Goal: Transaction & Acquisition: Book appointment/travel/reservation

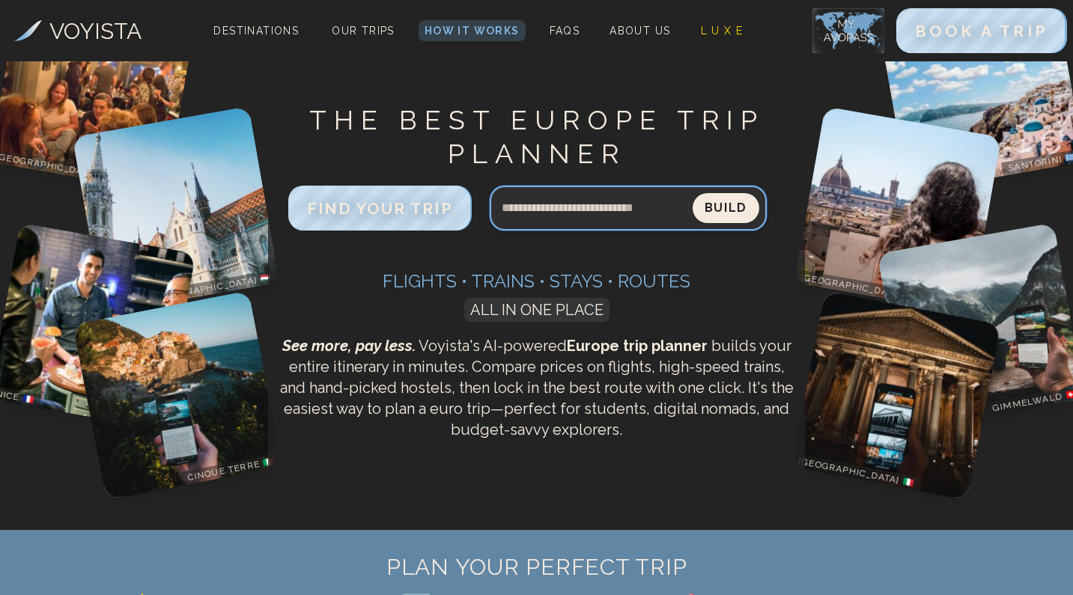
click at [583, 216] on input "Search query" at bounding box center [591, 208] width 203 height 36
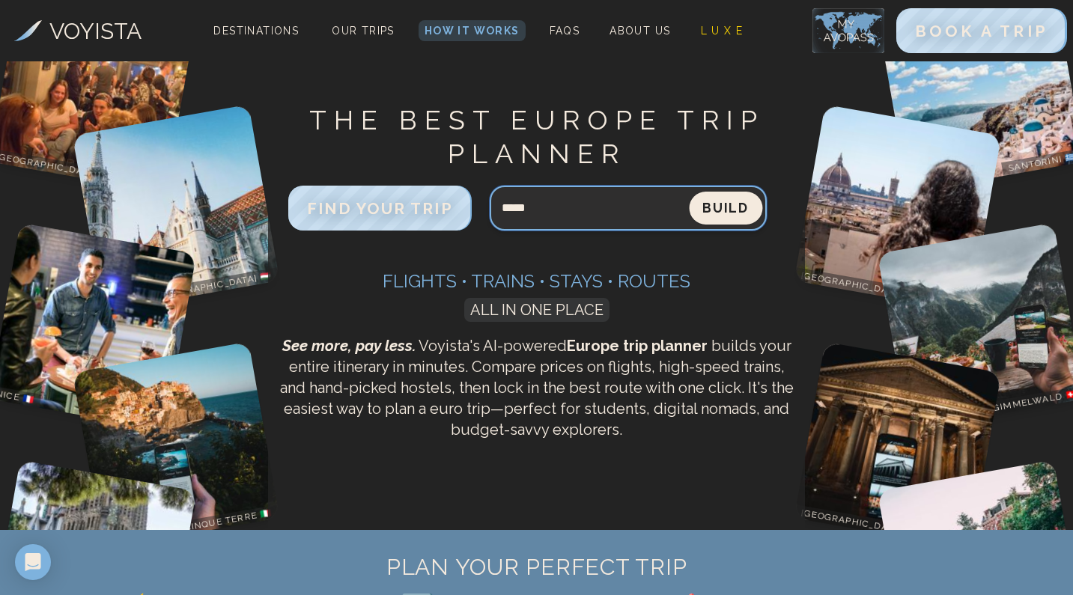
type input "*****"
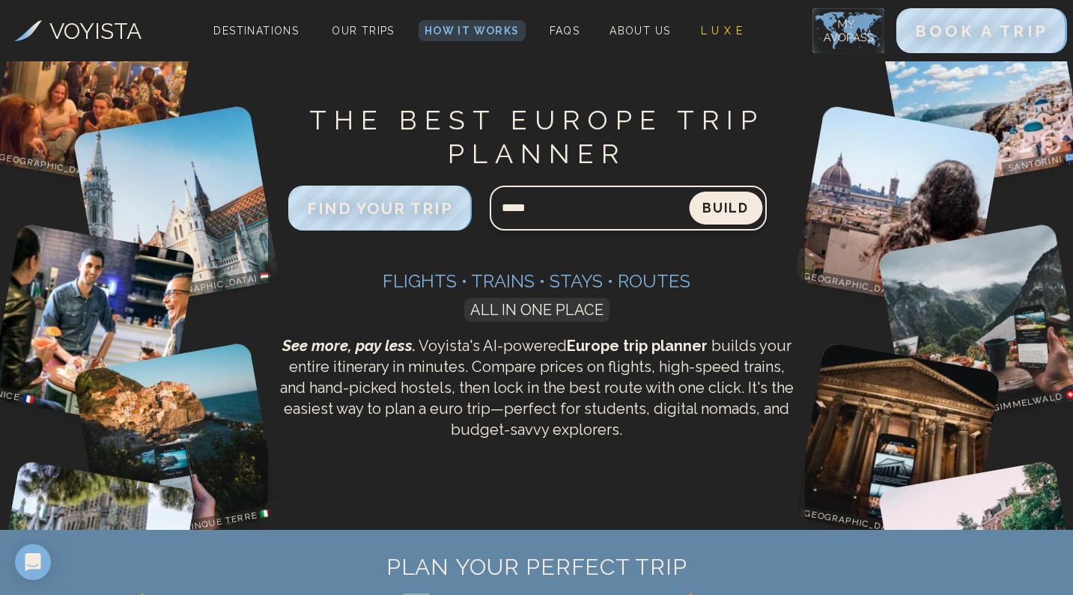
click at [710, 207] on button "Build" at bounding box center [725, 208] width 73 height 33
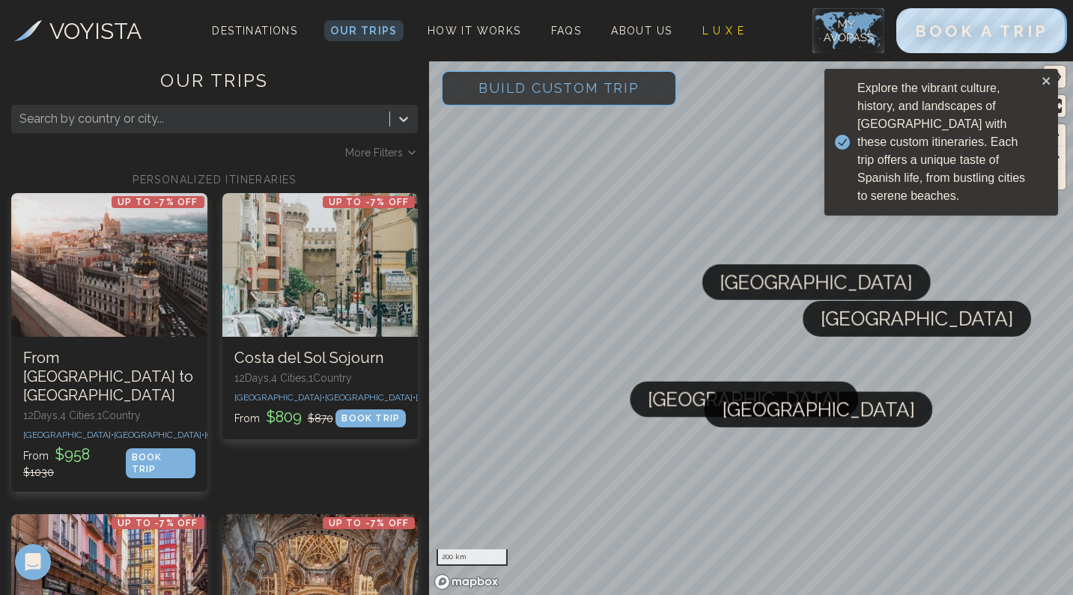
click at [405, 152] on div "More Filters" at bounding box center [381, 152] width 73 height 15
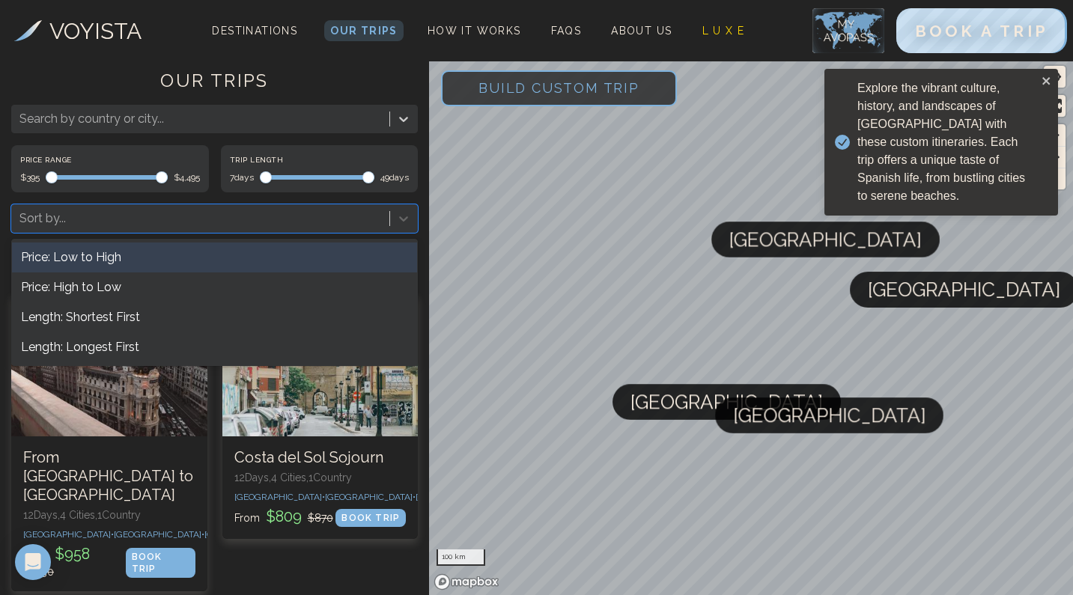
click at [100, 216] on div at bounding box center [200, 218] width 362 height 21
click at [144, 162] on label "Price Range" at bounding box center [110, 159] width 180 height 11
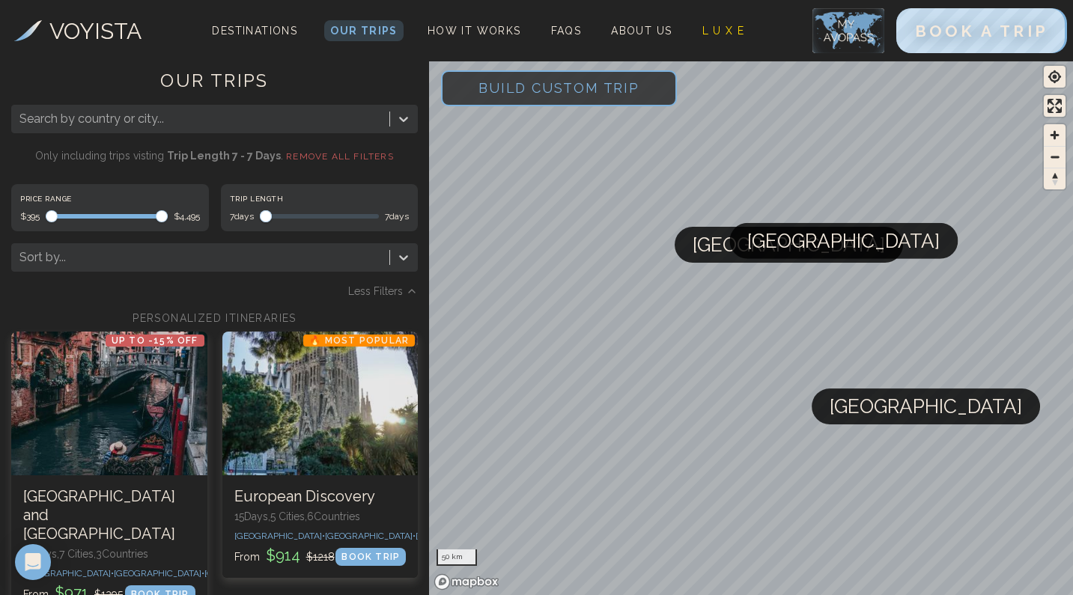
click at [257, 190] on div "Trip Length 7 days 7 days" at bounding box center [320, 207] width 198 height 47
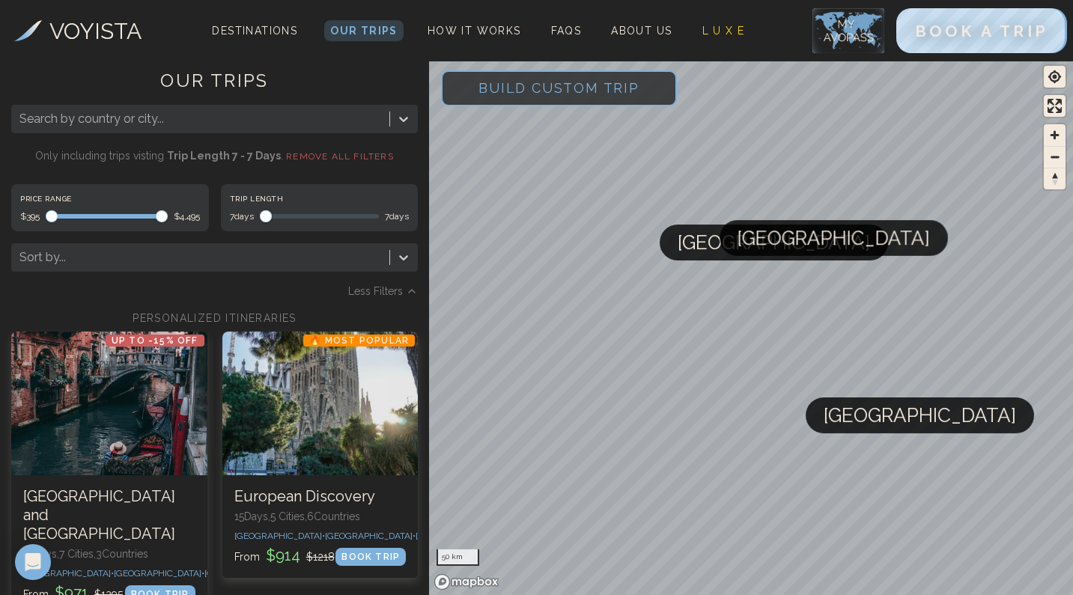
click at [201, 130] on div "Search by country or city..." at bounding box center [200, 119] width 377 height 27
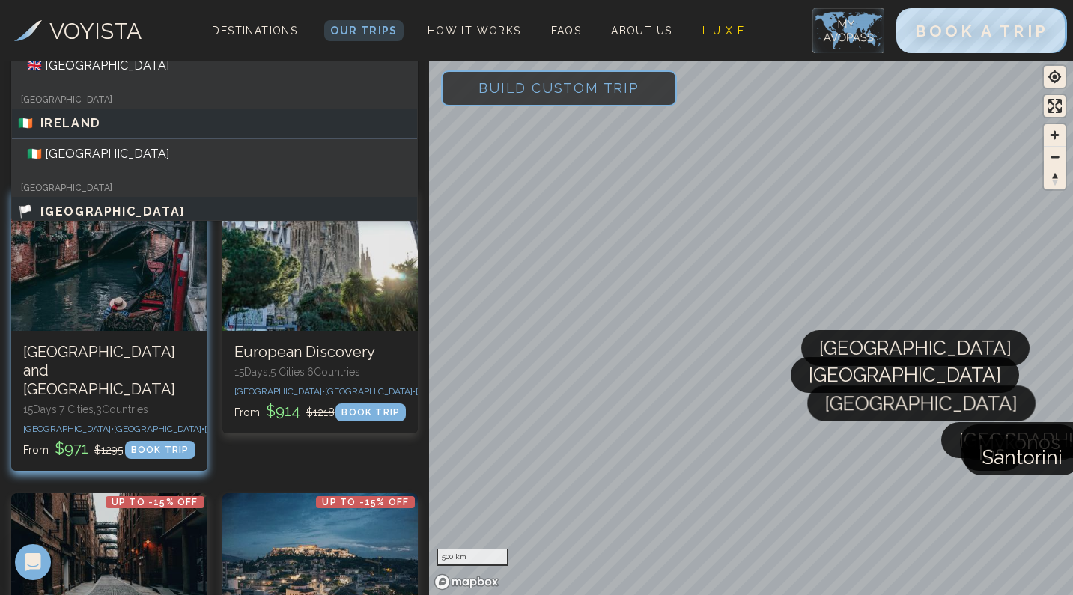
scroll to position [10, 0]
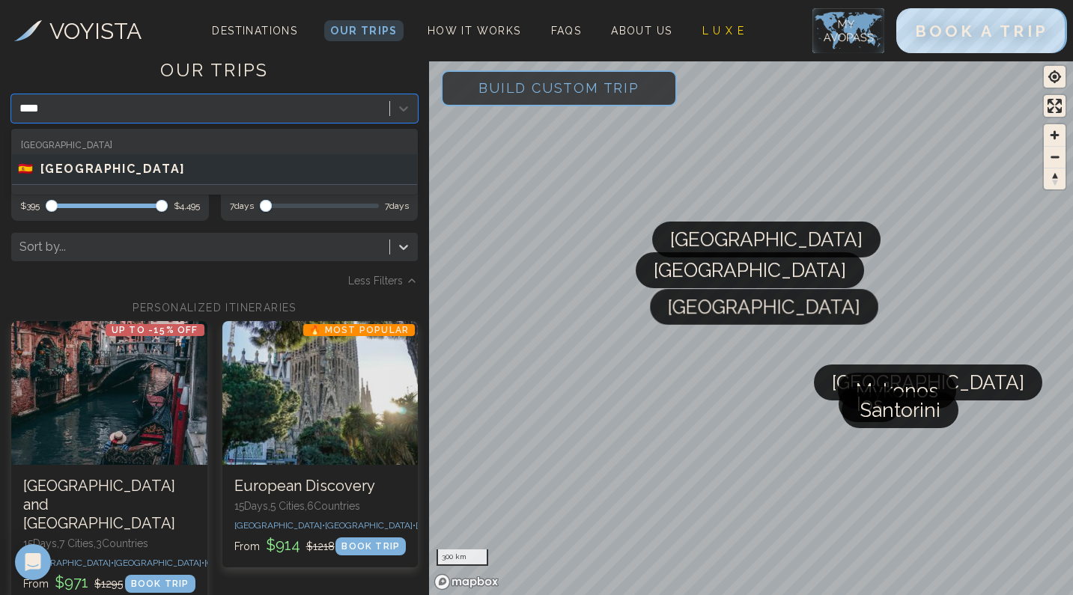
type input "*****"
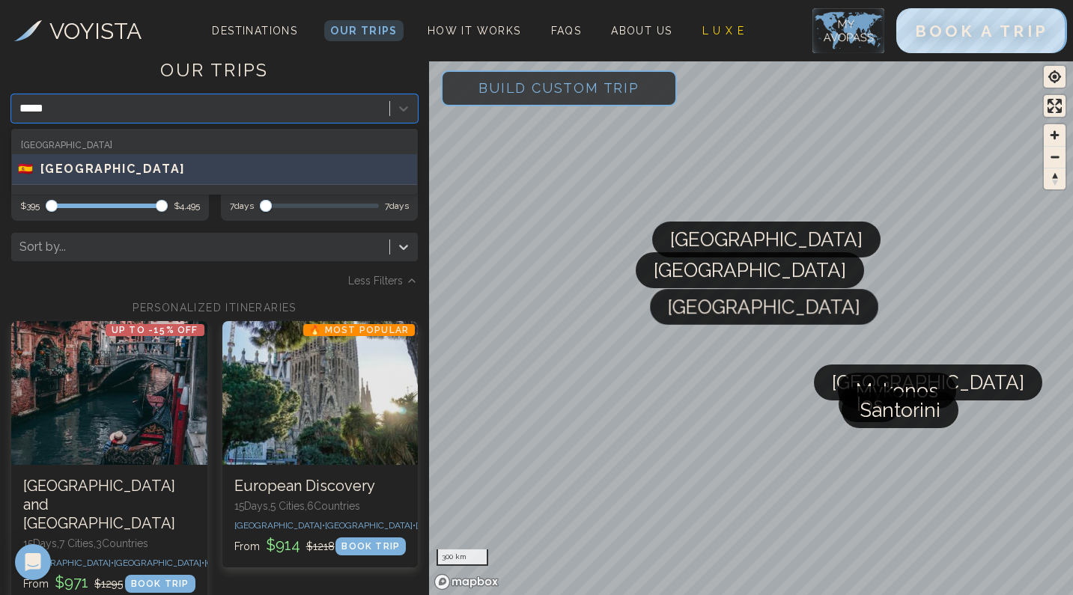
click at [89, 156] on div "🇪🇸 SPAIN" at bounding box center [214, 169] width 405 height 31
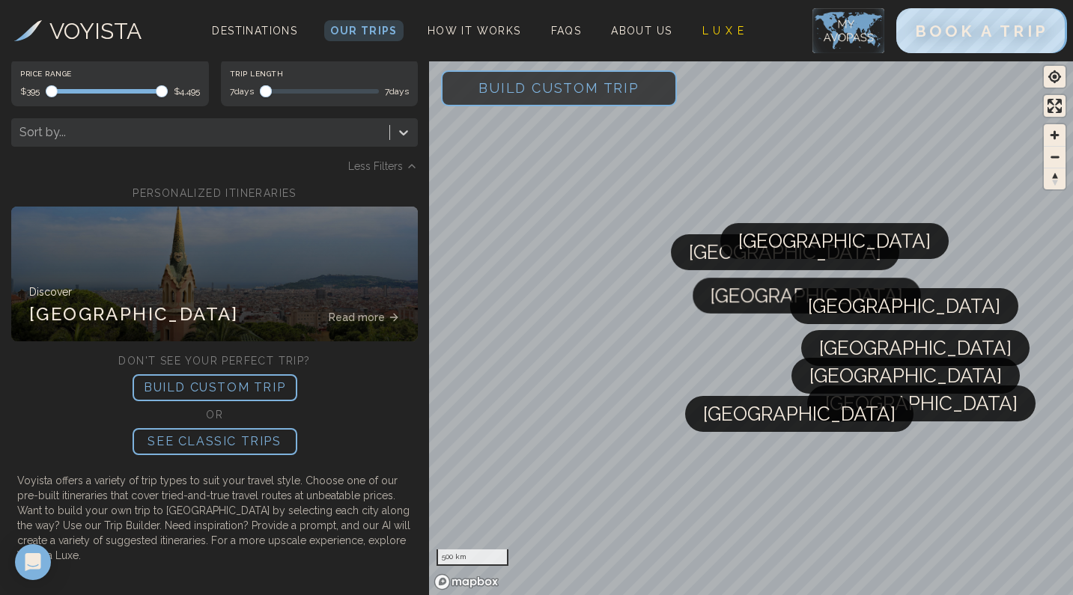
scroll to position [25, 0]
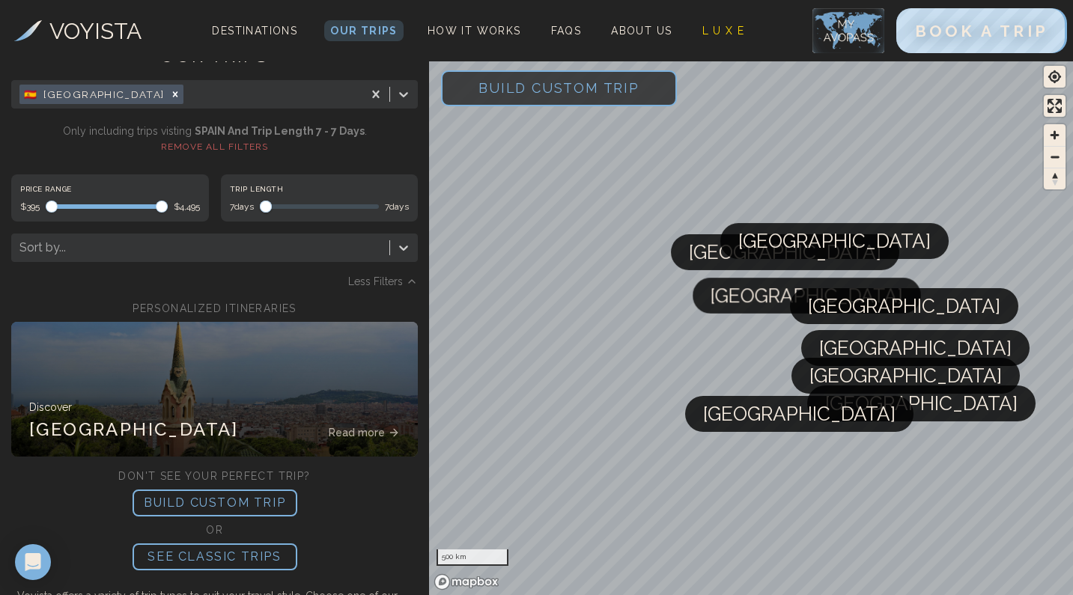
click at [254, 551] on p "SEE CLASSIC TRIPS" at bounding box center [215, 557] width 165 height 27
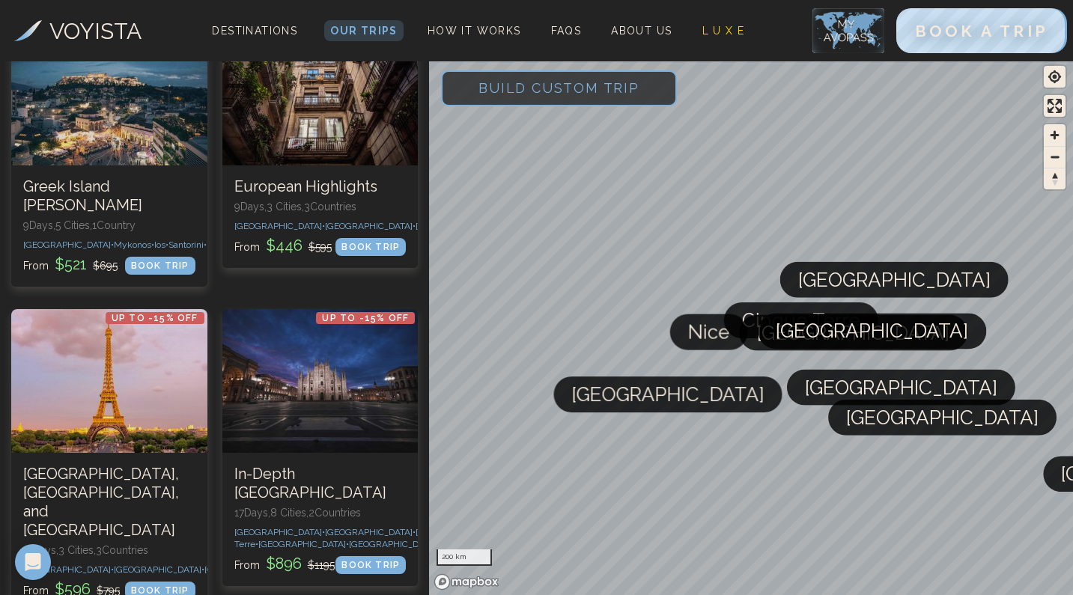
scroll to position [147, 0]
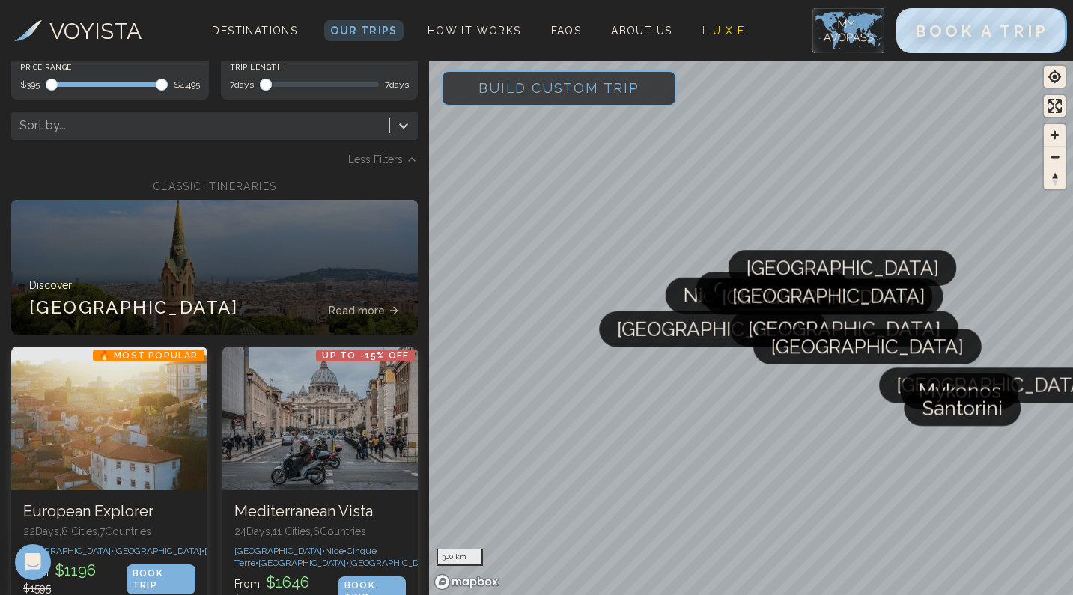
click at [552, 94] on span "Build Custom Trip" at bounding box center [558, 88] width 209 height 64
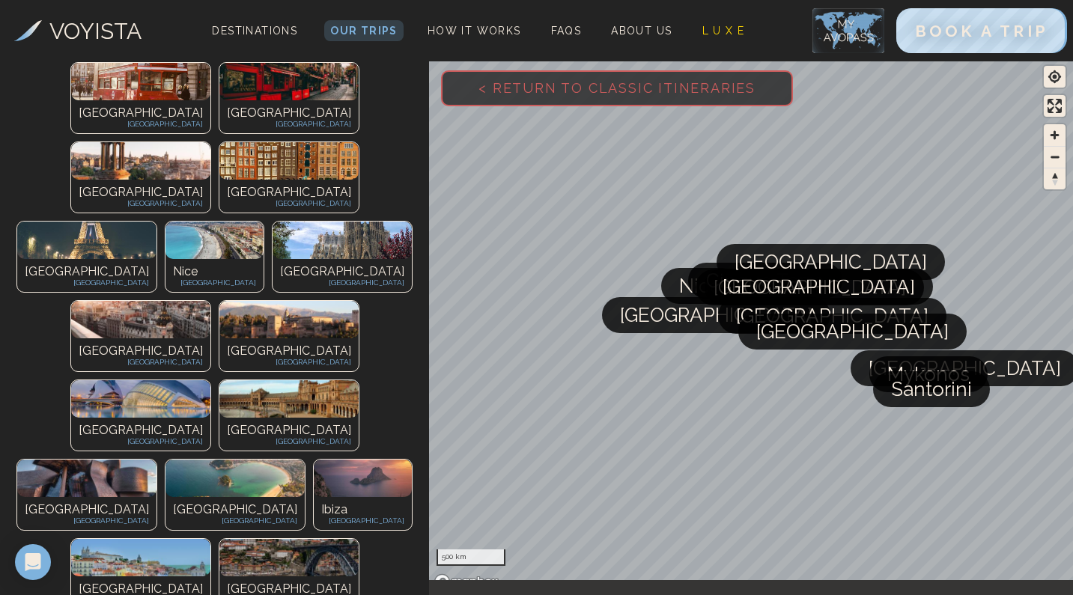
scroll to position [0, 0]
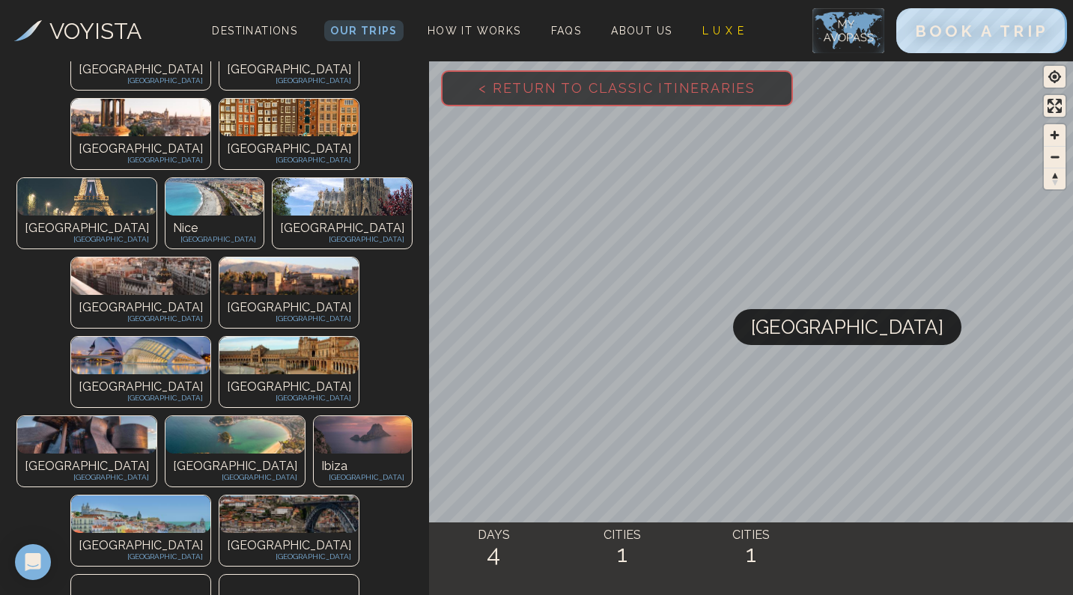
scroll to position [234, 0]
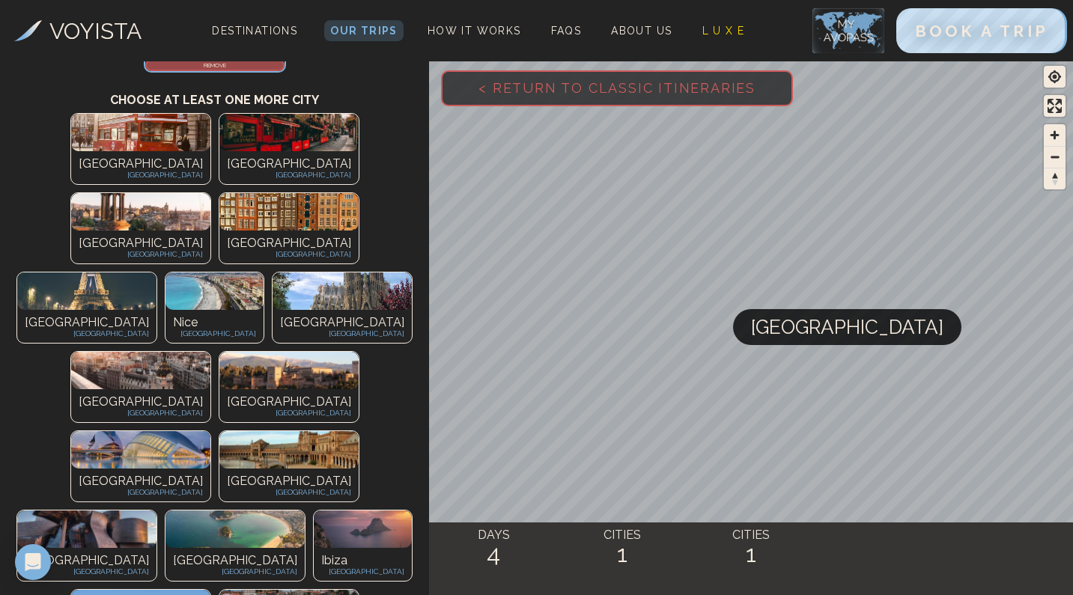
click at [273, 273] on img at bounding box center [342, 291] width 139 height 37
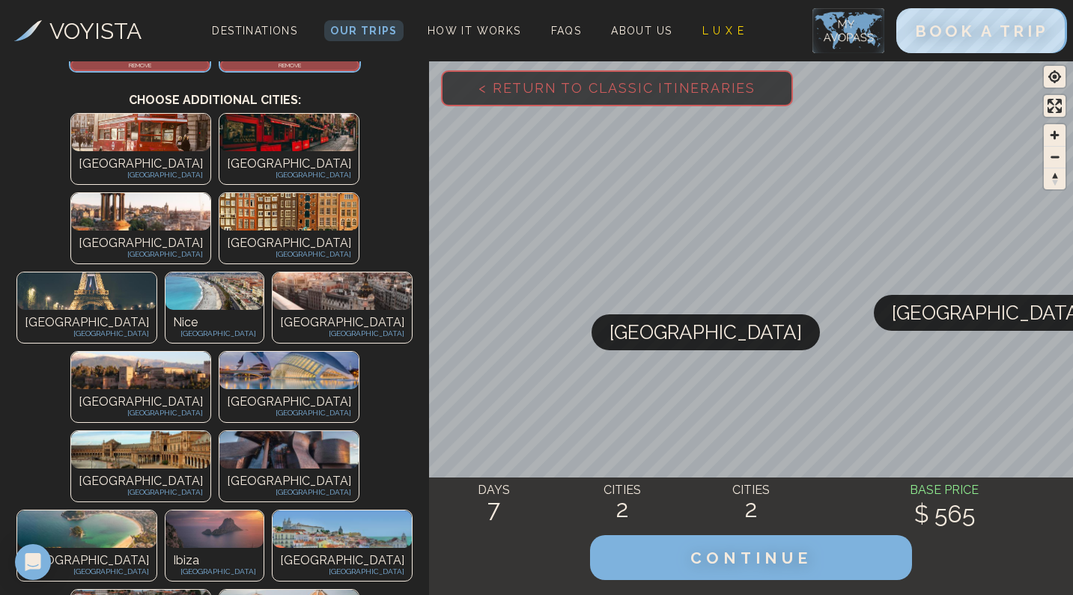
click at [273, 273] on img at bounding box center [342, 291] width 139 height 37
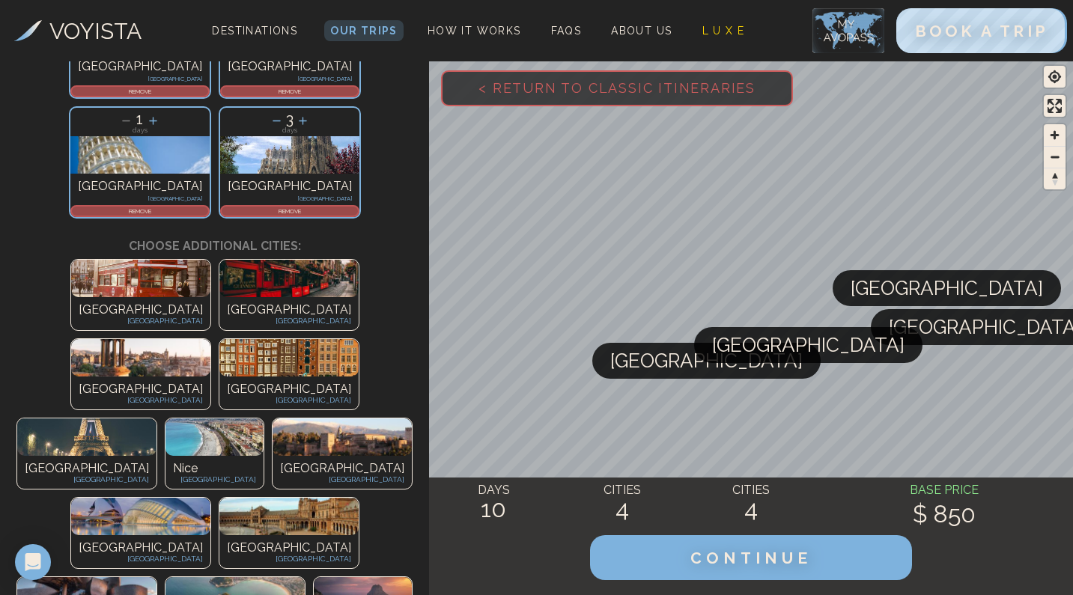
scroll to position [103, 0]
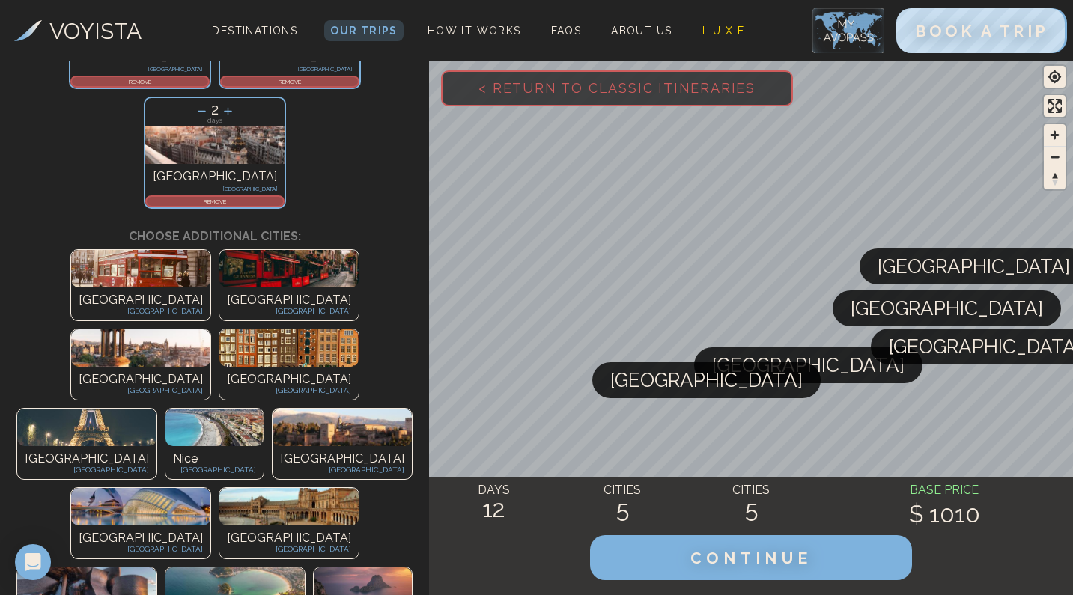
scroll to position [331, 0]
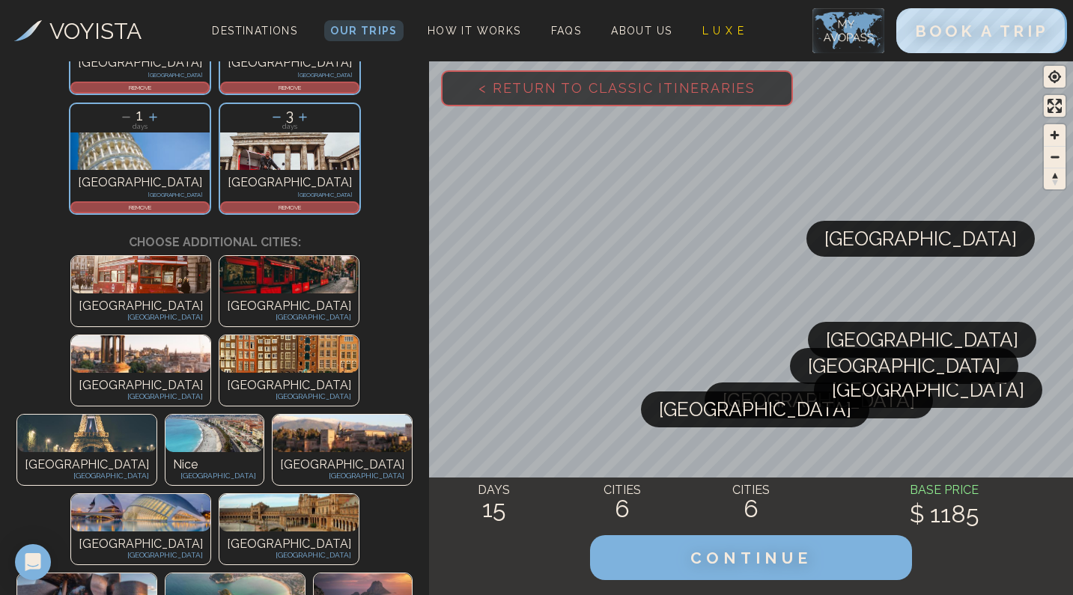
scroll to position [0, 0]
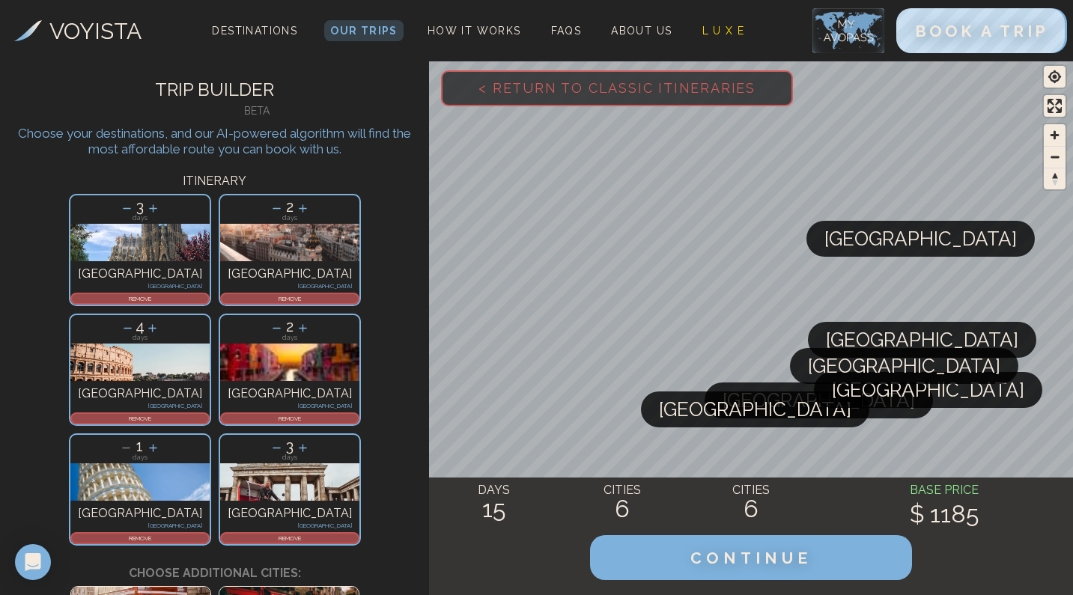
click at [358, 534] on p "REMOVE" at bounding box center [290, 538] width 136 height 9
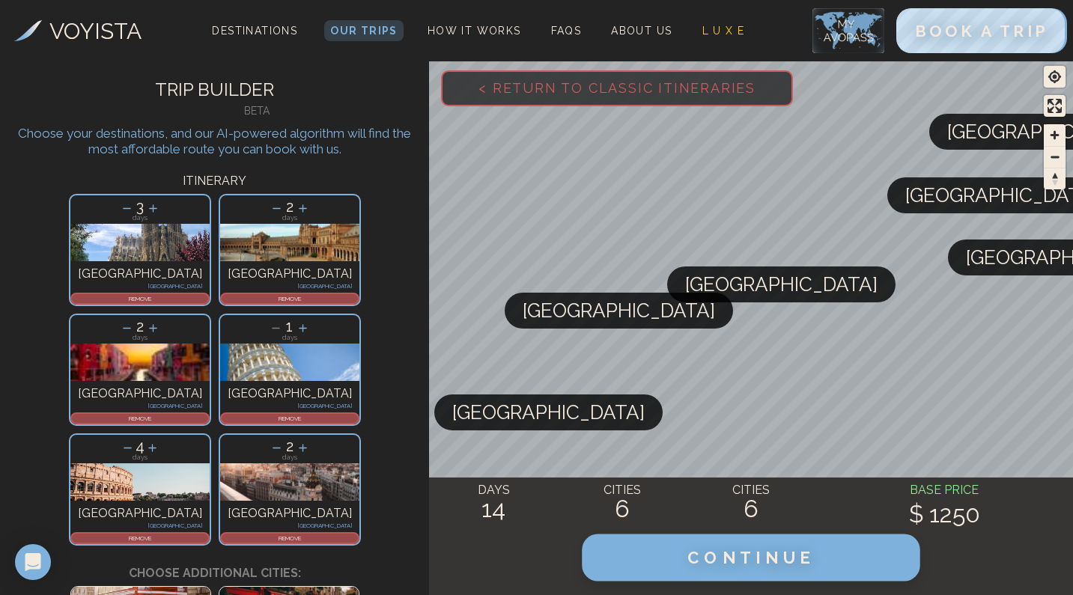
click at [797, 570] on button "CONTINUE" at bounding box center [751, 558] width 338 height 47
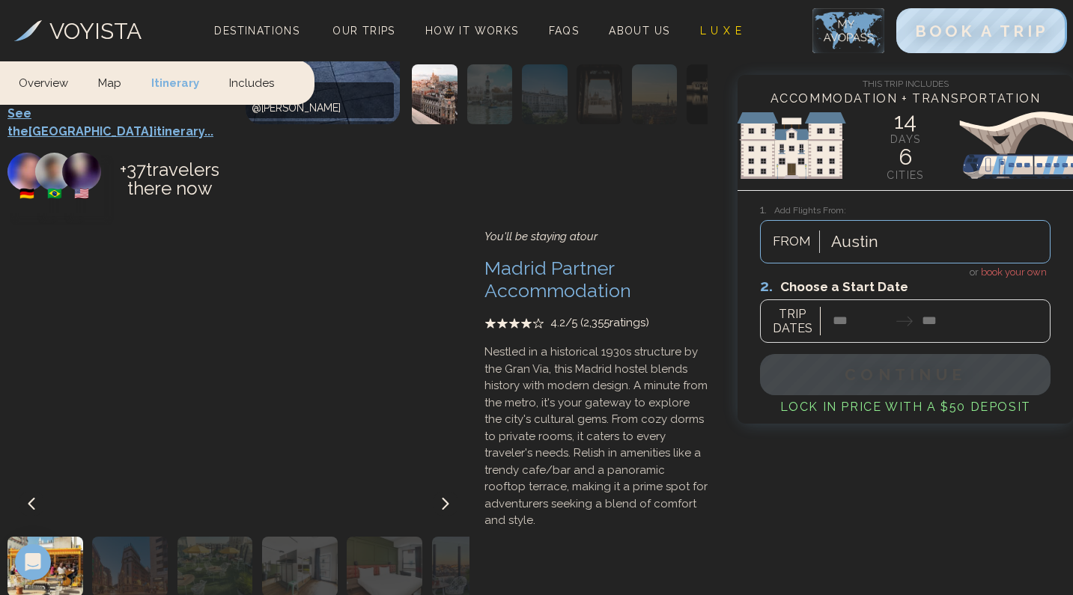
scroll to position [6693, 0]
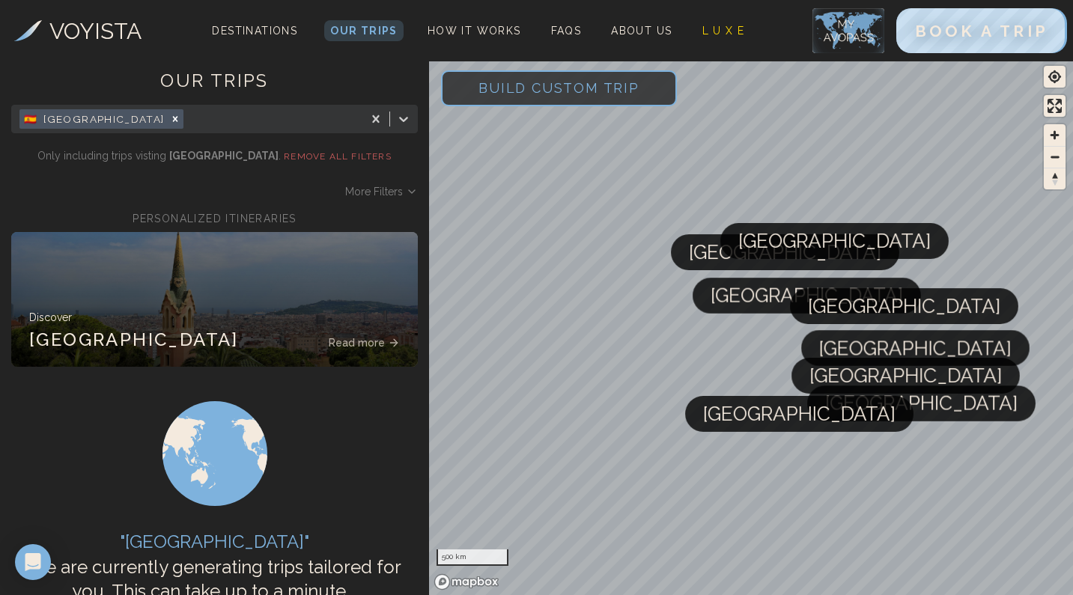
click at [514, 103] on span "Build Custom Trip" at bounding box center [558, 88] width 209 height 64
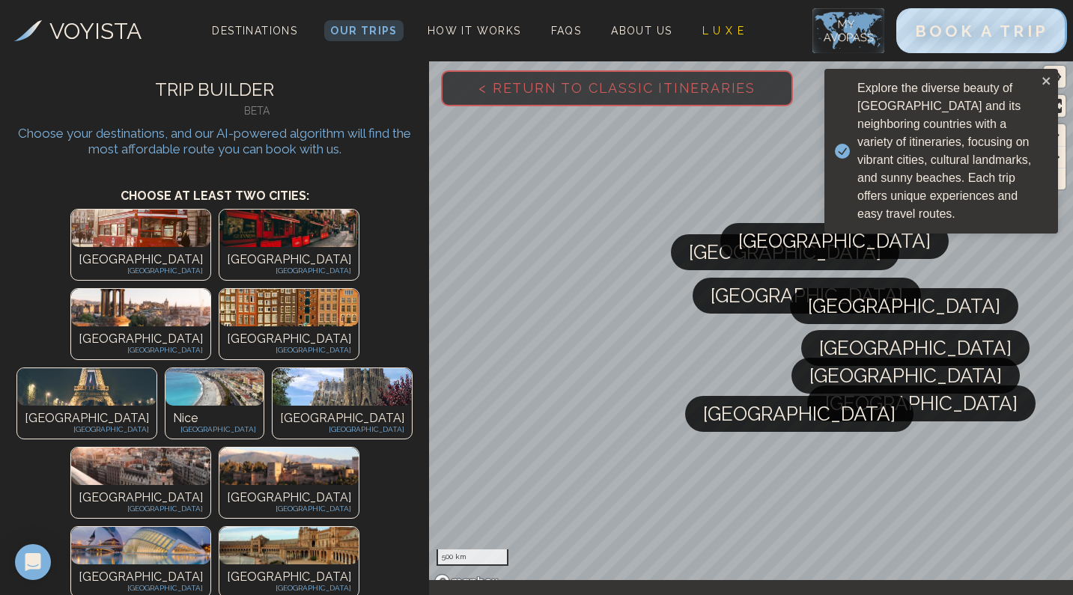
click at [280, 410] on p "[GEOGRAPHIC_DATA]" at bounding box center [342, 419] width 124 height 18
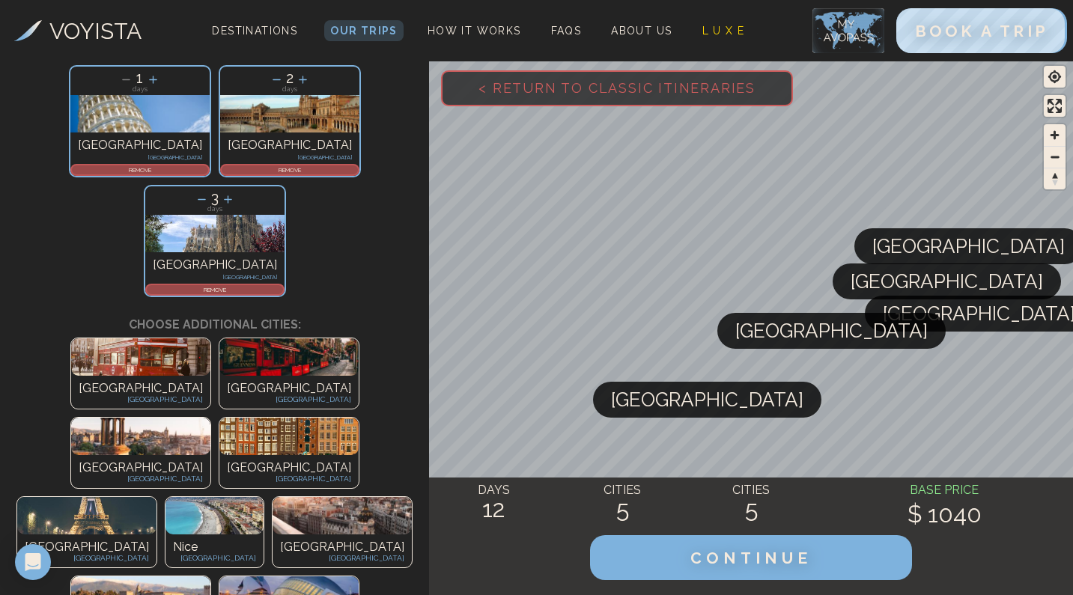
scroll to position [154, 0]
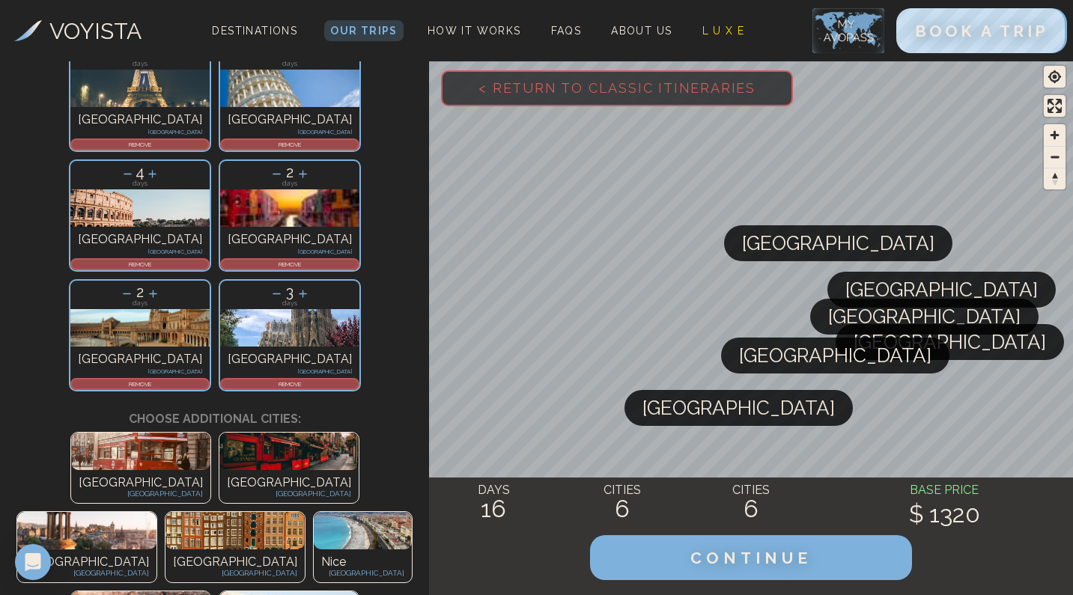
scroll to position [40, 0]
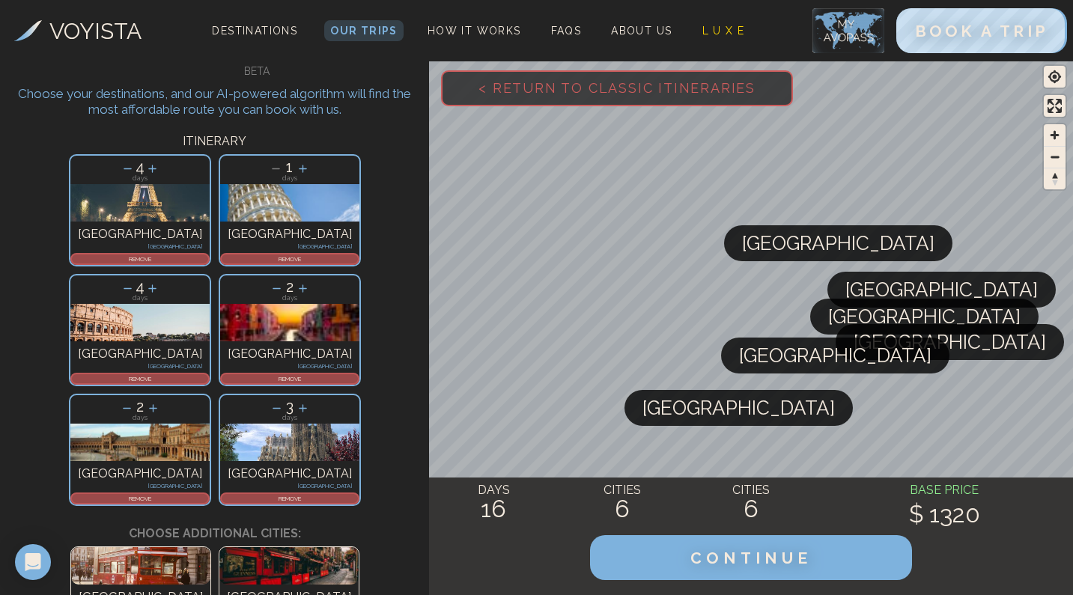
click at [120, 171] on icon at bounding box center [128, 169] width 16 height 16
click at [119, 171] on icon at bounding box center [127, 169] width 16 height 16
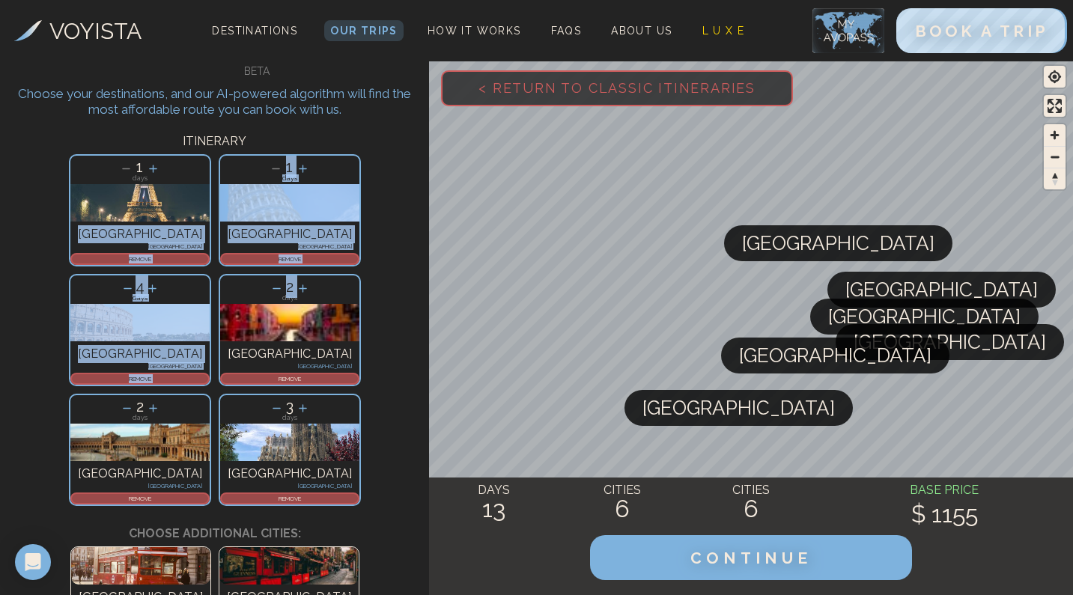
drag, startPoint x: 46, startPoint y: 183, endPoint x: 207, endPoint y: 177, distance: 161.8
click at [223, 177] on div "1 days Paris France REMOVE 1 days Pisa Italy REMOVE 4 days Rome Italy REMOVE 2 …" at bounding box center [214, 329] width 429 height 359
click at [72, 260] on p "REMOVE" at bounding box center [140, 259] width 136 height 9
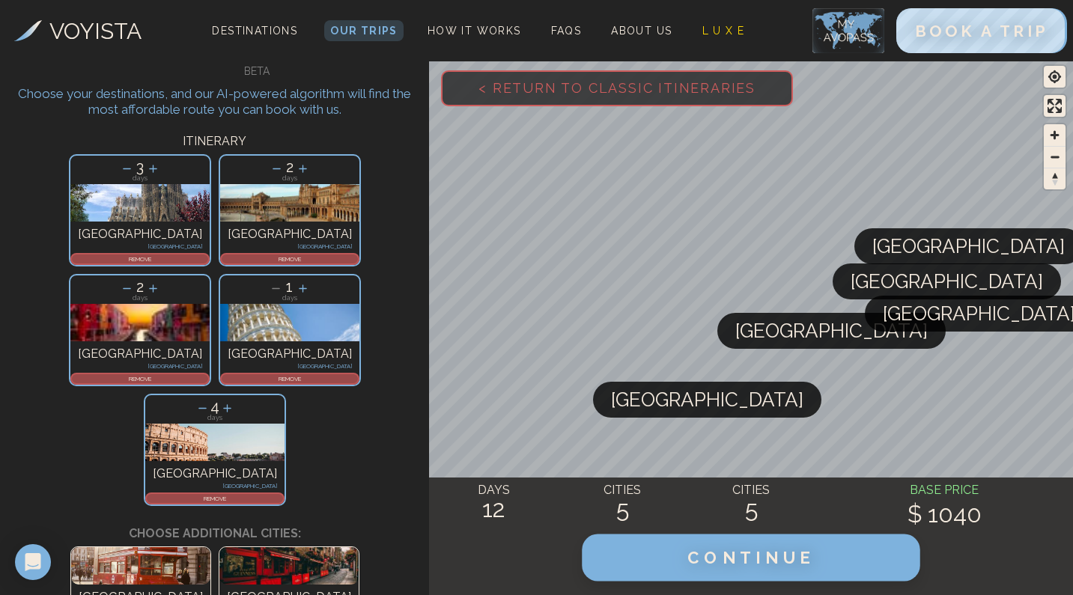
click at [730, 572] on button "CONTINUE" at bounding box center [751, 558] width 338 height 47
click at [759, 565] on span "CONTINUE" at bounding box center [751, 557] width 128 height 19
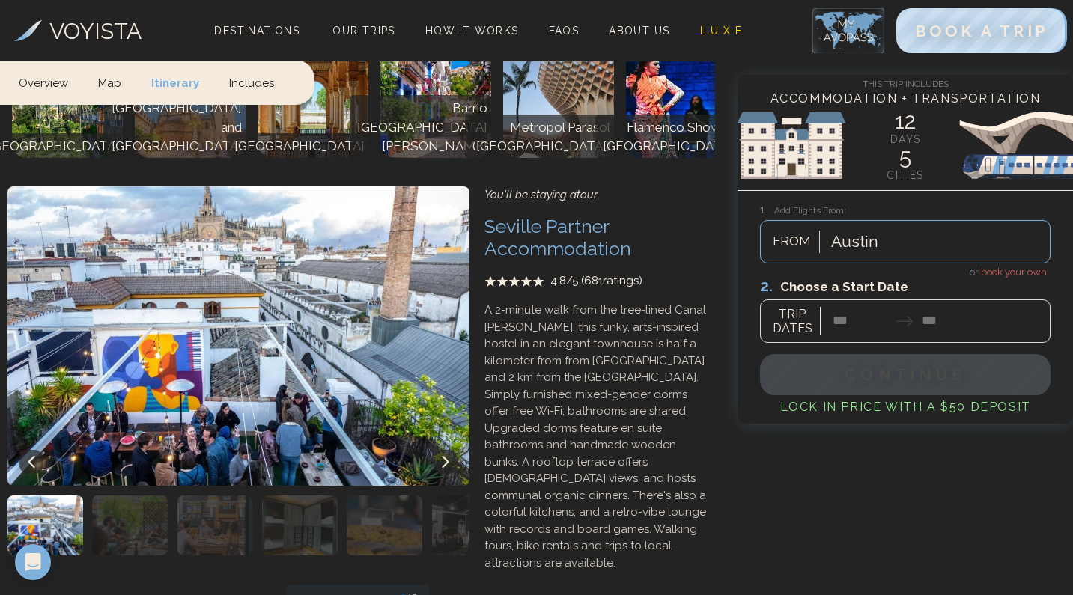
scroll to position [2787, 0]
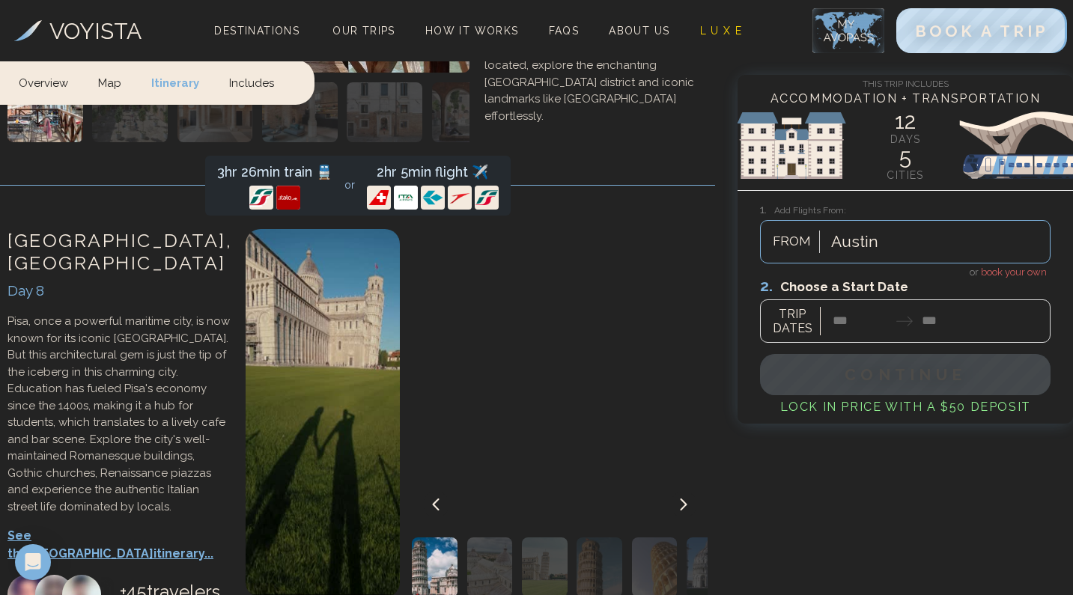
scroll to position [3861, 0]
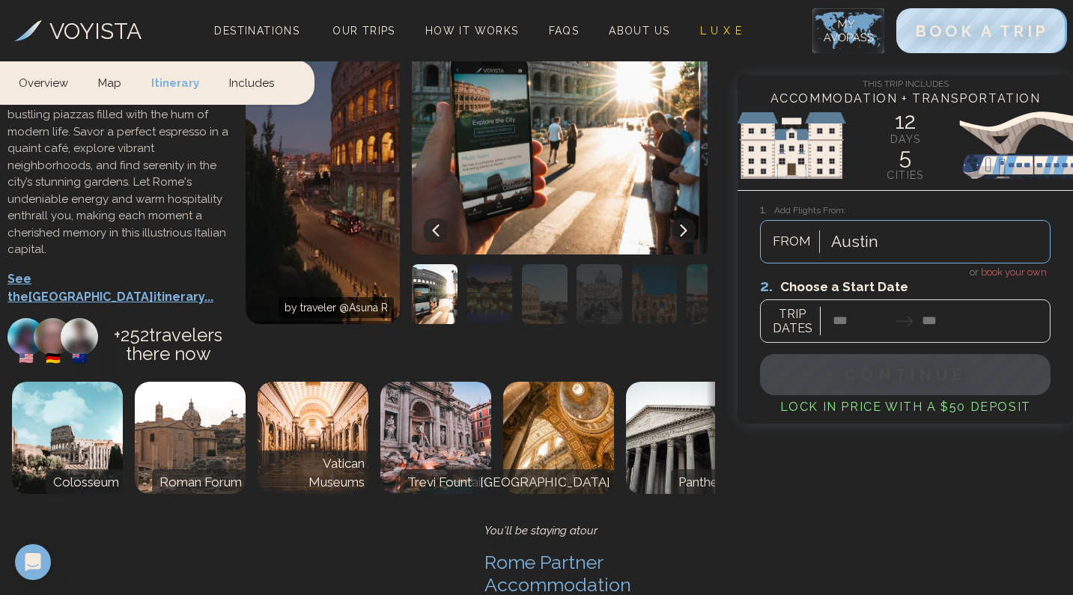
scroll to position [5569, 0]
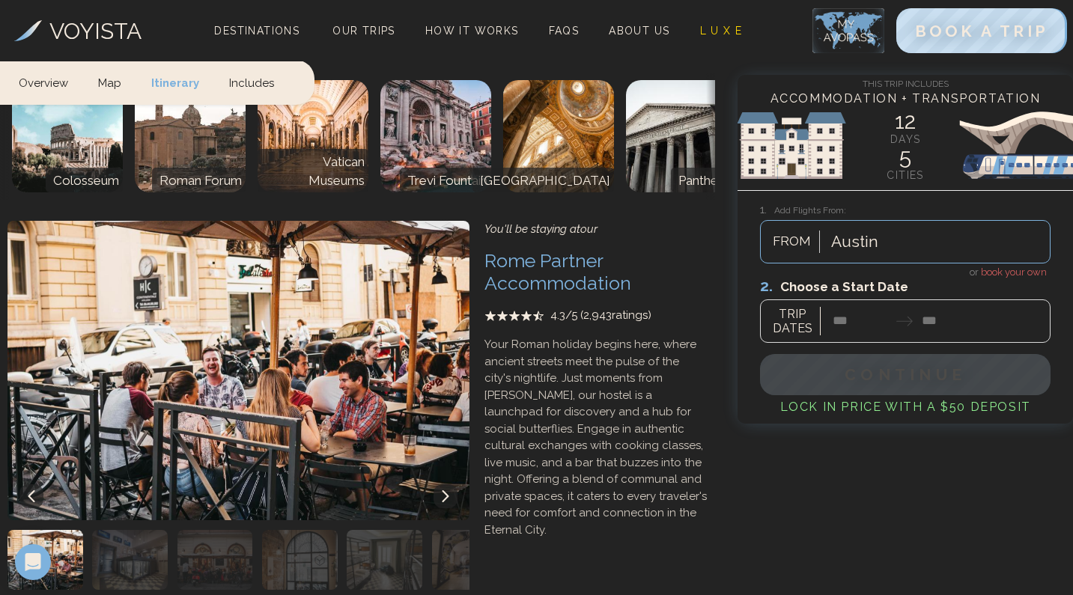
click at [858, 305] on div at bounding box center [905, 309] width 290 height 67
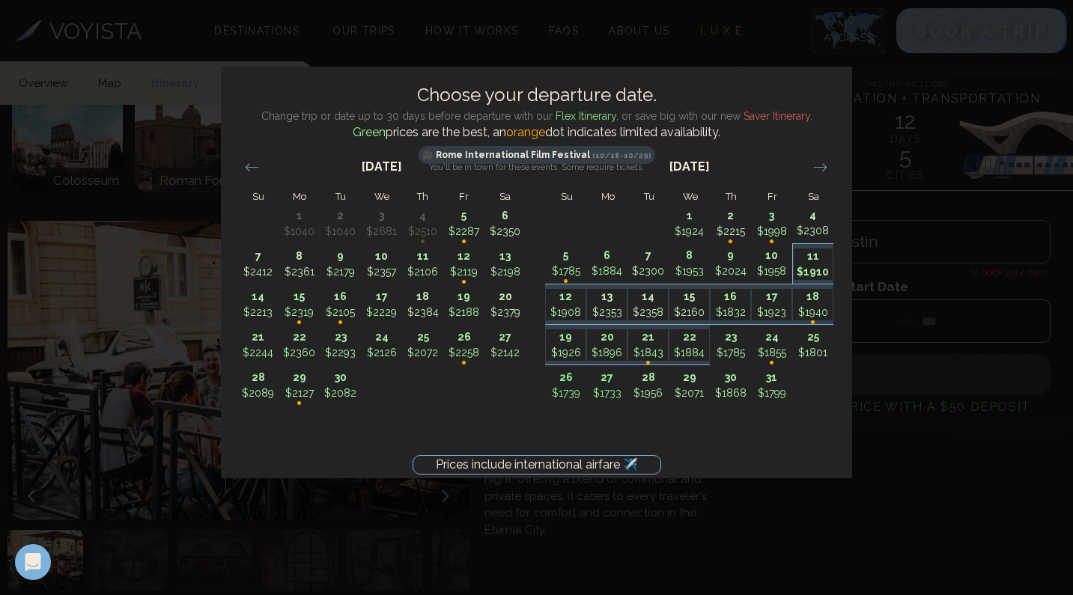
click at [812, 262] on p "11" at bounding box center [814, 257] width 40 height 16
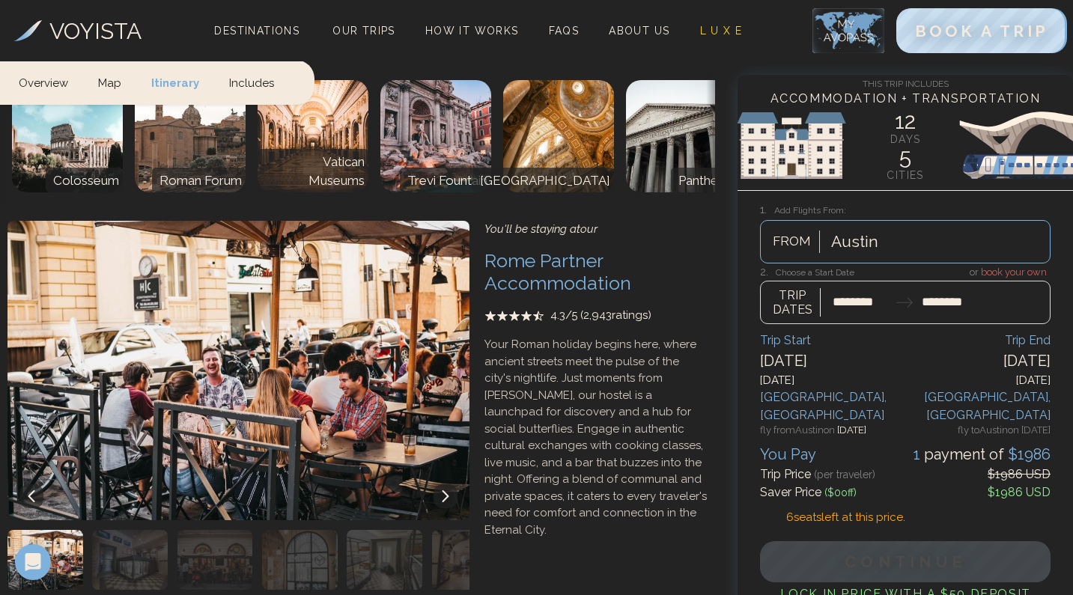
type input "********"
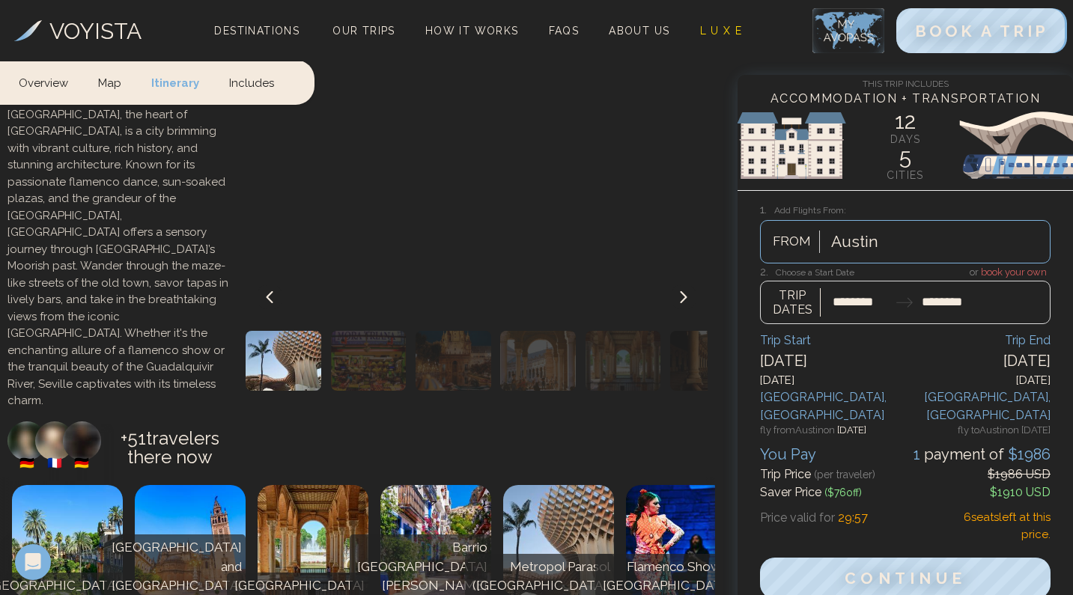
scroll to position [1326, 0]
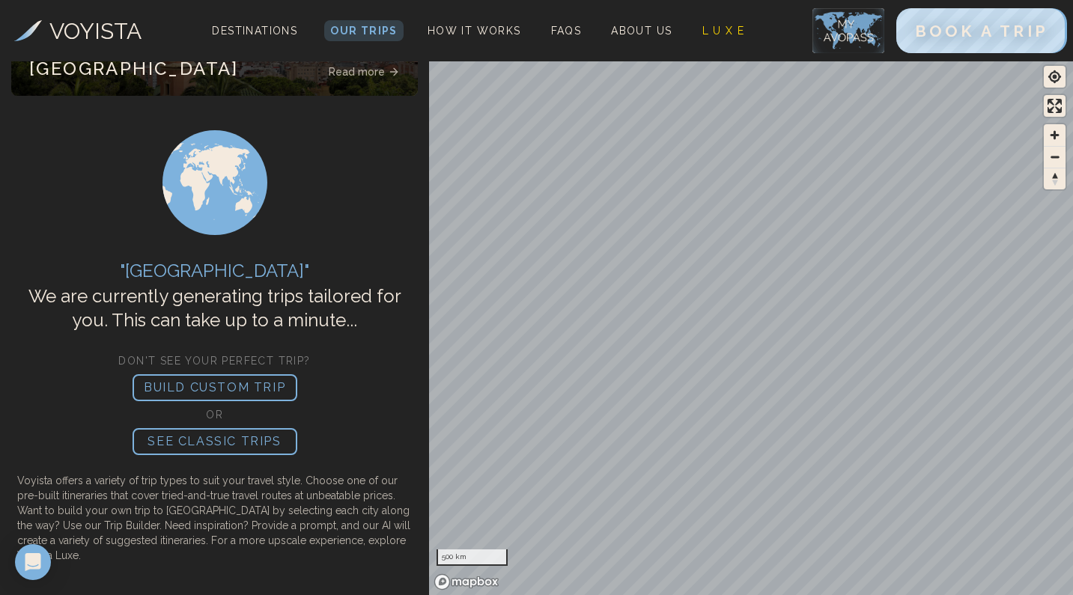
scroll to position [40, 0]
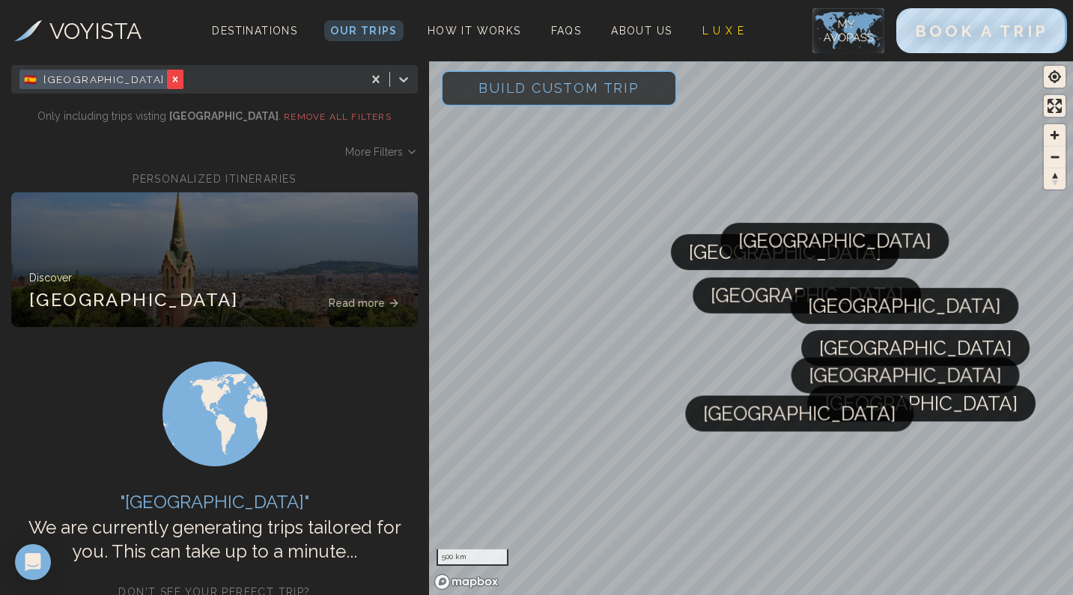
click at [170, 80] on icon "Remove [object Object]" at bounding box center [175, 79] width 10 height 10
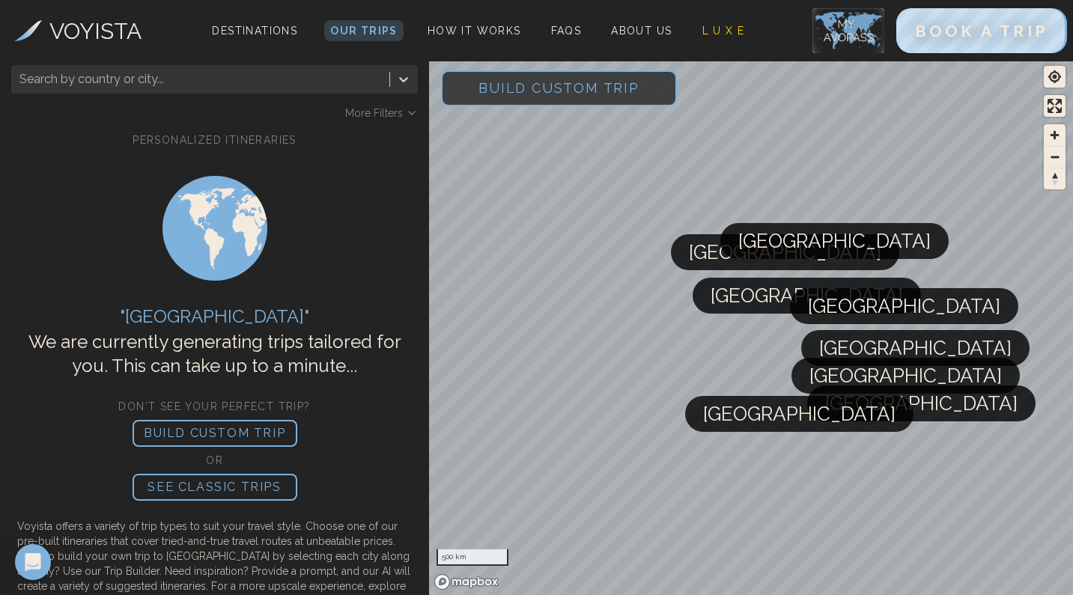
click at [526, 98] on span "Build Custom Trip" at bounding box center [558, 88] width 209 height 64
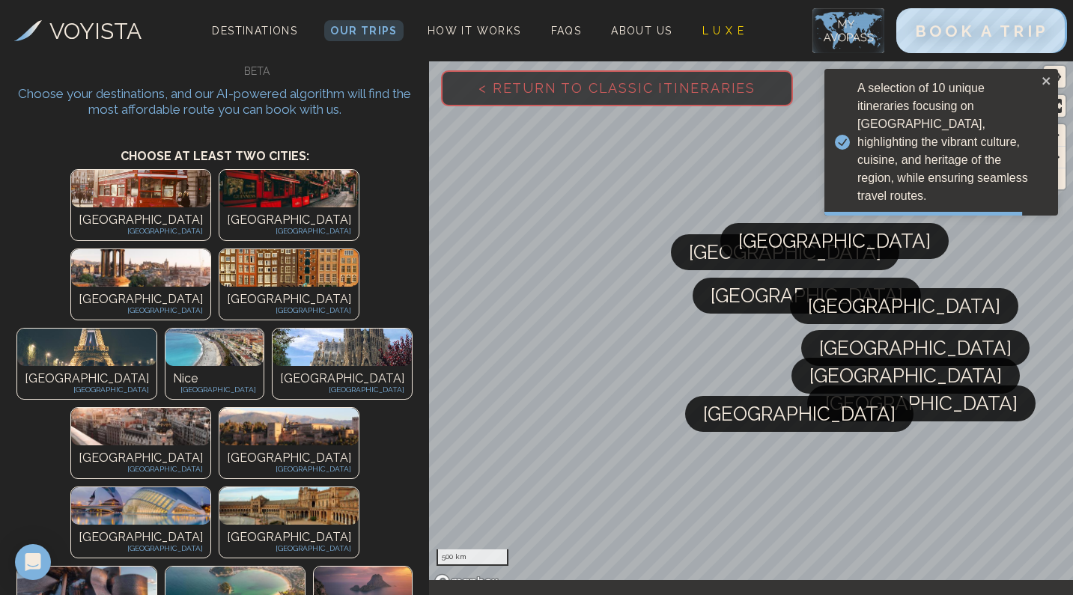
click at [140, 445] on div "Madrid Spain" at bounding box center [140, 461] width 139 height 33
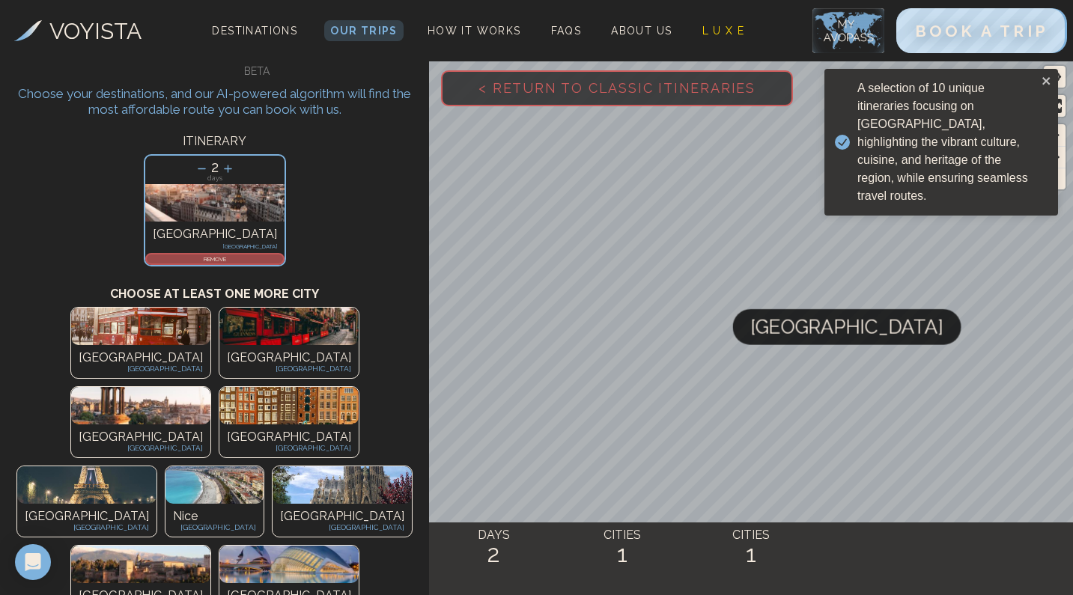
click at [273, 466] on img at bounding box center [342, 484] width 139 height 37
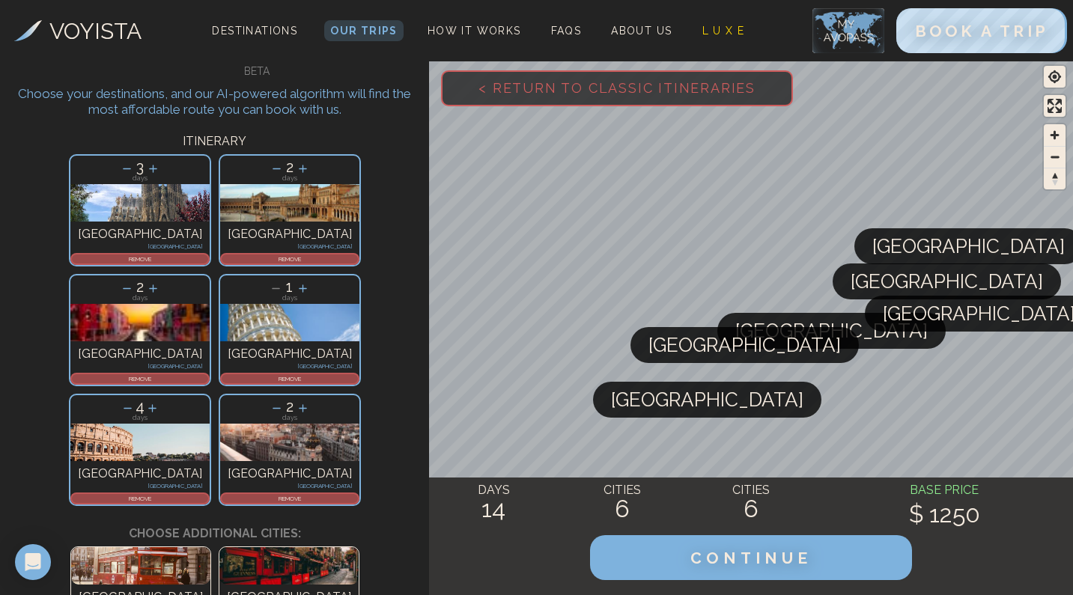
click at [311, 401] on icon at bounding box center [303, 409] width 16 height 16
click at [310, 401] on icon at bounding box center [302, 409] width 16 height 16
click at [284, 401] on icon at bounding box center [277, 409] width 16 height 16
click at [285, 401] on icon at bounding box center [278, 409] width 16 height 16
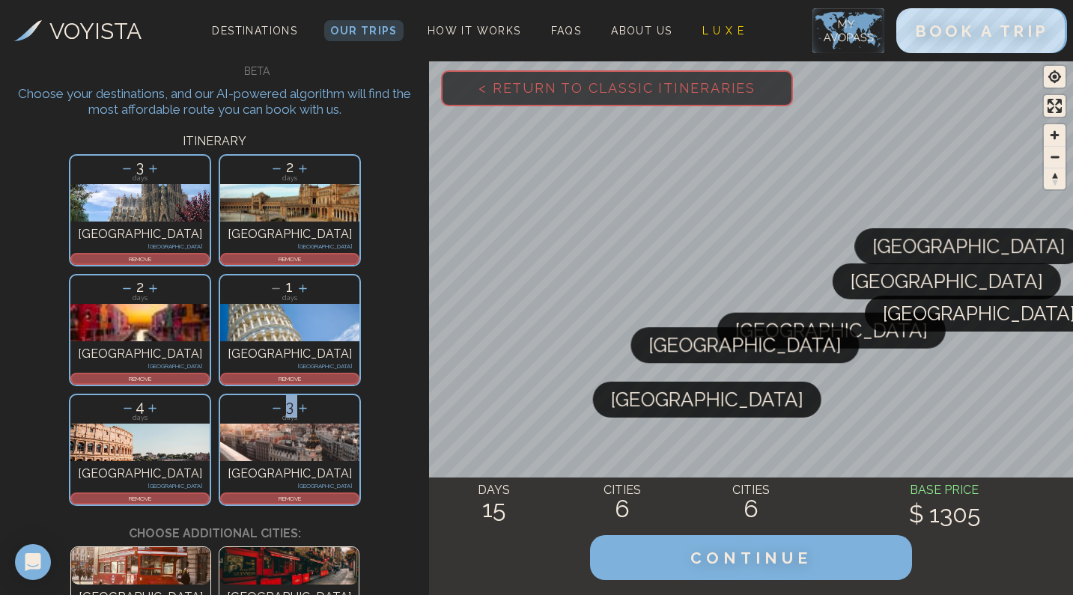
click at [284, 401] on icon at bounding box center [277, 409] width 16 height 16
click at [295, 164] on icon at bounding box center [303, 169] width 16 height 16
click at [269, 172] on icon at bounding box center [277, 169] width 16 height 16
click at [136, 401] on icon at bounding box center [128, 409] width 16 height 16
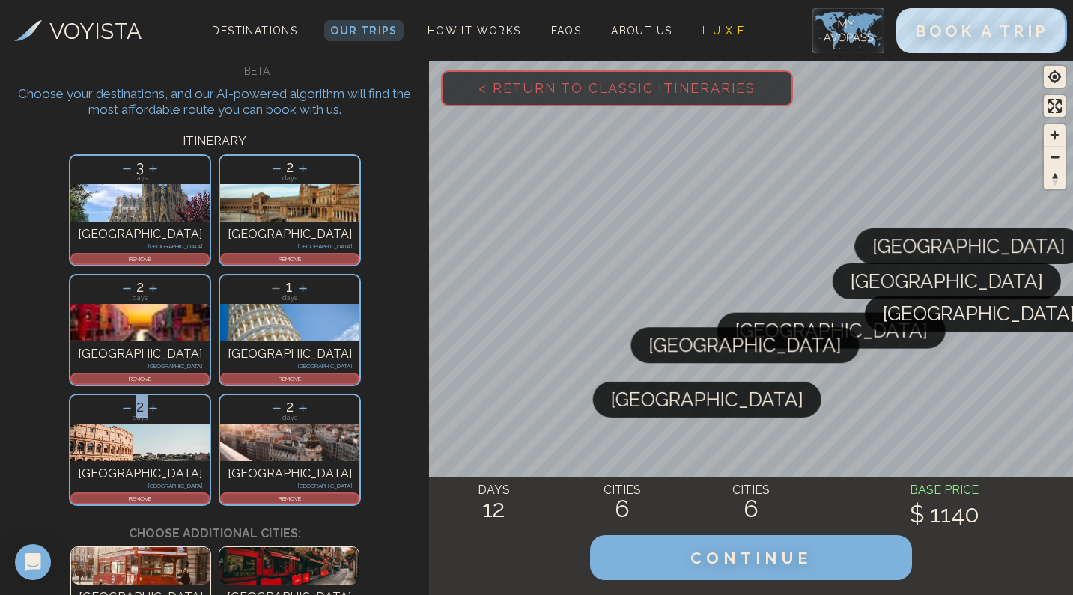
click at [135, 401] on icon at bounding box center [127, 409] width 16 height 16
click at [311, 401] on icon at bounding box center [303, 409] width 16 height 16
click at [359, 395] on p "3" at bounding box center [289, 406] width 139 height 22
click at [311, 401] on icon at bounding box center [303, 409] width 16 height 16
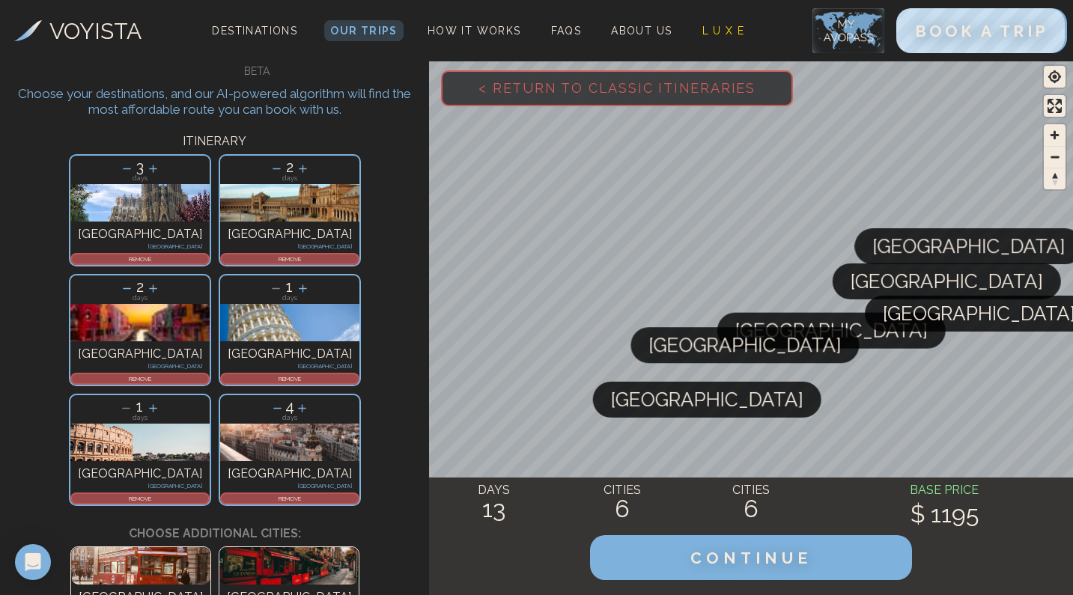
click at [359, 395] on p "4" at bounding box center [289, 406] width 139 height 22
click at [285, 401] on icon at bounding box center [278, 409] width 16 height 16
click at [284, 401] on icon at bounding box center [277, 409] width 16 height 16
click at [131, 288] on icon at bounding box center [127, 288] width 8 height 1
click at [246, 304] on img at bounding box center [289, 322] width 139 height 37
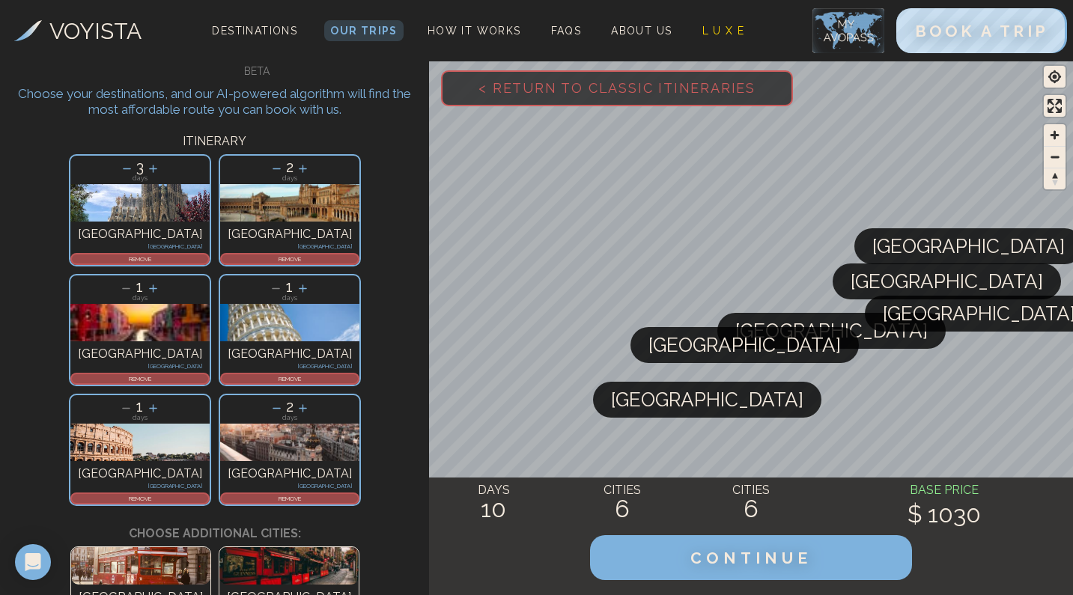
click at [287, 141] on h3 "ITINERARY" at bounding box center [214, 142] width 407 height 18
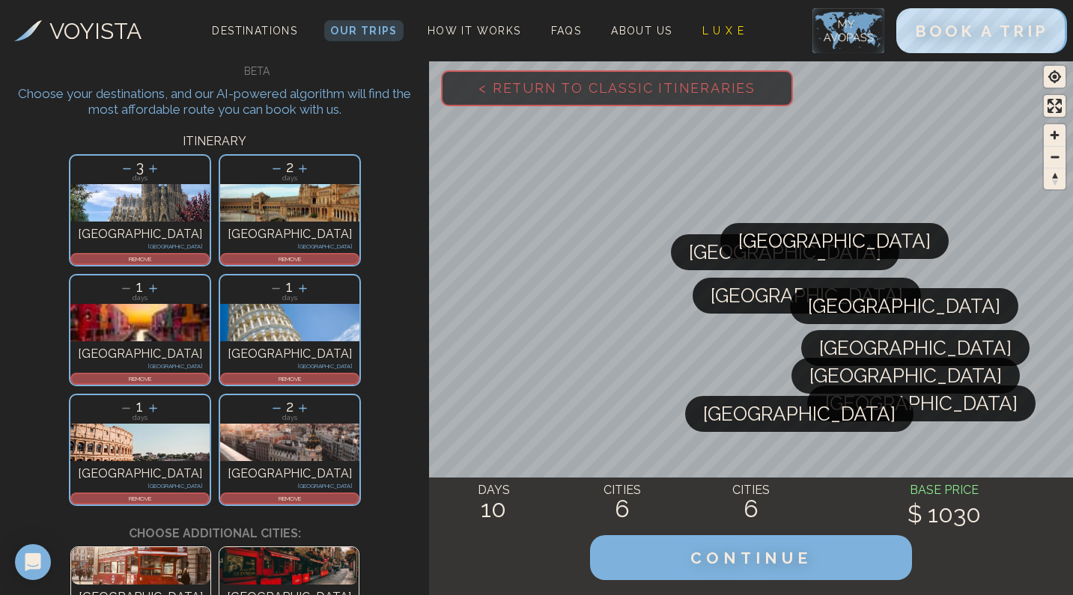
click at [243, 270] on div "1 days Pisa Italy REMOVE" at bounding box center [290, 330] width 150 height 120
click at [246, 373] on div "REMOVE" at bounding box center [289, 379] width 139 height 12
click at [246, 264] on div "3 days Barcelona Spain REMOVE 2 days Seville Spain REMOVE 1 days Venice Italy R…" at bounding box center [214, 329] width 429 height 359
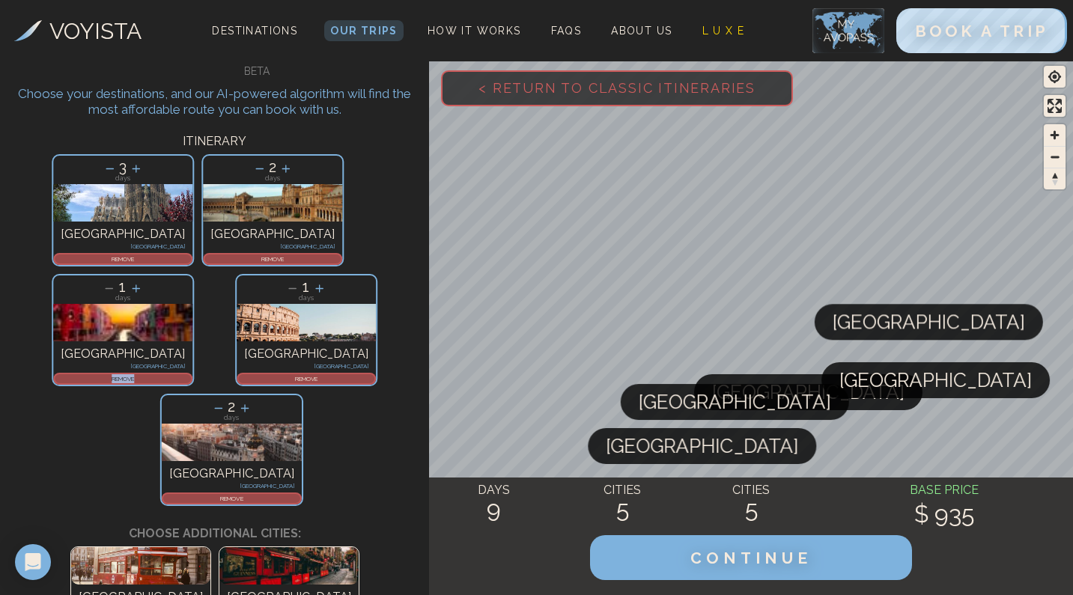
click at [246, 264] on div "3 days Barcelona Spain REMOVE 2 days Seville Spain REMOVE 1 days Venice Italy R…" at bounding box center [214, 329] width 429 height 359
click at [198, 270] on div "1 days Venice Italy REMOVE" at bounding box center [123, 330] width 150 height 120
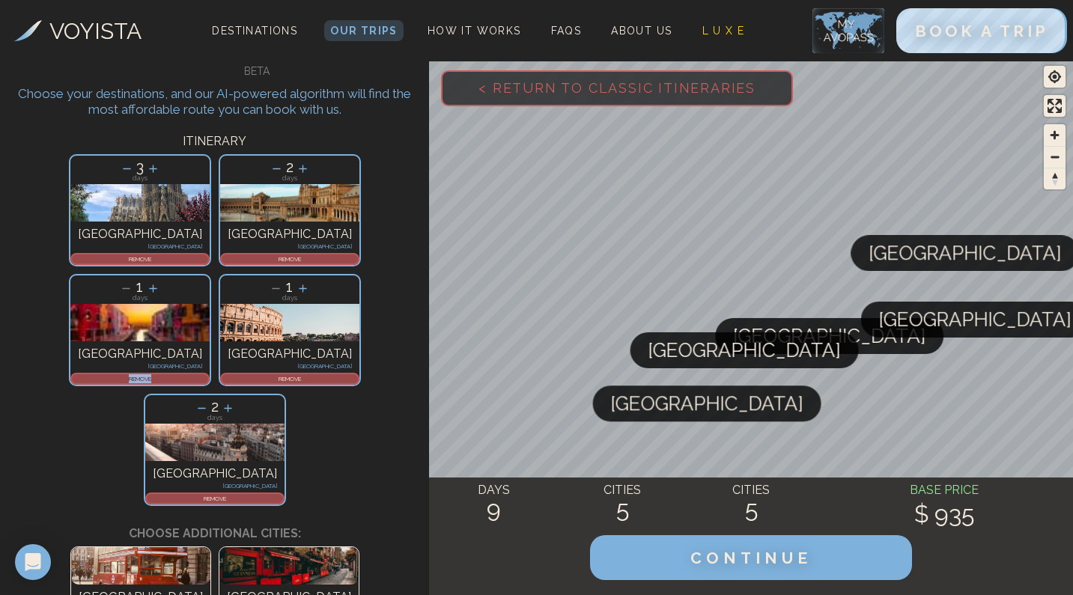
click at [208, 374] on p "REMOVE" at bounding box center [140, 378] width 136 height 9
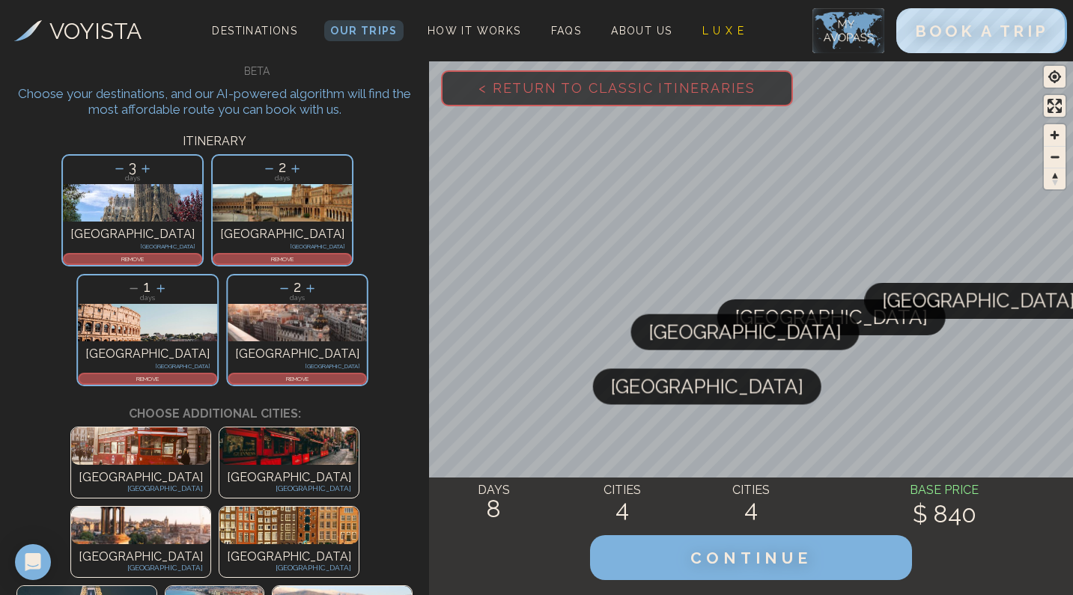
click at [216, 374] on p "REMOVE" at bounding box center [147, 378] width 136 height 9
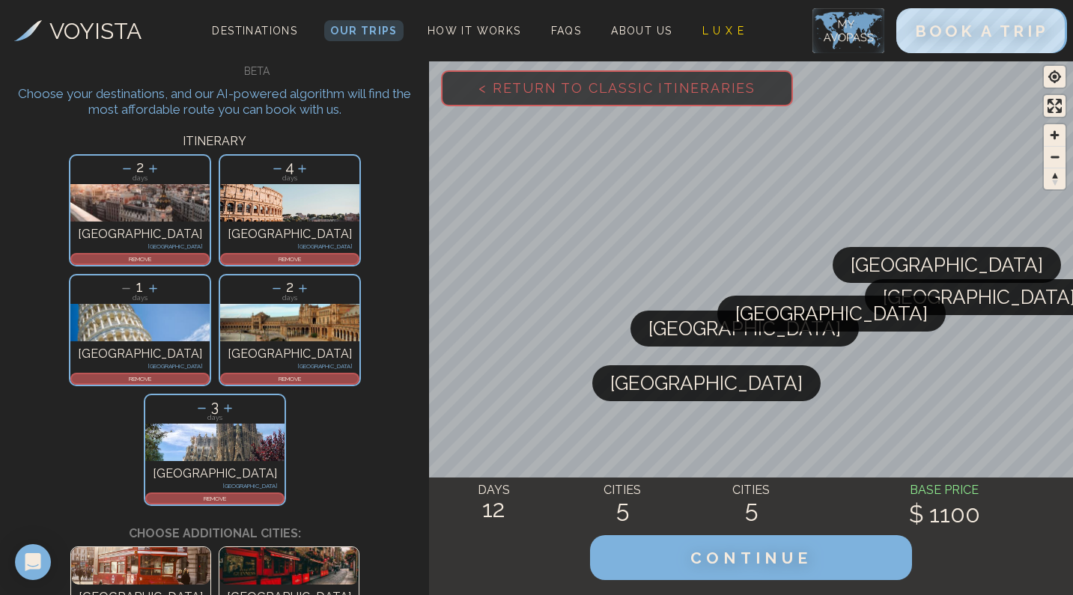
click at [208, 374] on p "REMOVE" at bounding box center [140, 378] width 136 height 9
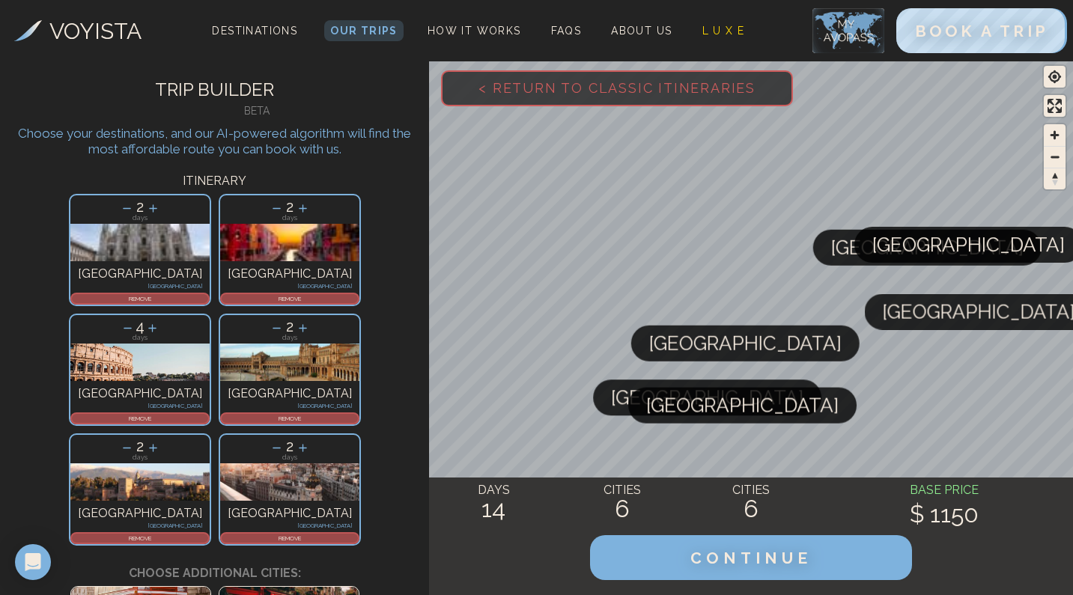
click at [222, 299] on p "REMOVE" at bounding box center [290, 298] width 136 height 9
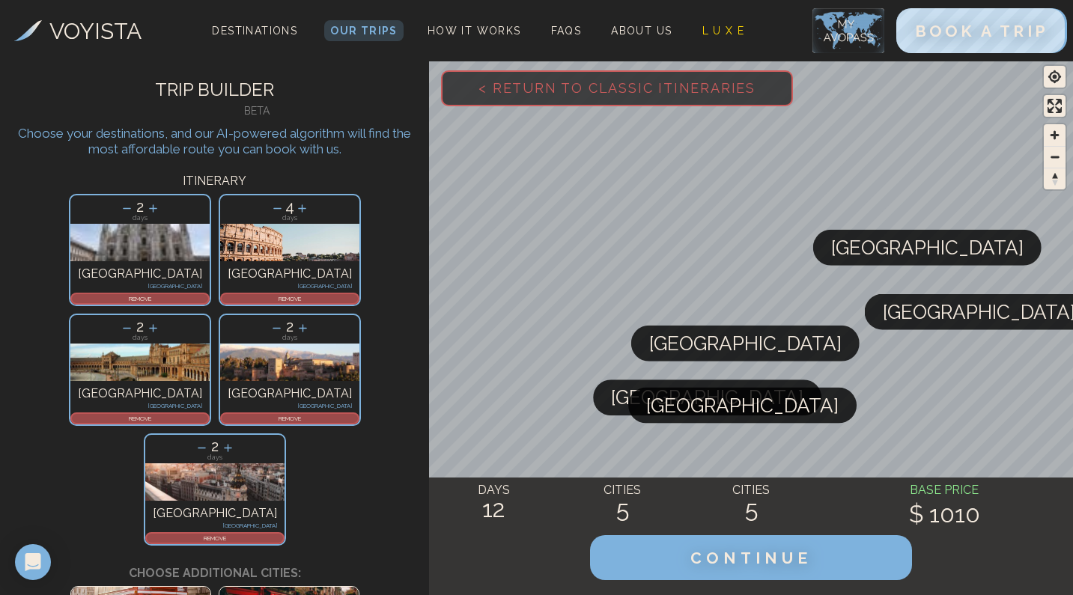
click at [210, 413] on div "REMOVE" at bounding box center [139, 419] width 139 height 12
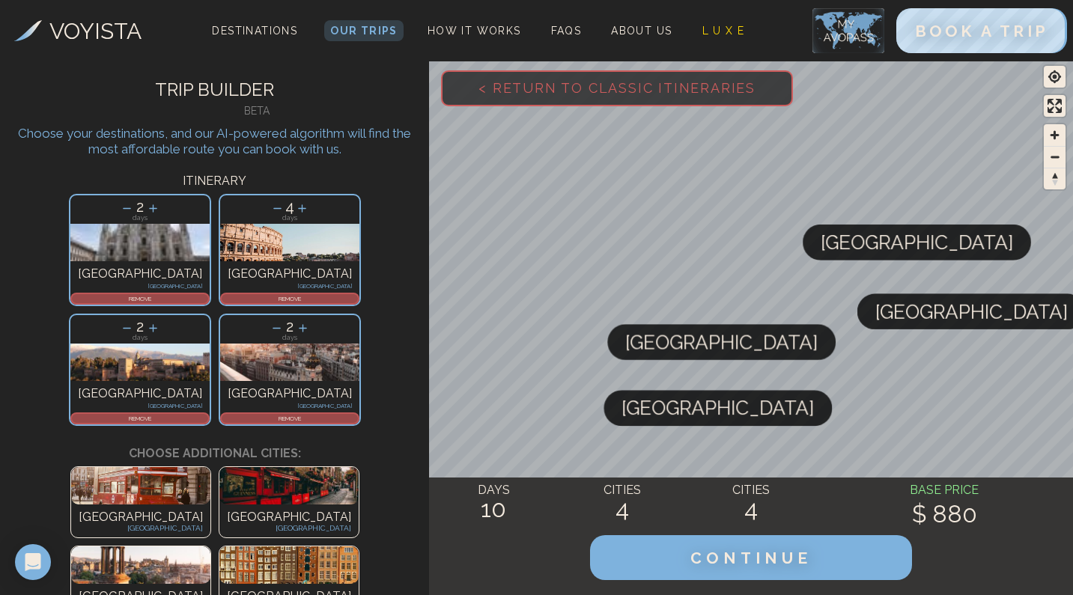
click at [208, 414] on p "REMOVE" at bounding box center [140, 418] width 136 height 9
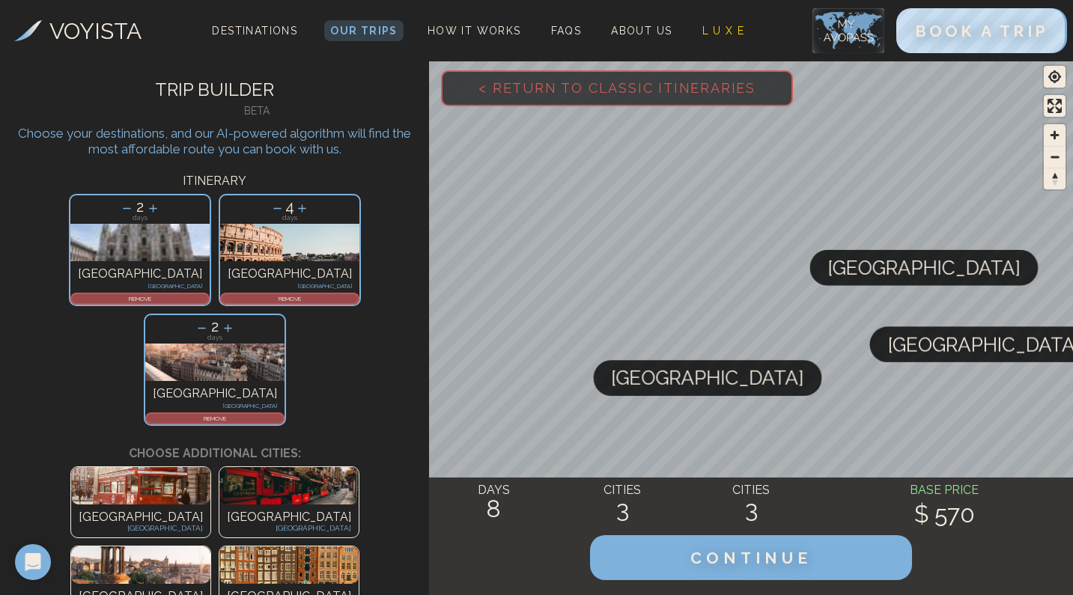
click at [276, 414] on p "REMOVE" at bounding box center [215, 418] width 136 height 9
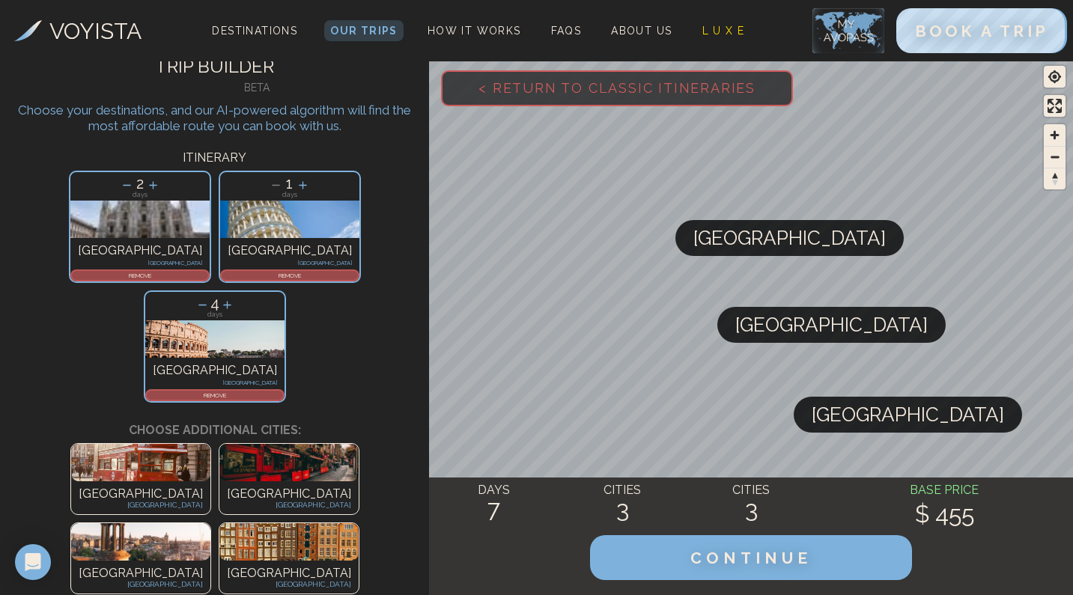
scroll to position [67, 0]
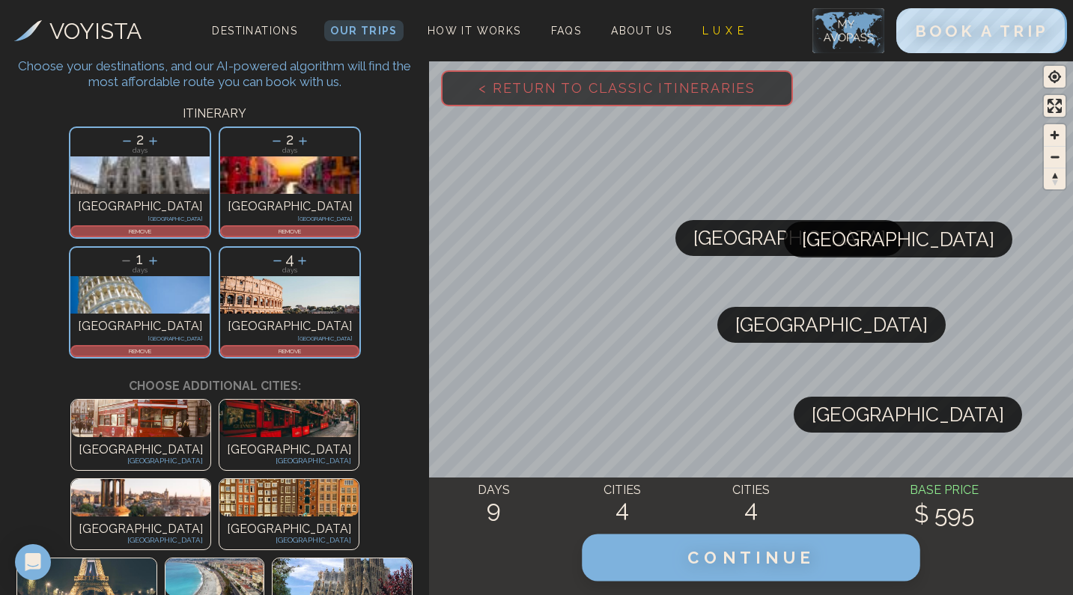
click at [735, 559] on span "CONTINUE" at bounding box center [751, 557] width 128 height 19
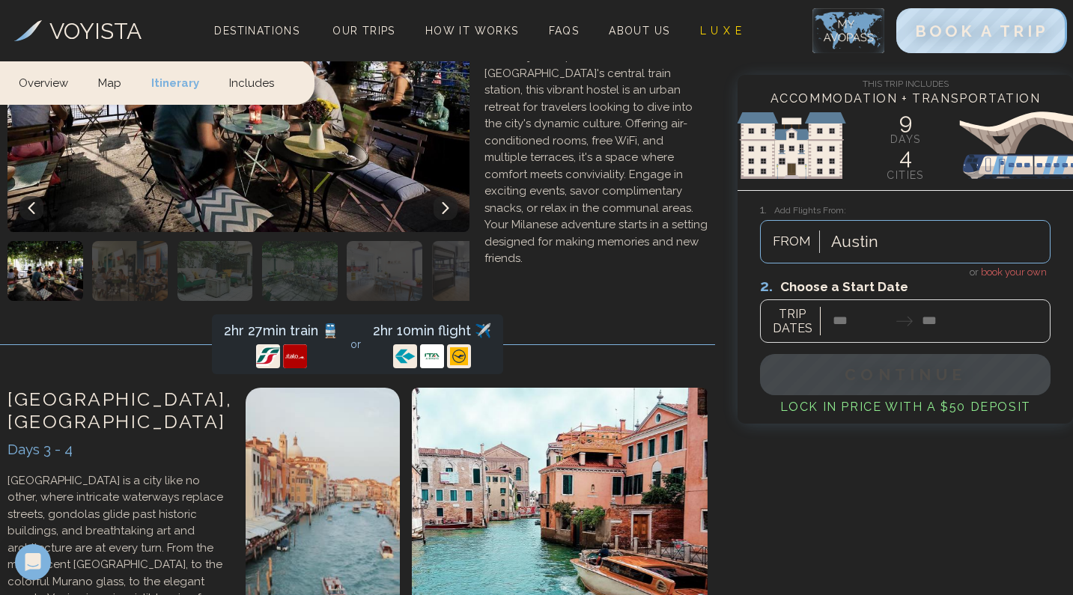
scroll to position [846, 0]
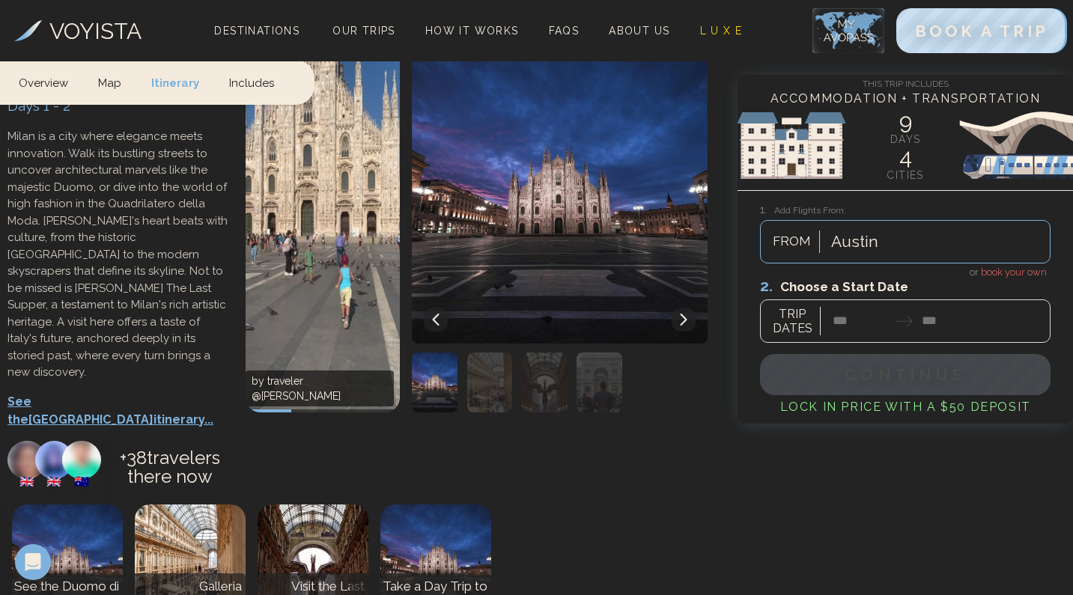
click at [472, 353] on img "button" at bounding box center [490, 383] width 46 height 60
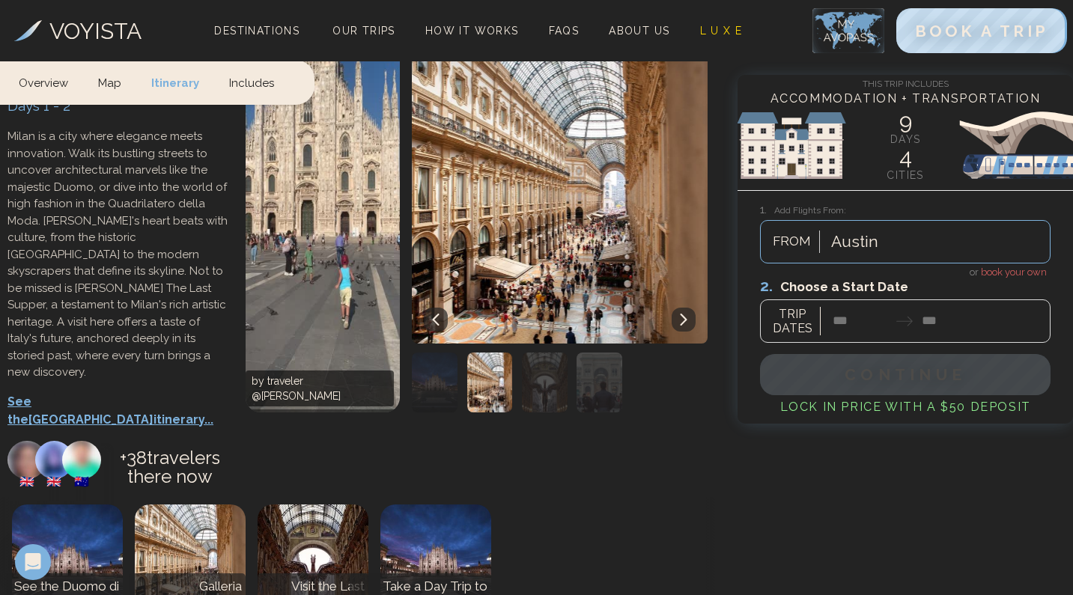
click at [544, 353] on img "button" at bounding box center [545, 383] width 46 height 60
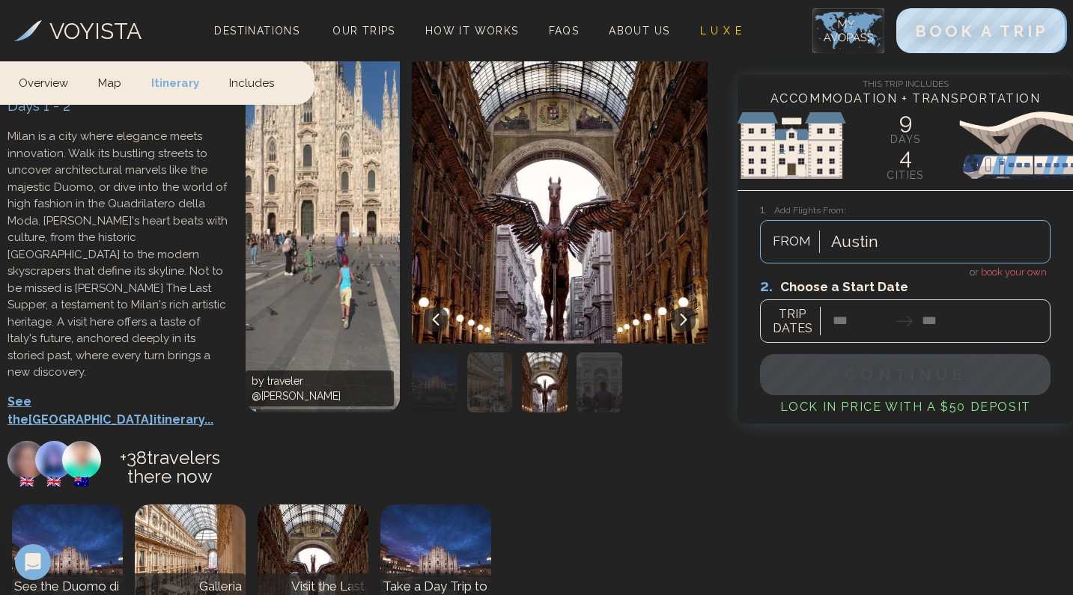
click at [482, 353] on img "button" at bounding box center [490, 383] width 46 height 60
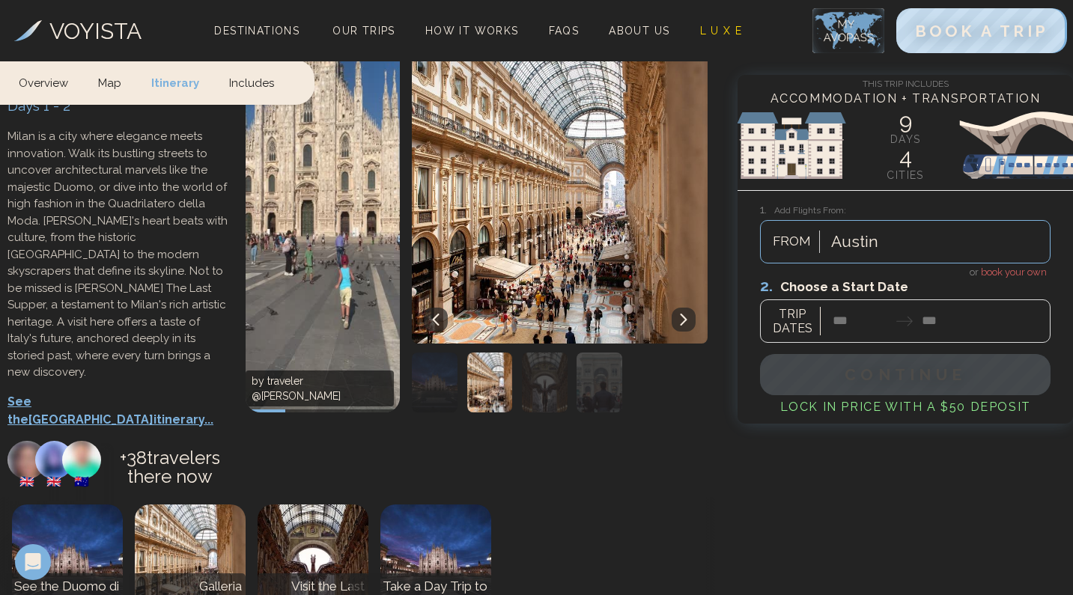
click at [598, 353] on img "button" at bounding box center [599, 383] width 46 height 60
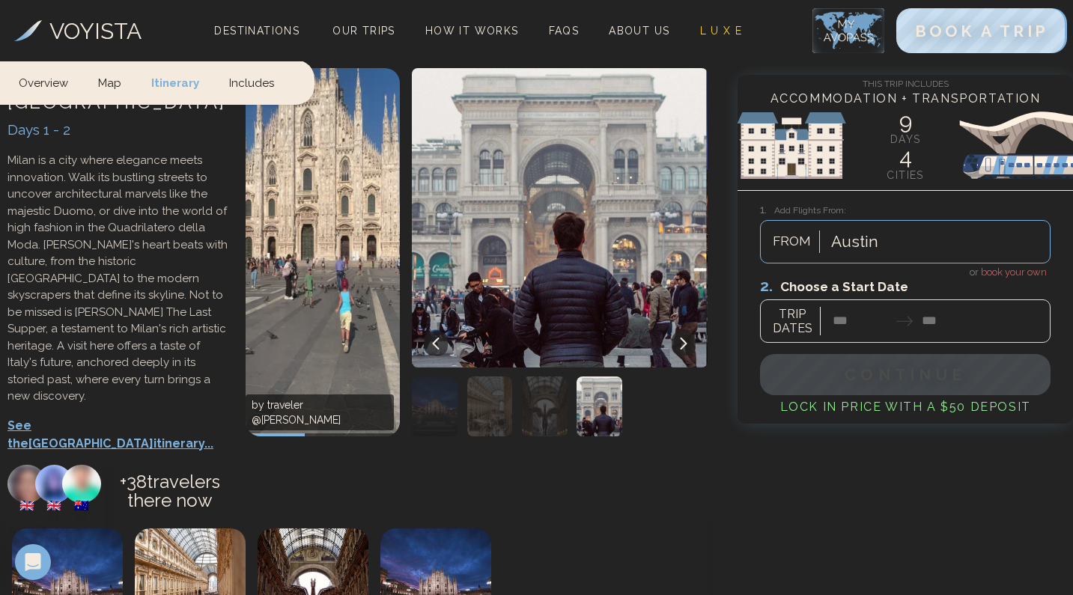
scroll to position [752, 0]
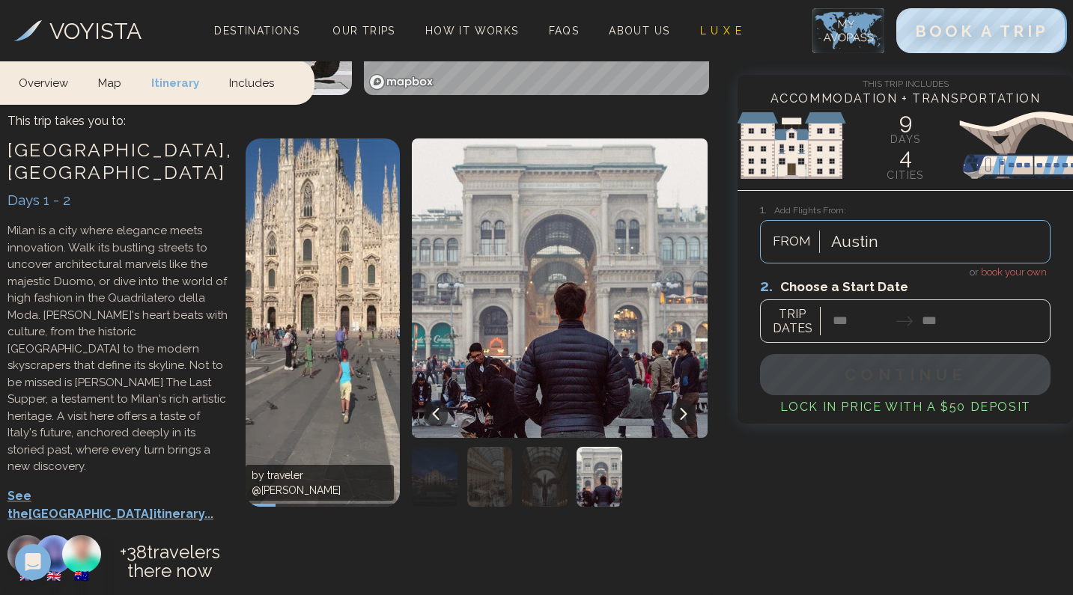
click at [106, 487] on p "See the Milan itinerary..." at bounding box center [118, 505] width 223 height 36
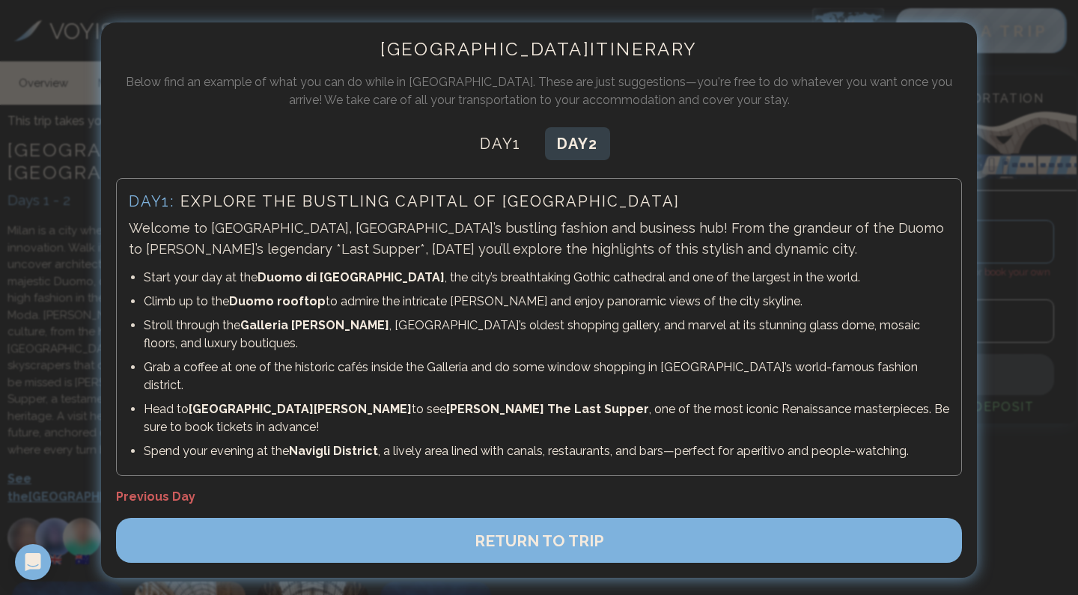
click at [587, 152] on button "Day 2" at bounding box center [577, 143] width 65 height 33
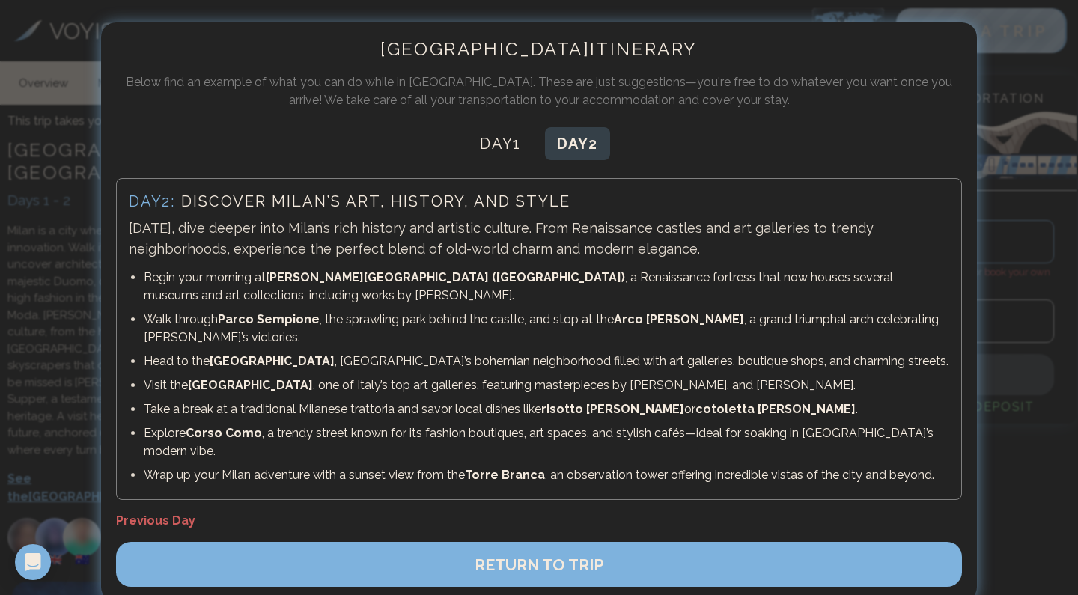
click at [852, 542] on button "RETURN TO TRIP" at bounding box center [539, 564] width 846 height 45
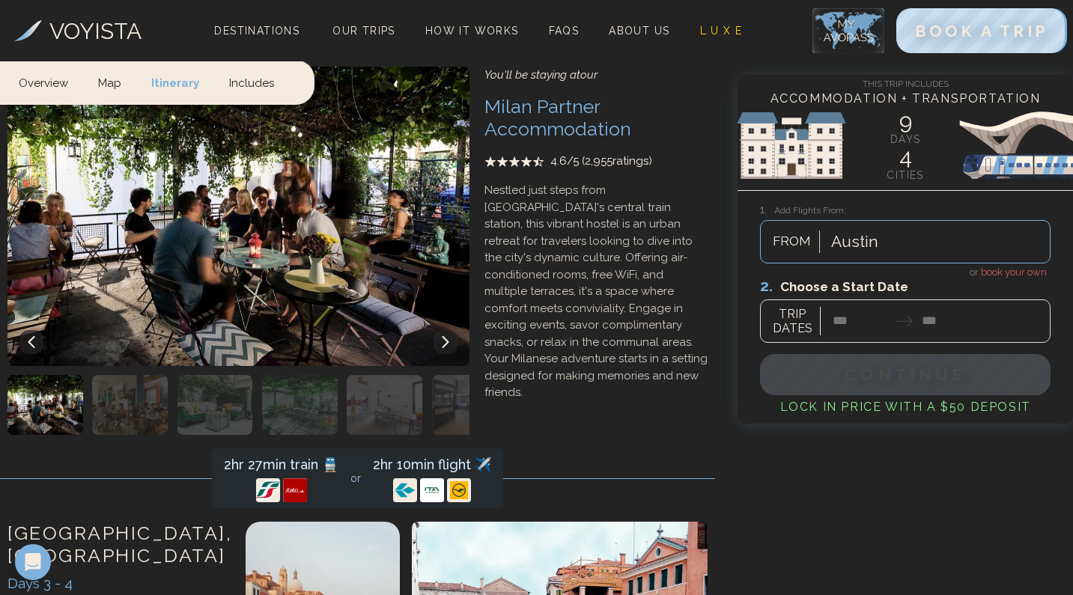
scroll to position [1717, 0]
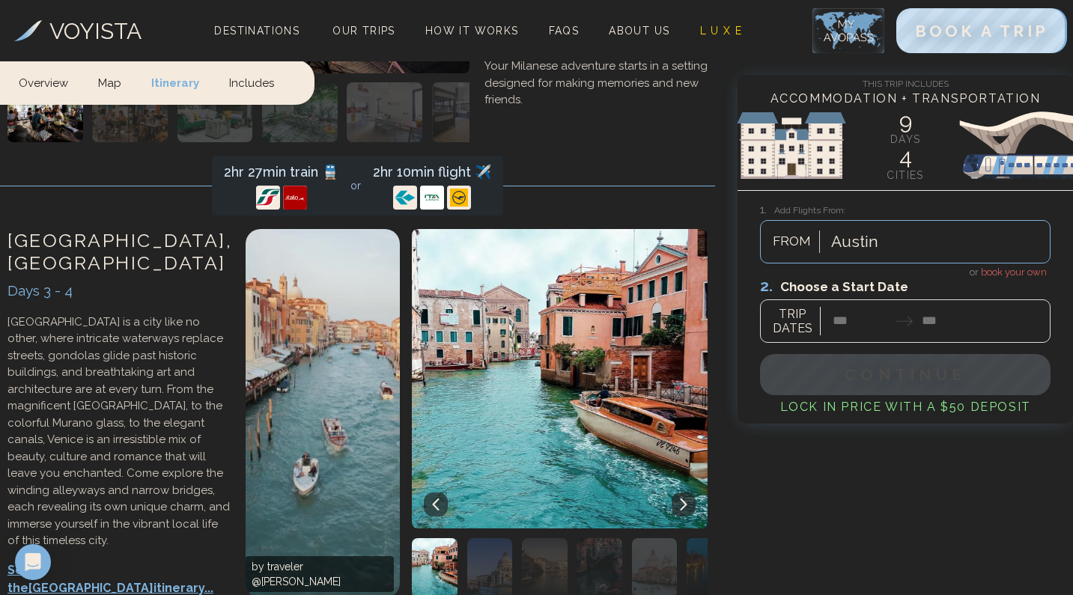
click at [516, 538] on div at bounding box center [539, 568] width 55 height 60
click at [511, 538] on img "button" at bounding box center [490, 568] width 46 height 60
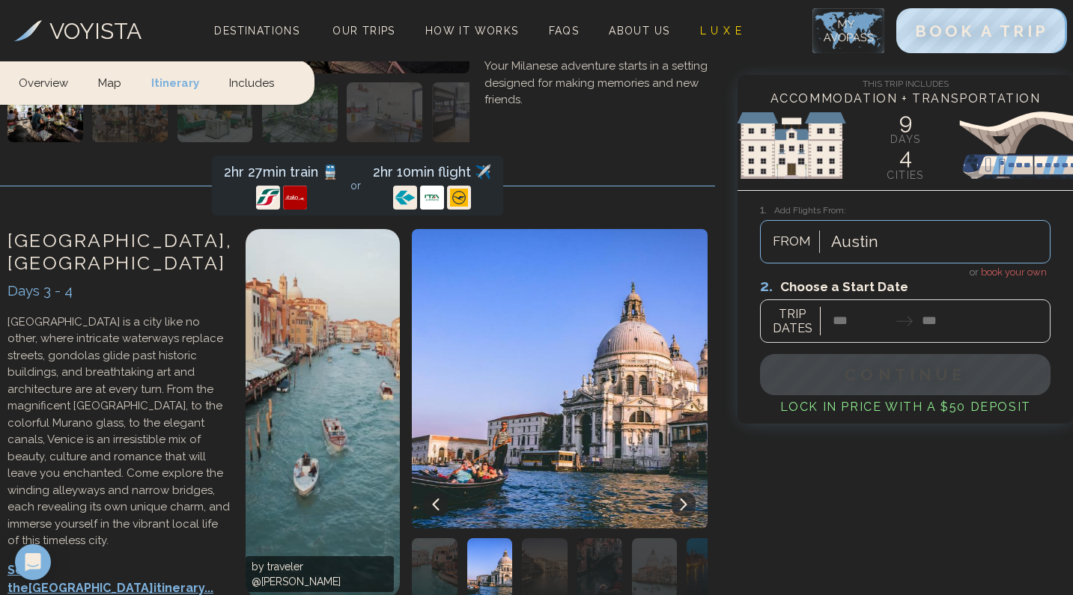
click at [544, 538] on img "button" at bounding box center [545, 568] width 46 height 60
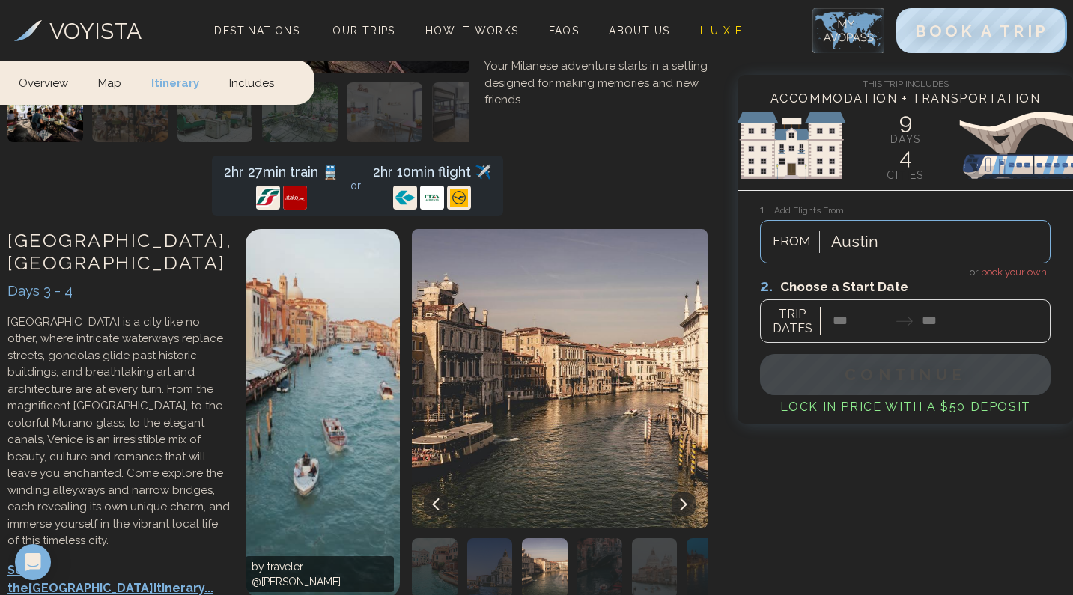
click at [582, 538] on img "button" at bounding box center [599, 568] width 46 height 60
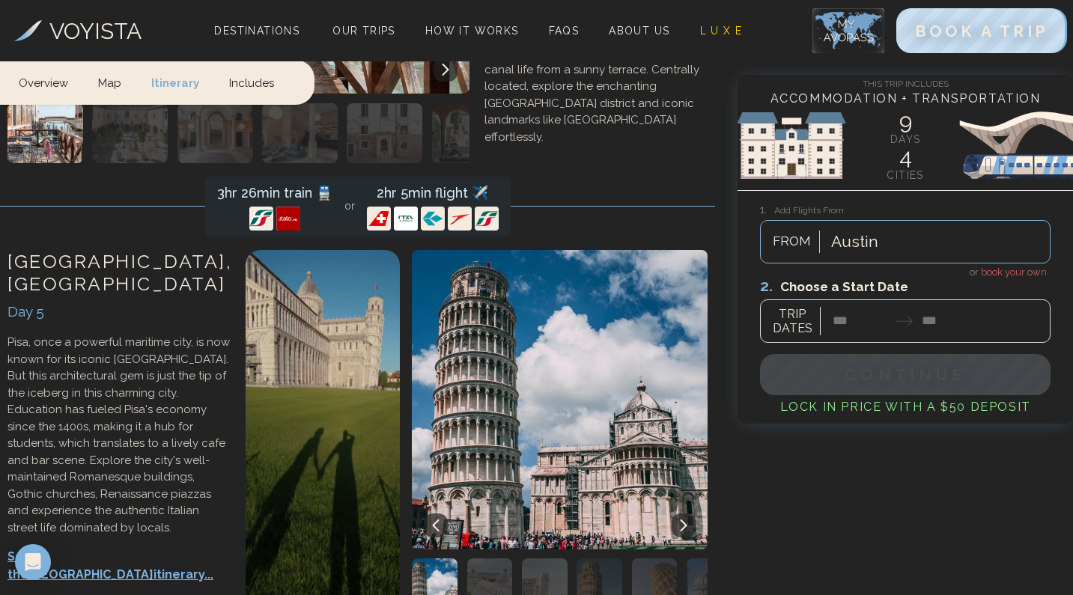
scroll to position [2632, 0]
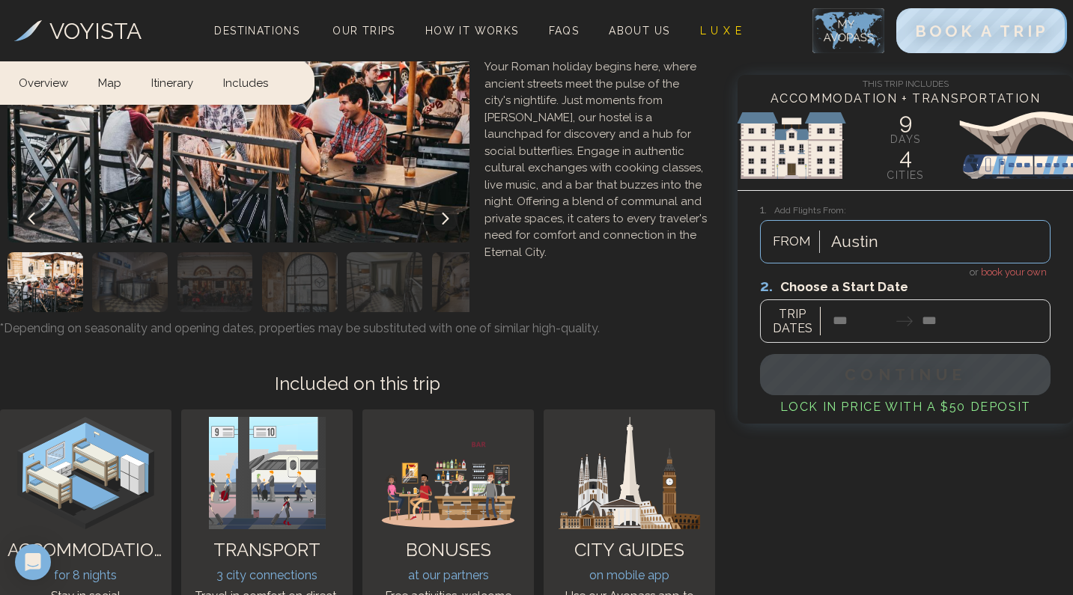
scroll to position [5805, 0]
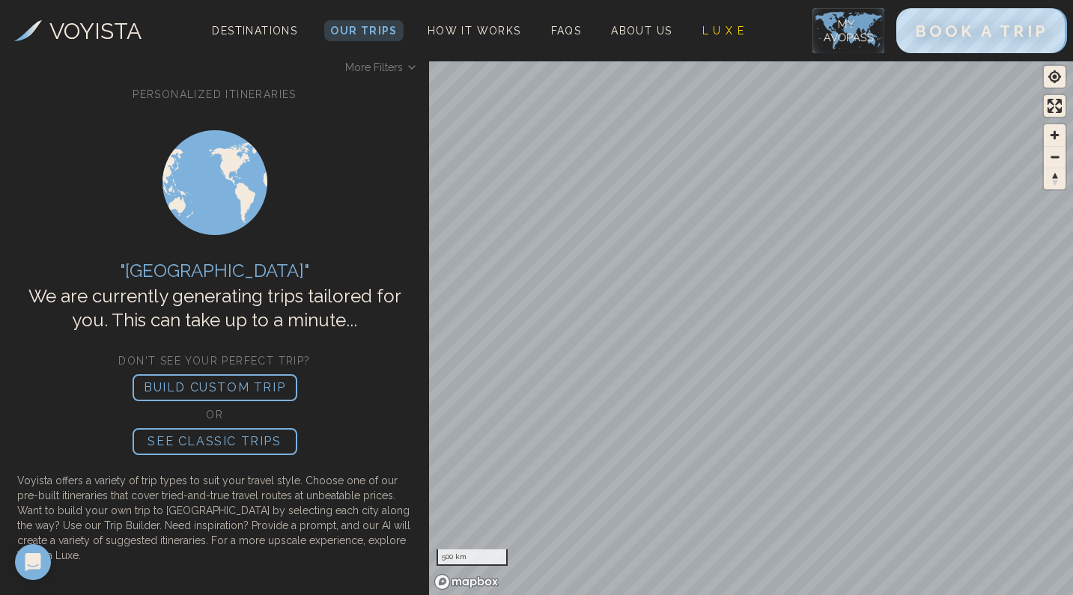
scroll to position [67, 0]
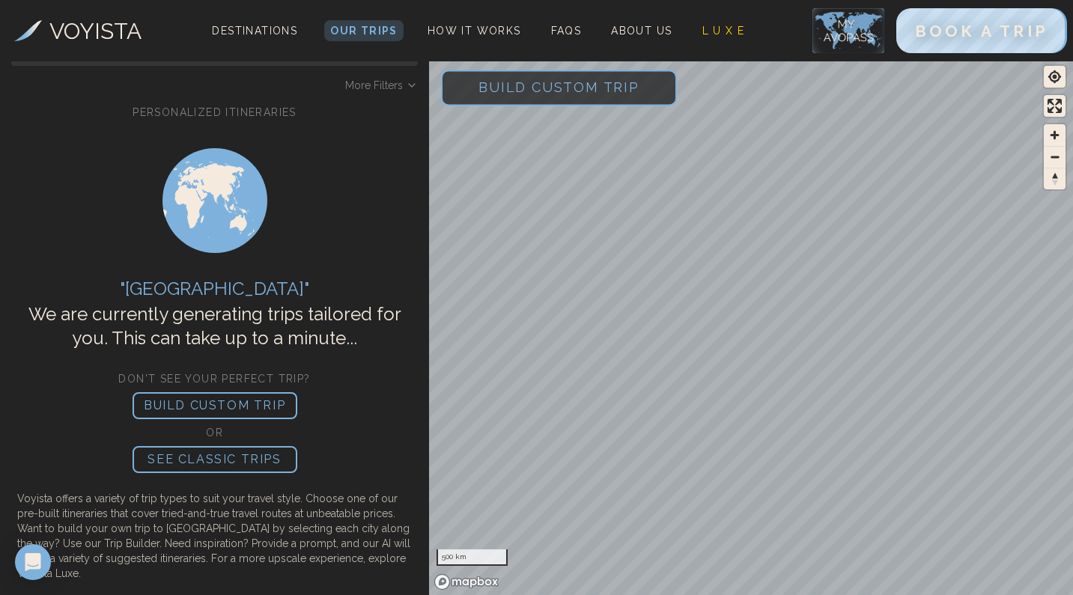
click at [510, 89] on span "Build Custom Trip" at bounding box center [558, 87] width 209 height 64
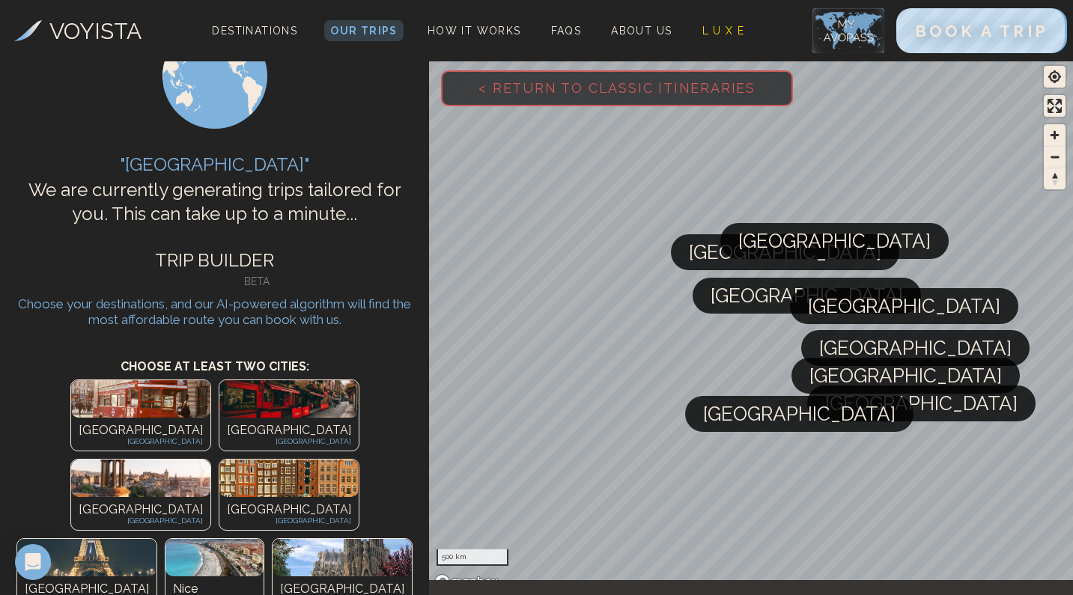
scroll to position [188, 0]
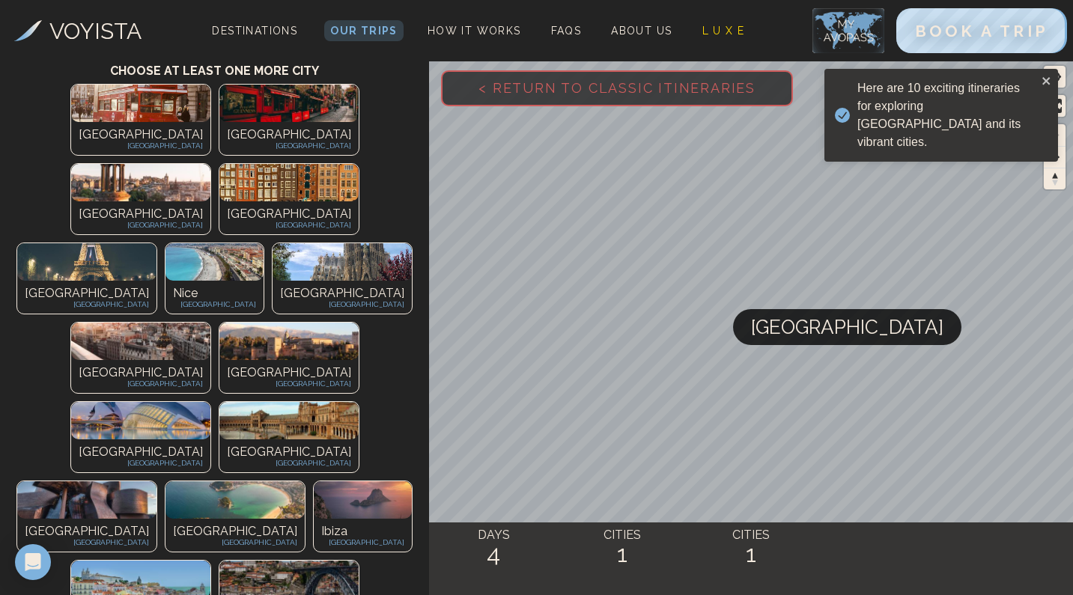
scroll to position [246, 0]
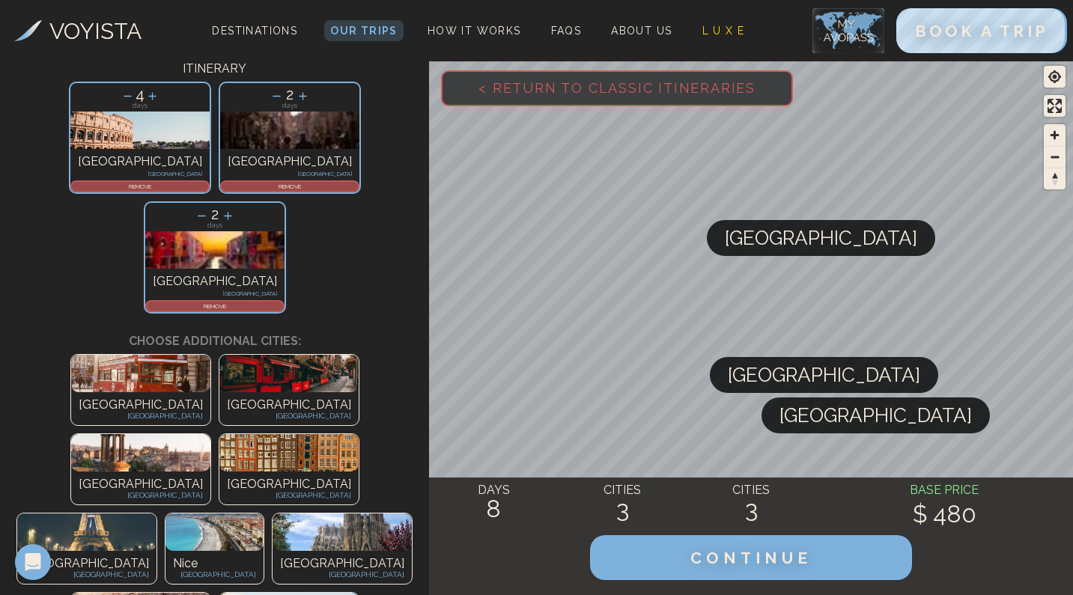
scroll to position [136, 0]
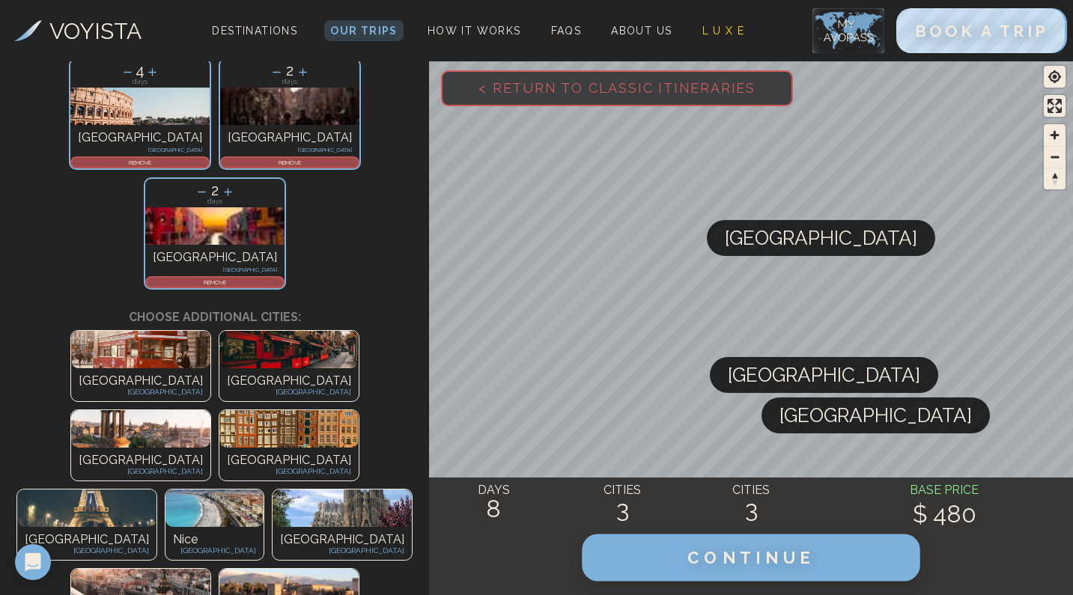
click at [670, 559] on button "CONTINUE" at bounding box center [751, 558] width 338 height 47
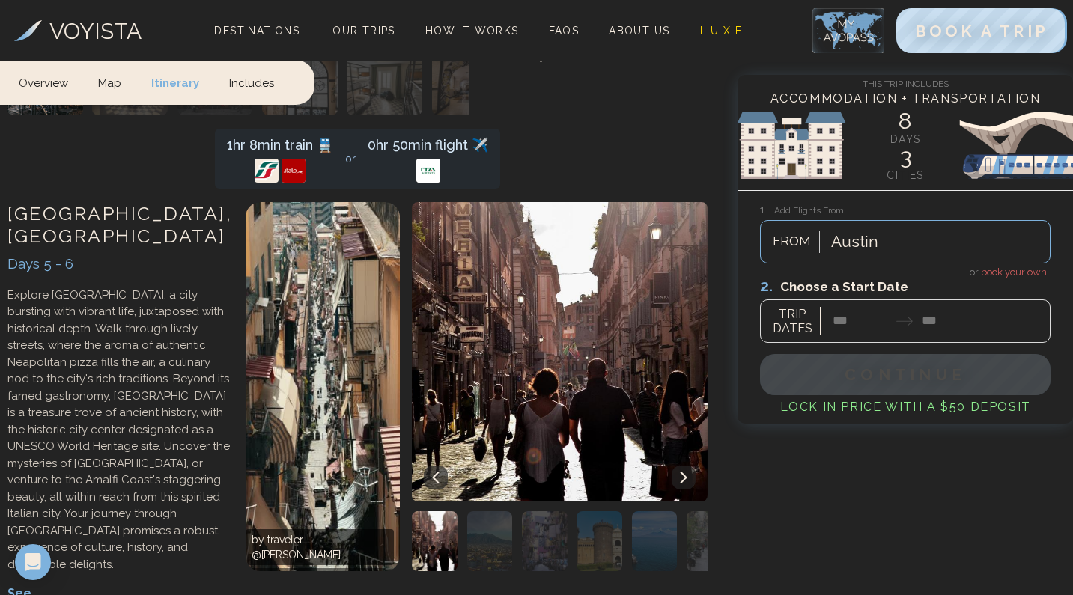
scroll to position [1763, 0]
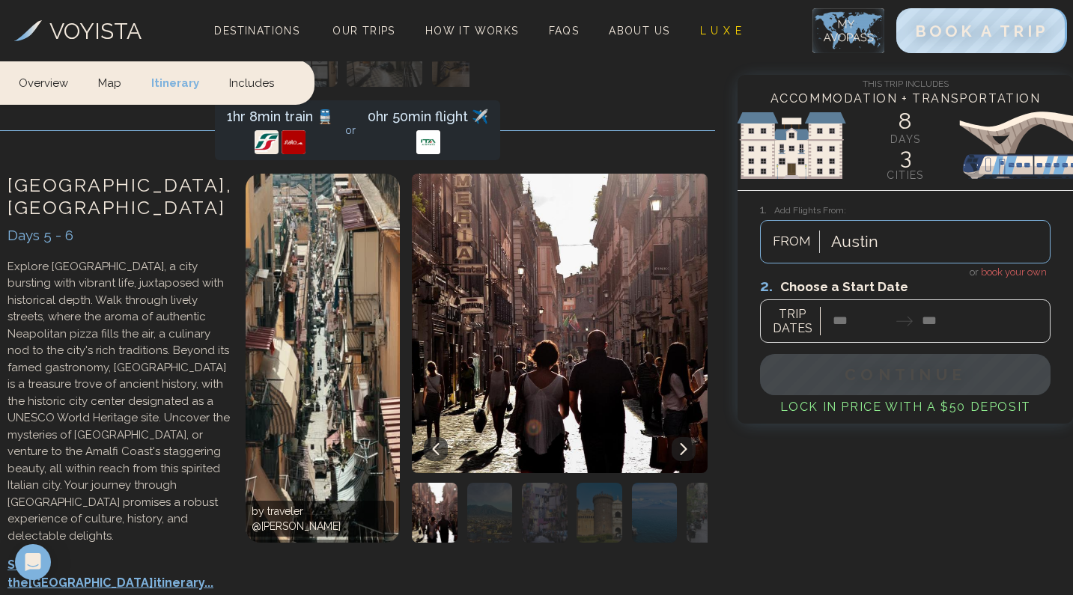
click at [487, 483] on img "button" at bounding box center [490, 513] width 46 height 60
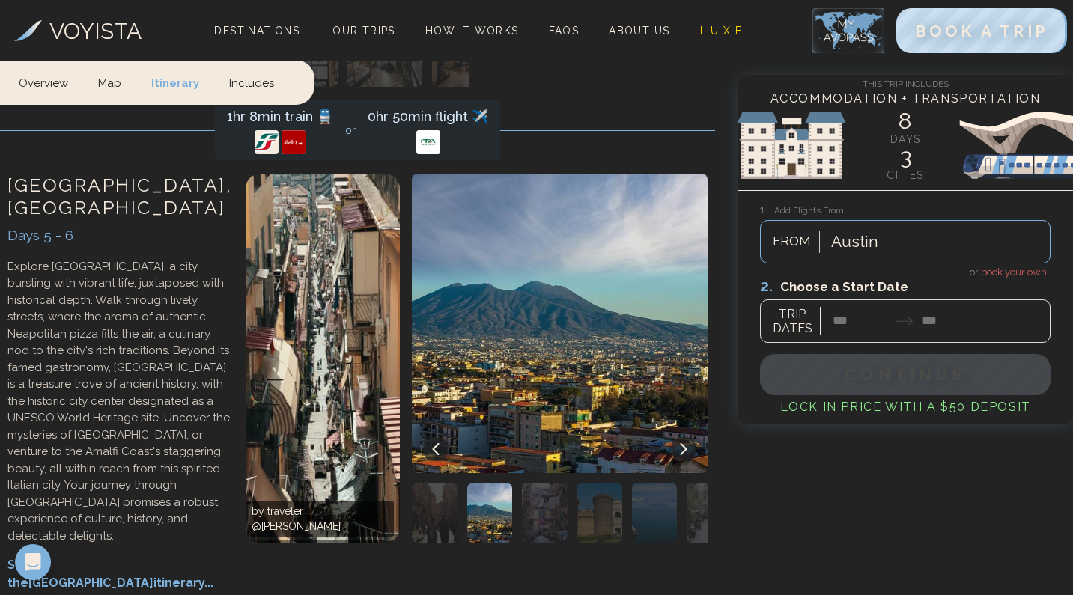
click at [530, 483] on img "button" at bounding box center [545, 513] width 46 height 60
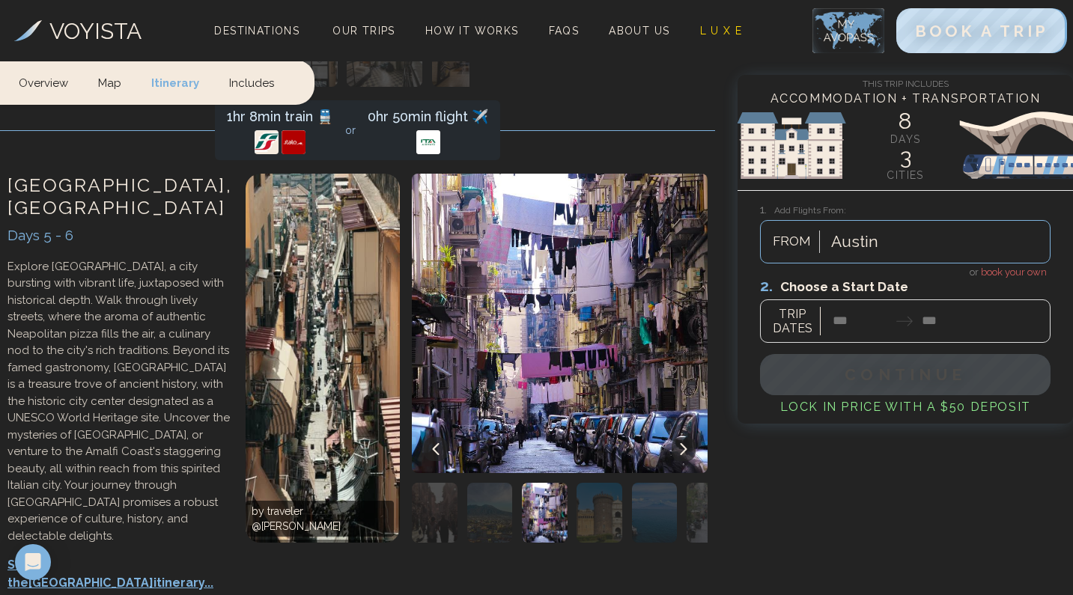
click at [599, 483] on img "button" at bounding box center [599, 513] width 46 height 60
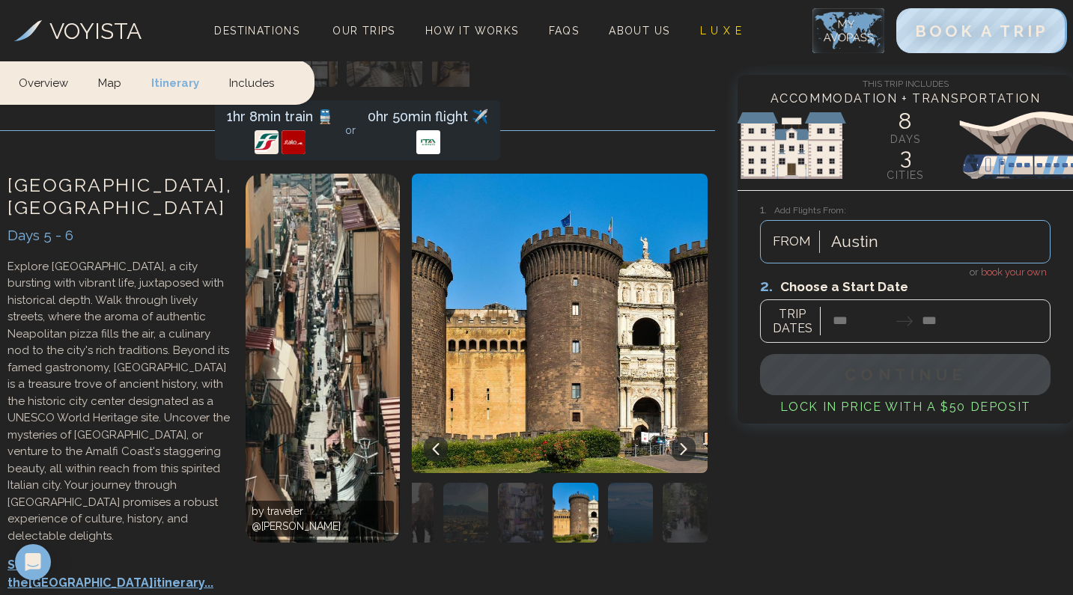
click at [669, 483] on img "button" at bounding box center [686, 513] width 46 height 60
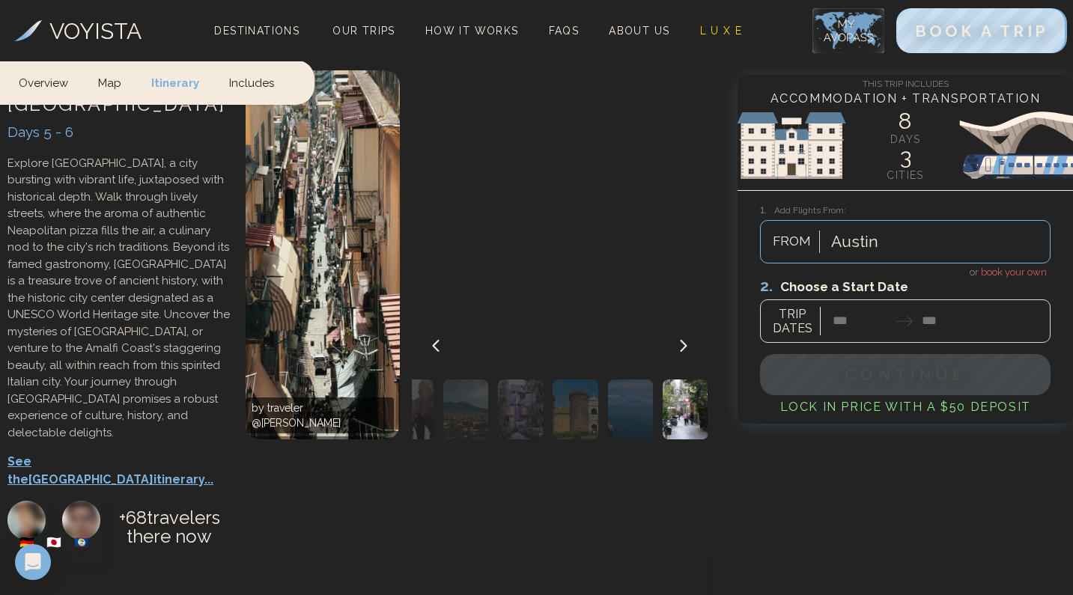
scroll to position [1737, 0]
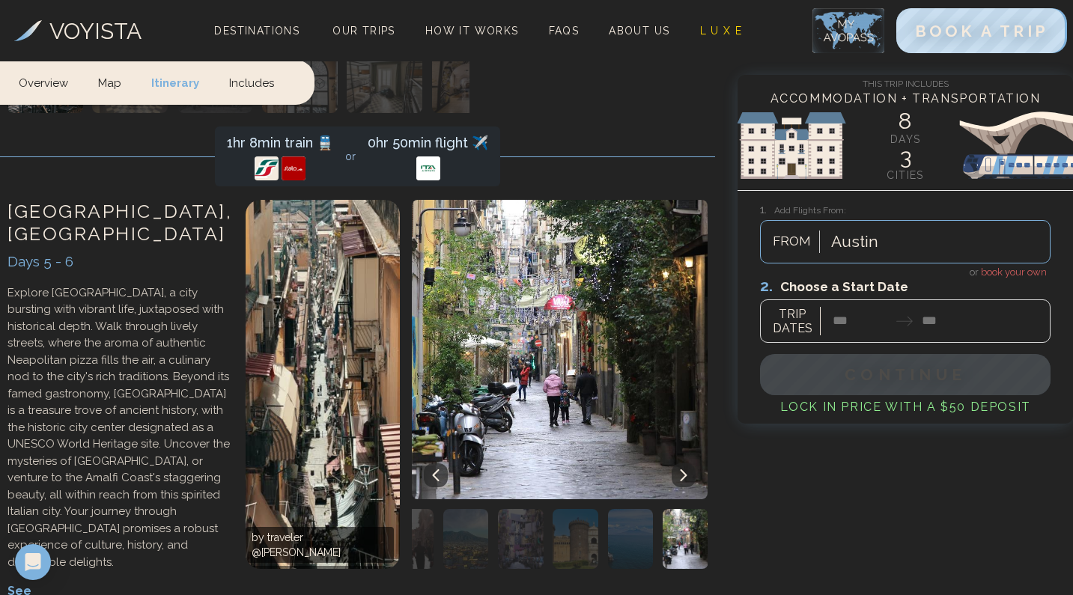
click at [681, 469] on icon at bounding box center [684, 475] width 7 height 12
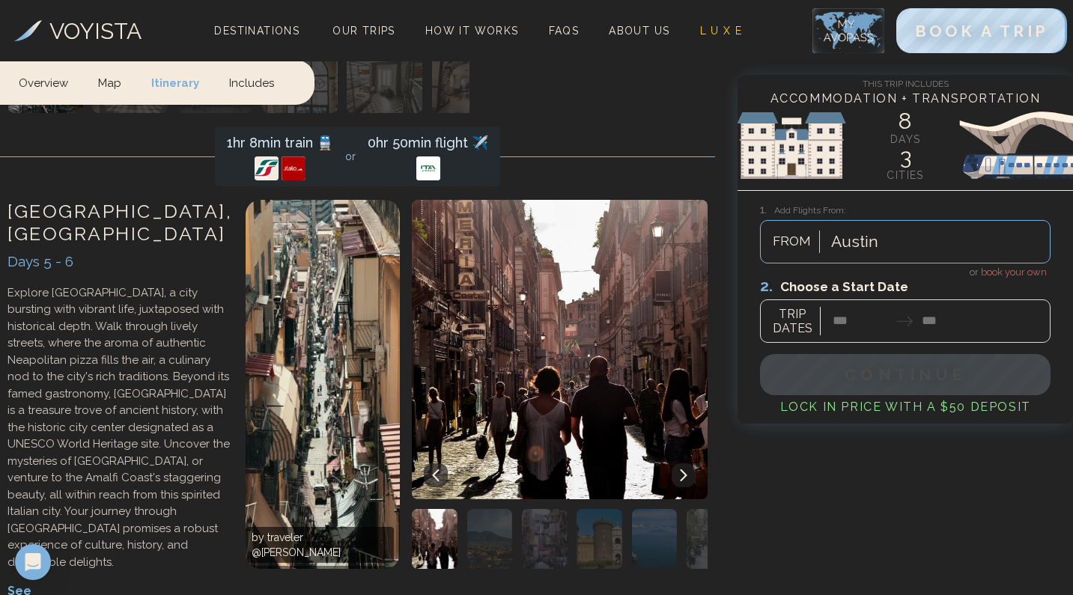
click at [679, 469] on icon at bounding box center [684, 475] width 12 height 12
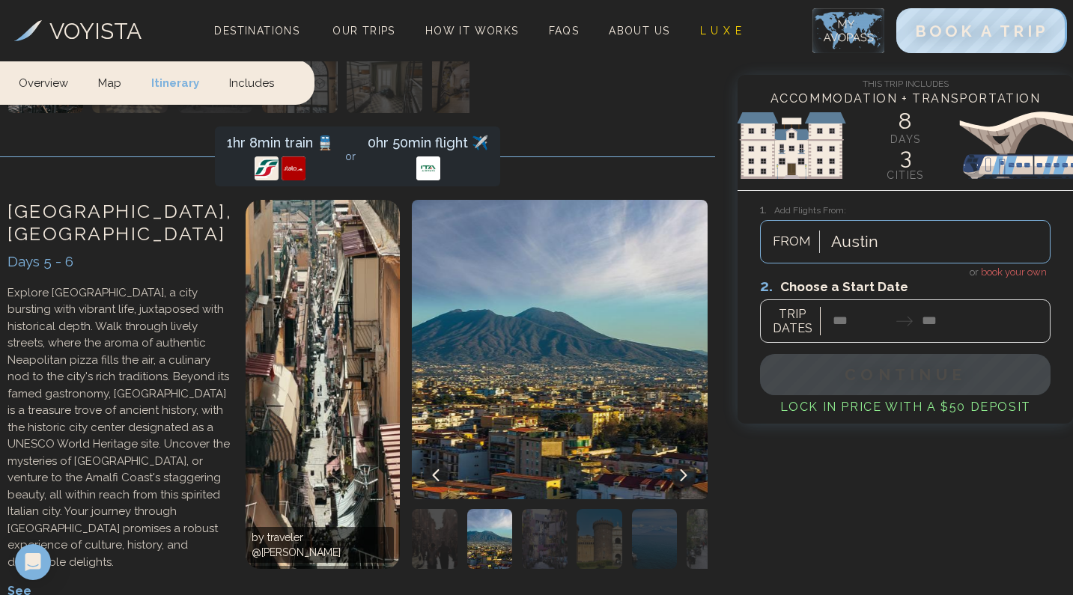
click at [678, 469] on icon at bounding box center [684, 475] width 12 height 12
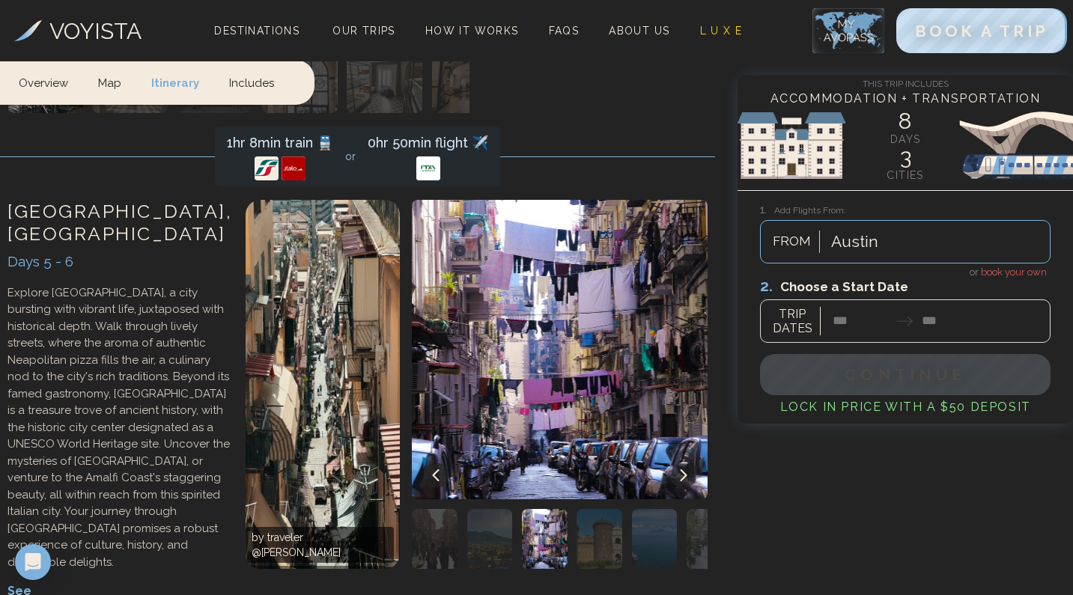
click at [678, 469] on icon at bounding box center [684, 475] width 12 height 12
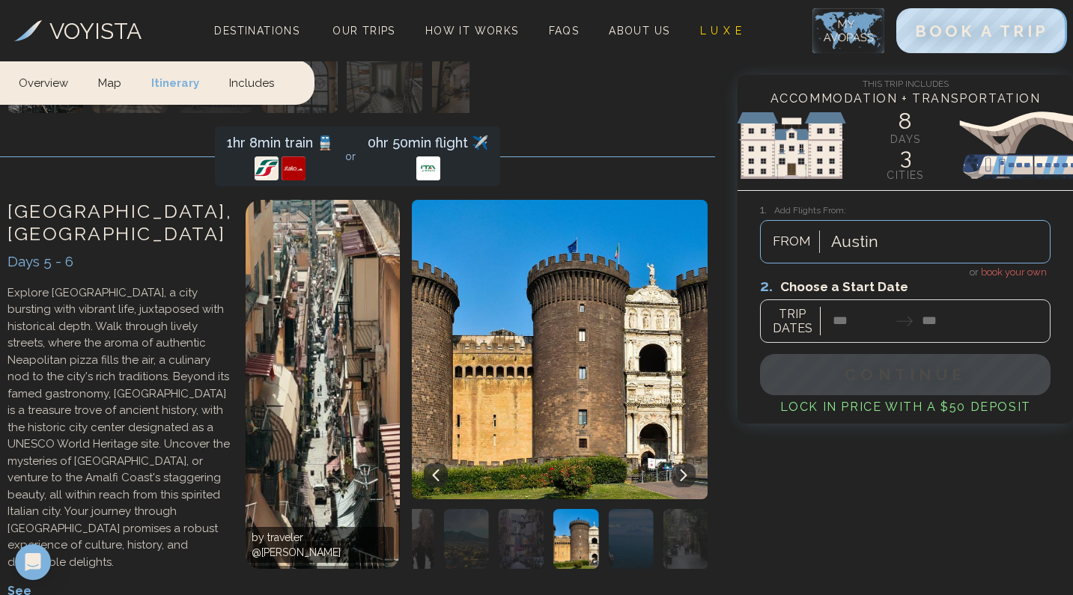
click at [677, 463] on button at bounding box center [684, 475] width 24 height 24
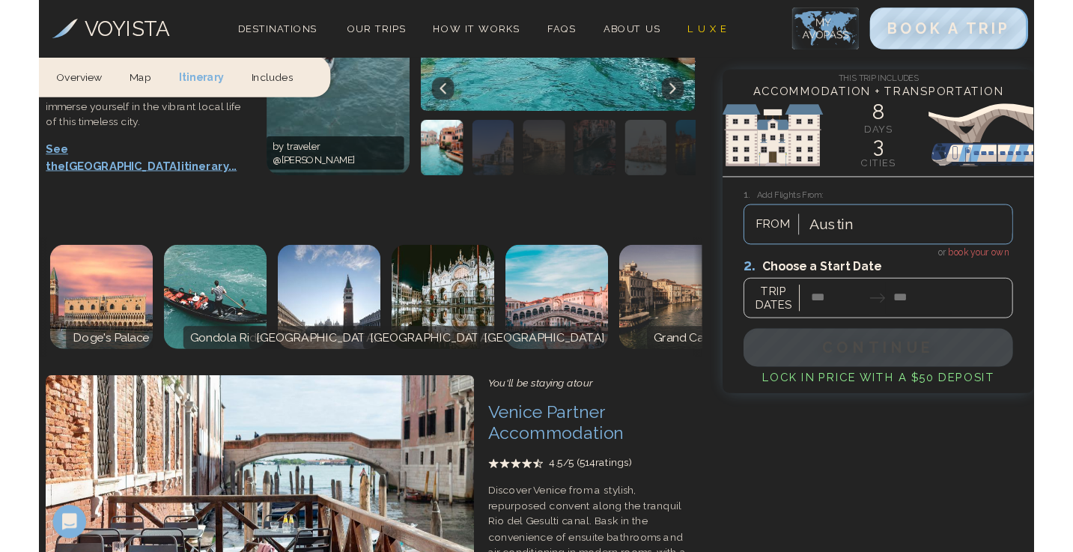
scroll to position [2222, 0]
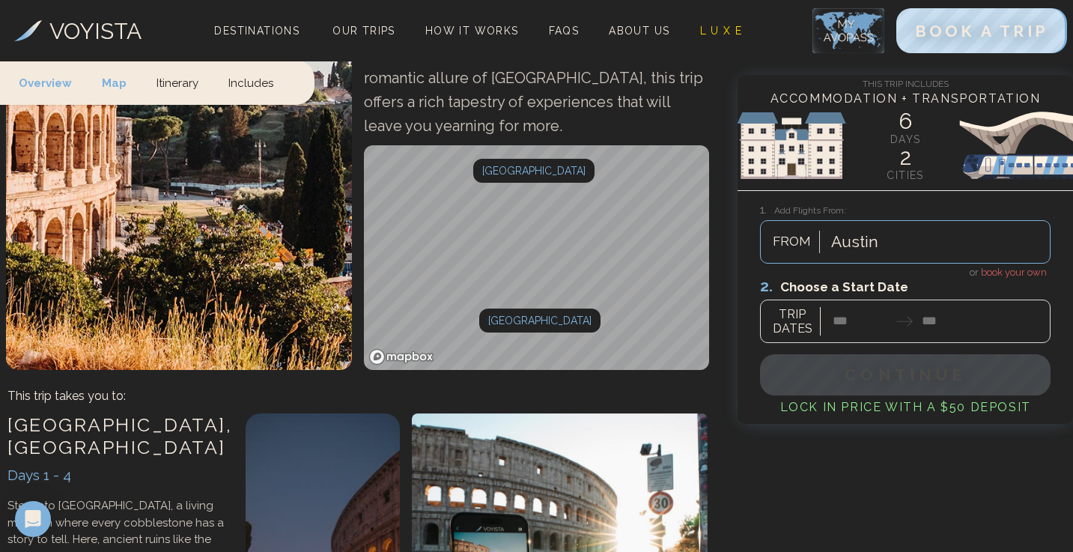
scroll to position [1058, 0]
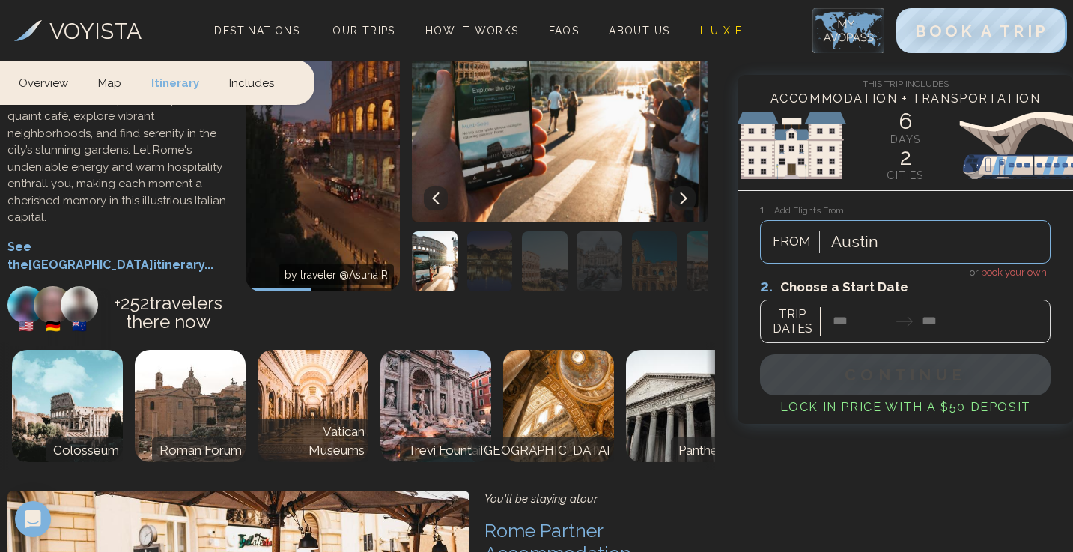
click at [633, 231] on img "button" at bounding box center [655, 261] width 46 height 60
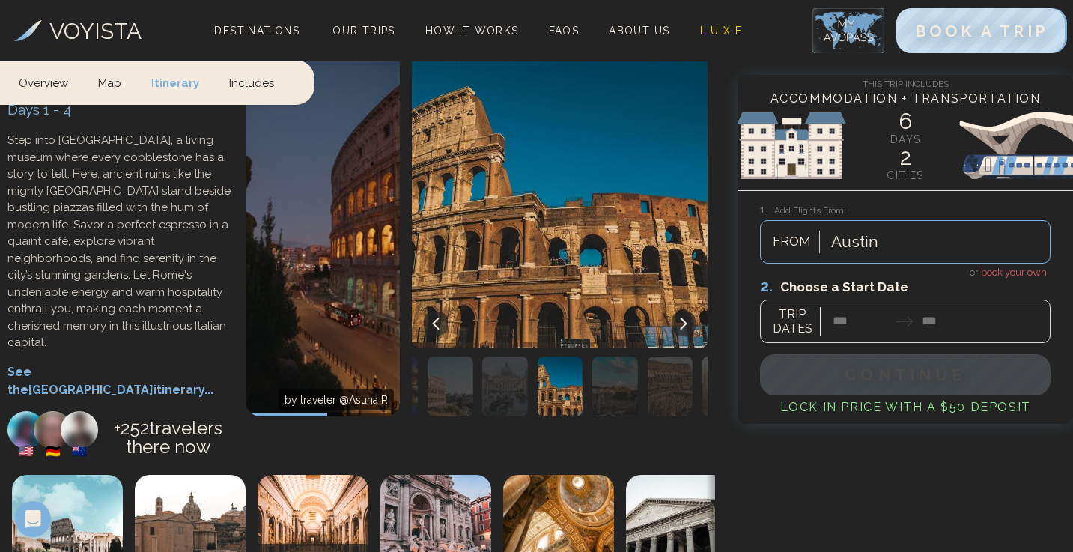
scroll to position [808, 0]
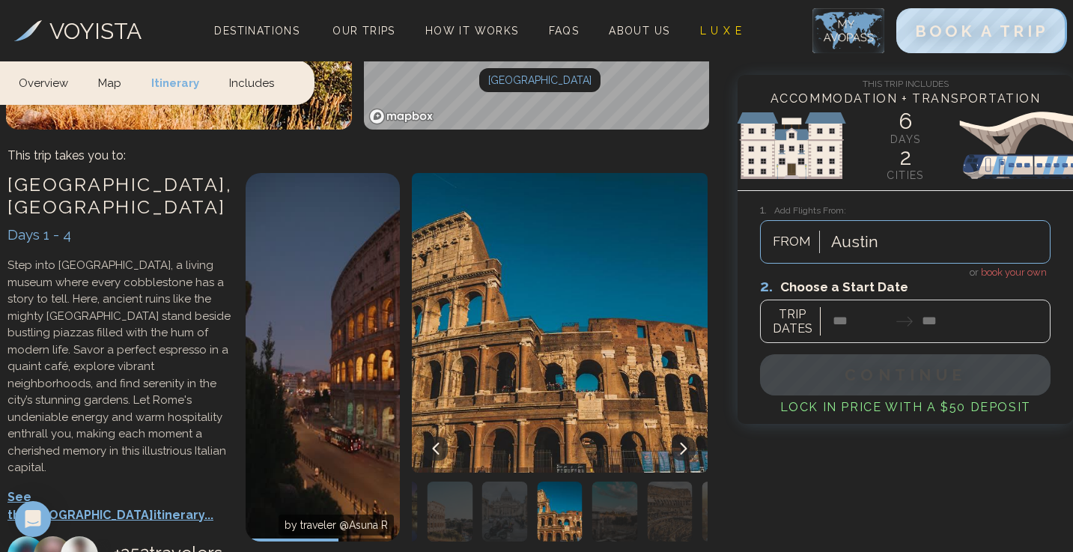
click at [634, 481] on img "button" at bounding box center [615, 511] width 46 height 60
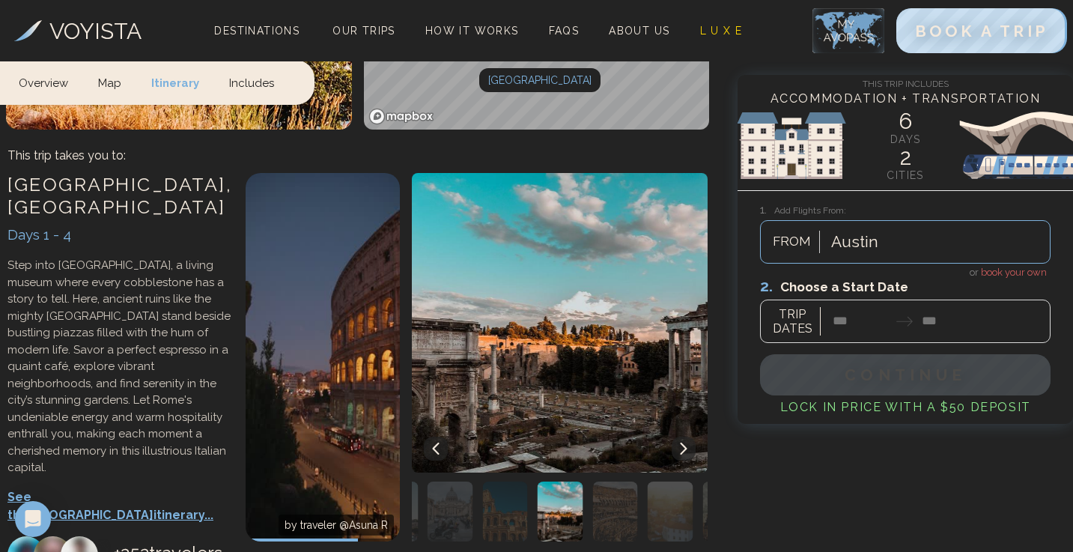
click at [633, 481] on img "button" at bounding box center [615, 511] width 46 height 60
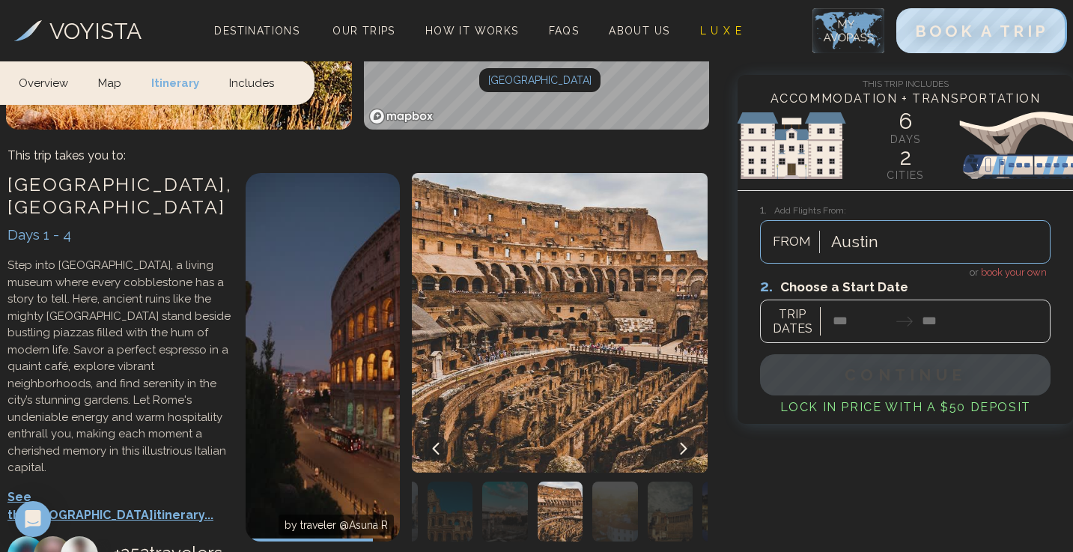
click at [634, 481] on img "button" at bounding box center [615, 511] width 46 height 60
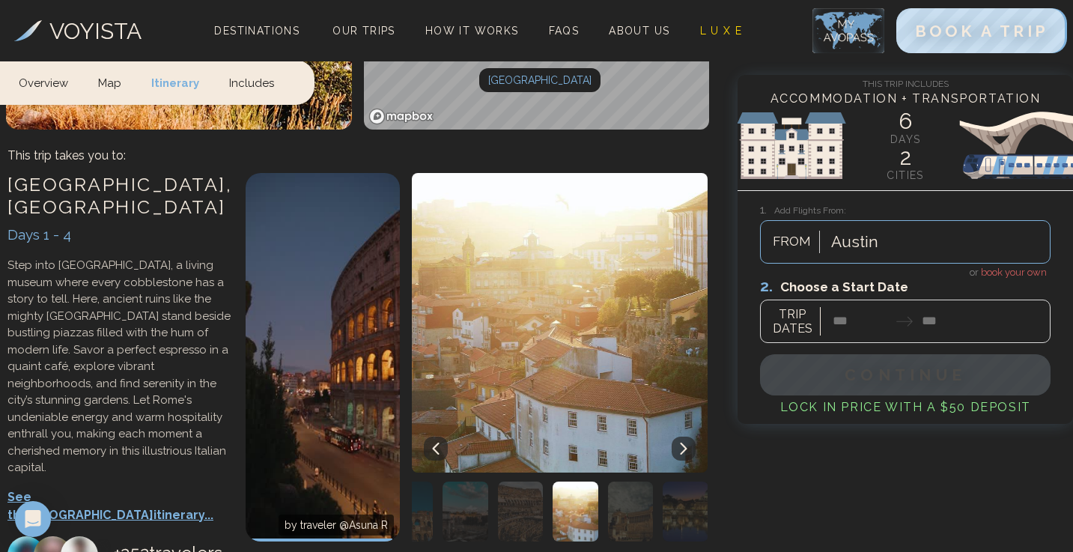
click at [634, 481] on img "button" at bounding box center [631, 511] width 46 height 60
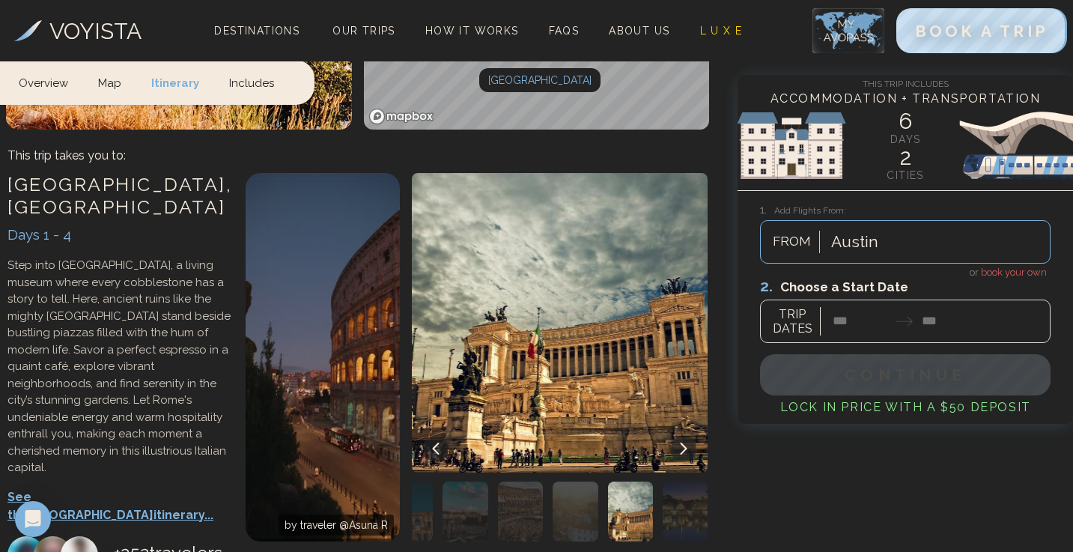
click at [636, 481] on img "button" at bounding box center [631, 511] width 46 height 60
click at [660, 481] on div at bounding box center [680, 511] width 55 height 60
click at [693, 481] on img "button" at bounding box center [691, 511] width 46 height 60
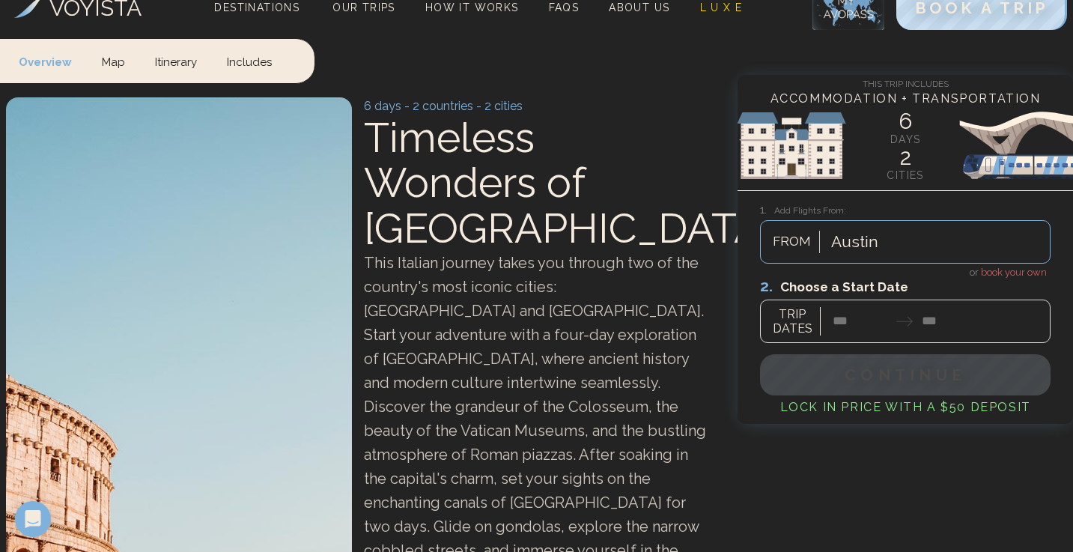
scroll to position [0, 0]
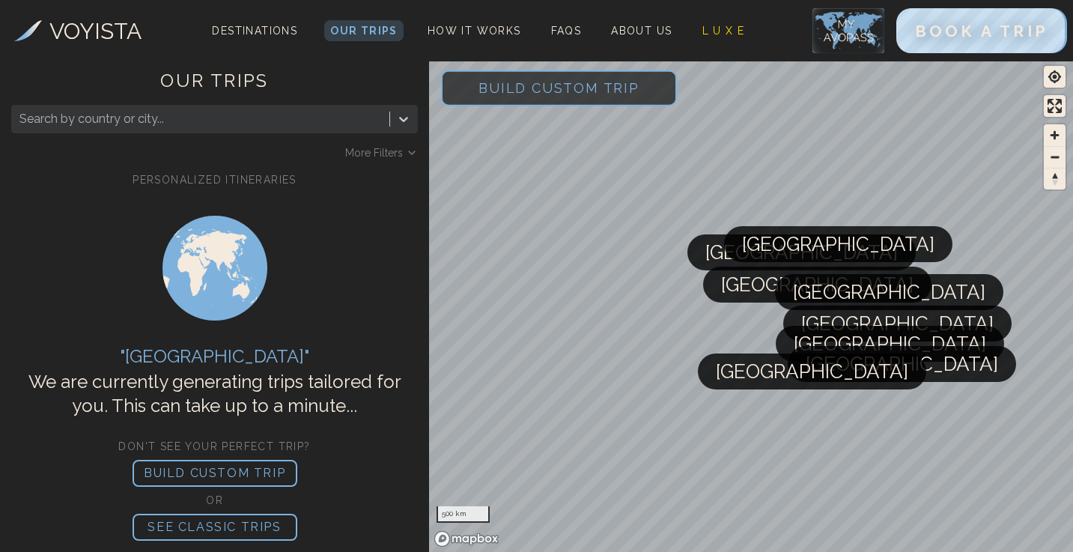
click at [517, 80] on span "Build Custom Trip" at bounding box center [558, 88] width 209 height 64
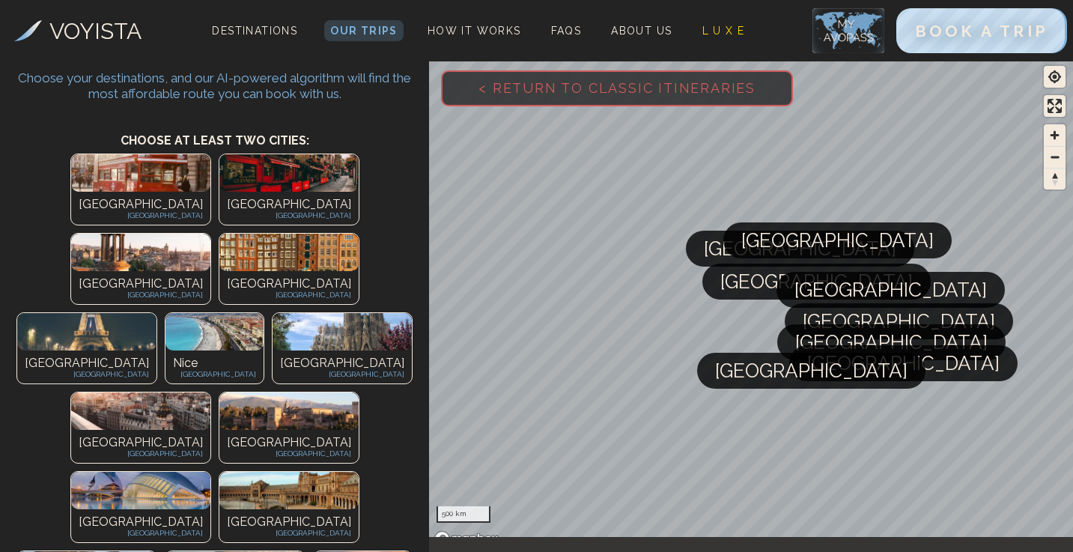
scroll to position [398, 0]
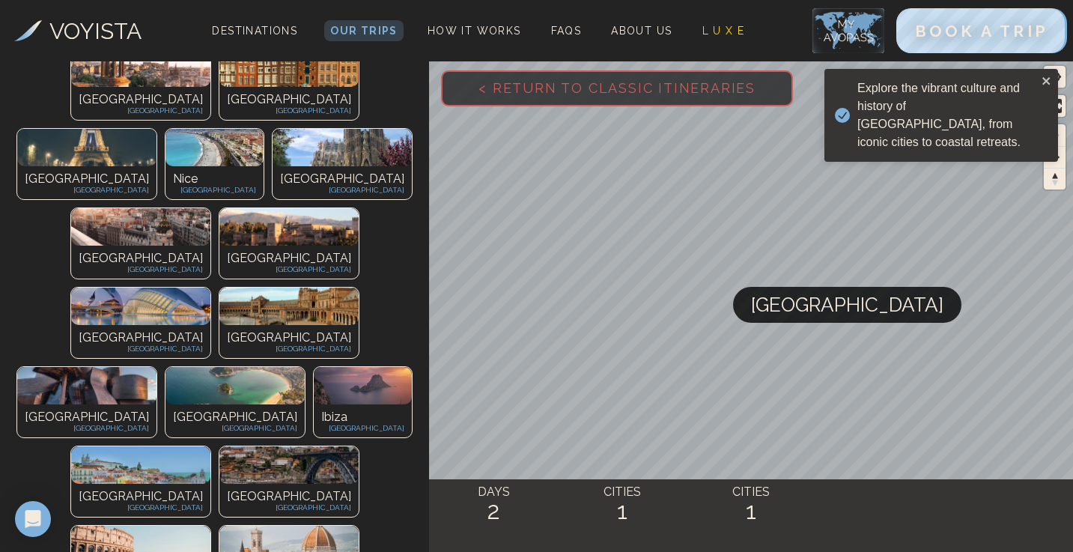
scroll to position [240, 0]
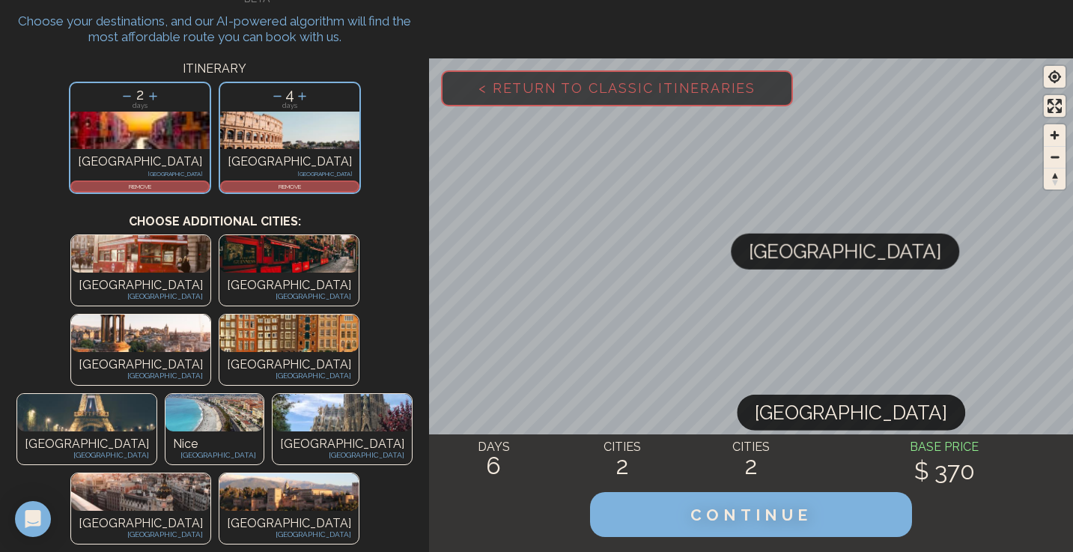
scroll to position [0, 0]
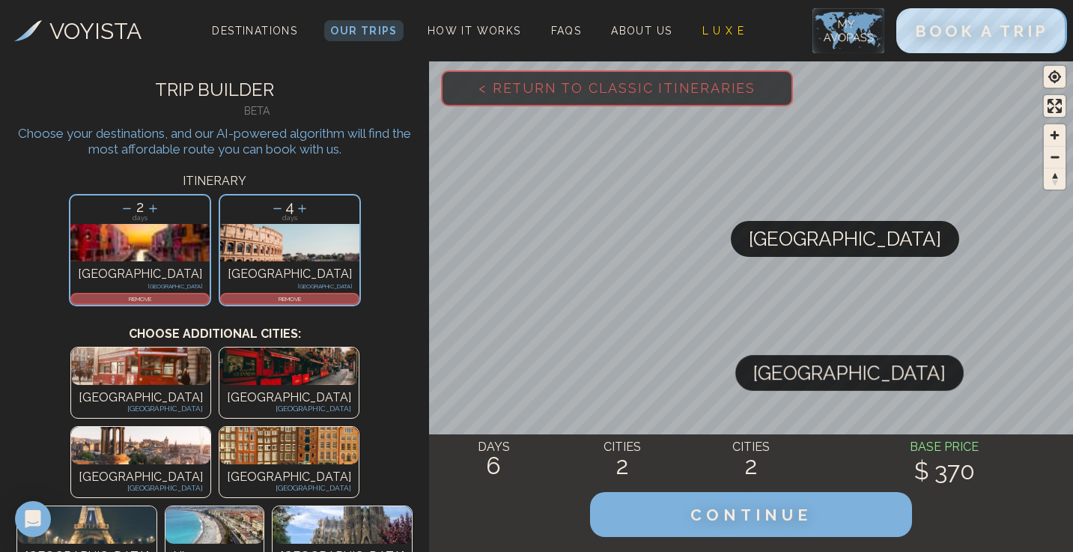
click at [273, 506] on img at bounding box center [342, 524] width 139 height 37
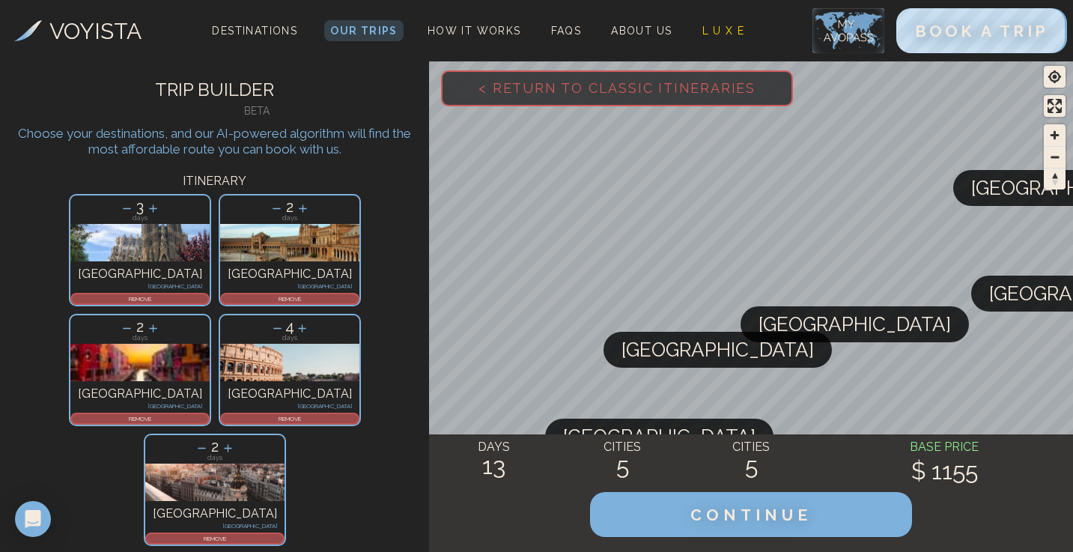
click at [283, 534] on p "REMOVE" at bounding box center [215, 538] width 136 height 9
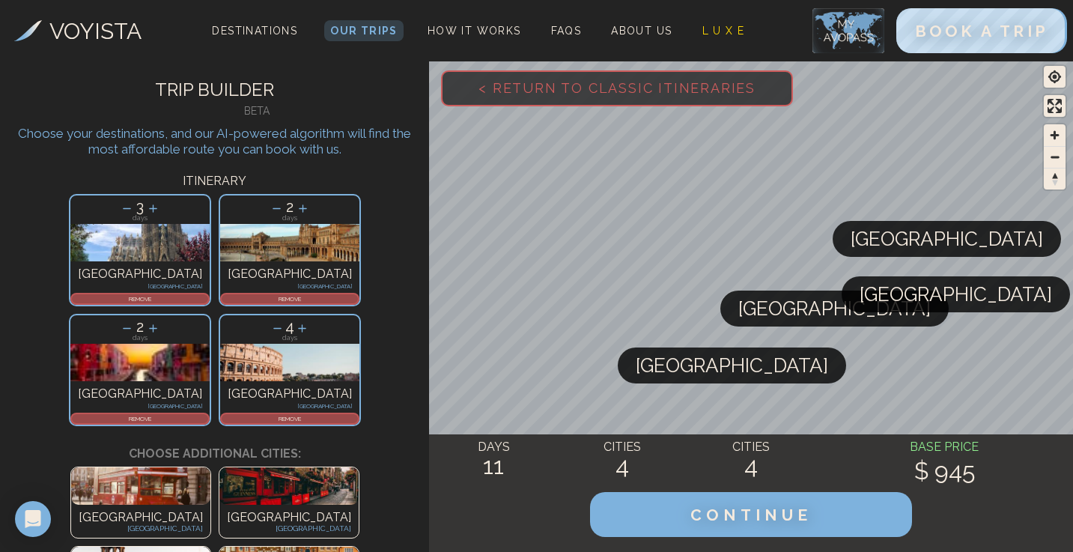
click at [285, 320] on icon at bounding box center [278, 328] width 16 height 16
click at [311, 320] on icon at bounding box center [303, 328] width 16 height 16
click at [141, 204] on p "3" at bounding box center [139, 206] width 139 height 22
click at [145, 209] on icon at bounding box center [153, 209] width 16 height 16
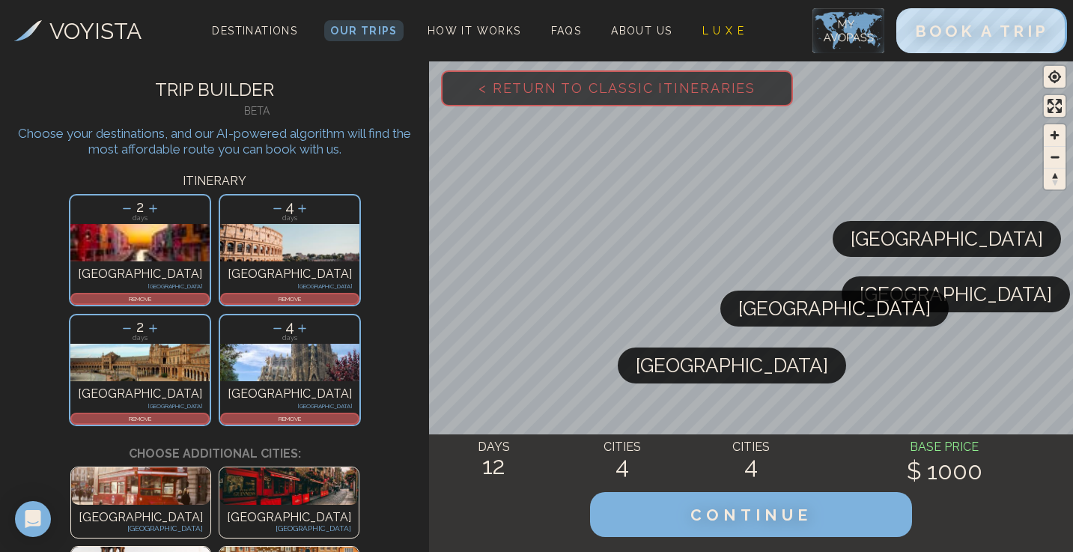
click at [285, 320] on icon at bounding box center [278, 328] width 16 height 16
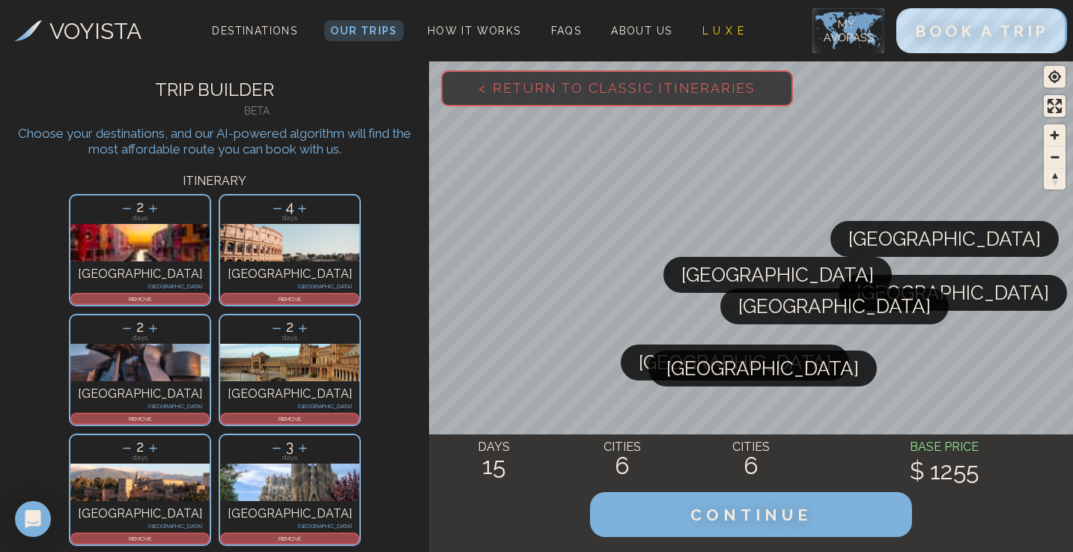
click at [208, 534] on p "REMOVE" at bounding box center [140, 538] width 136 height 9
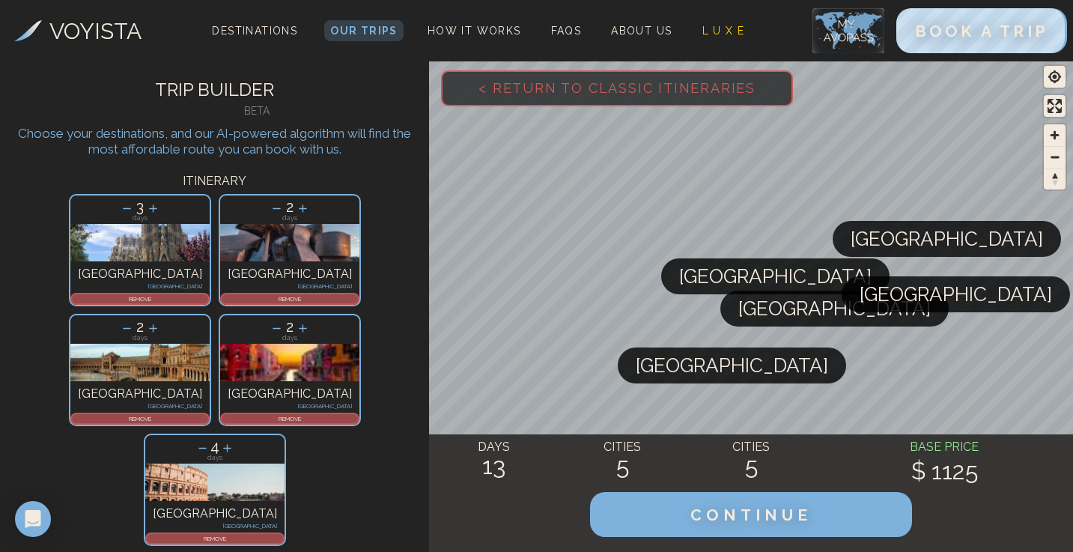
click at [222, 295] on p "REMOVE" at bounding box center [290, 298] width 136 height 9
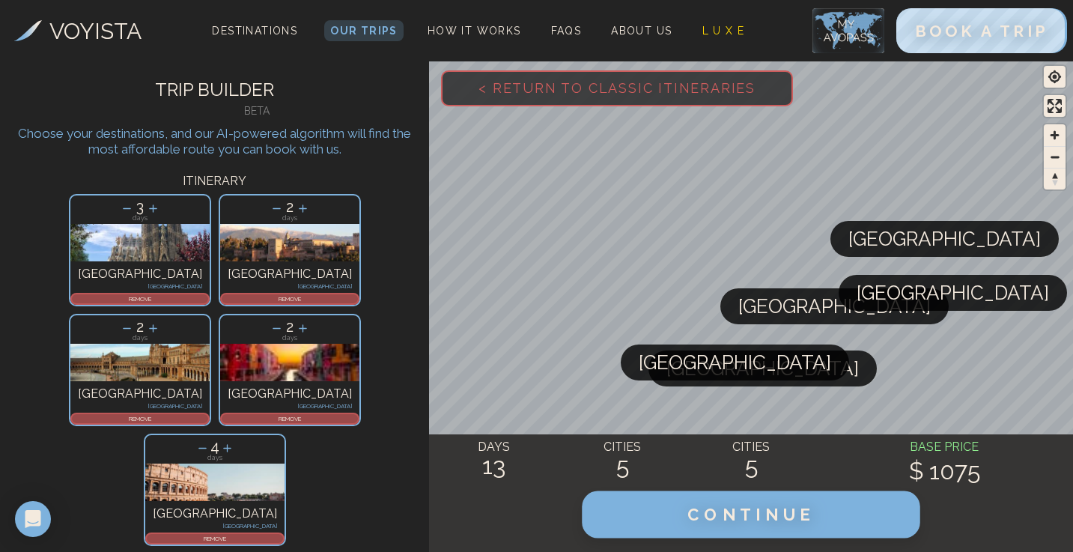
click at [717, 505] on span "CONTINUE" at bounding box center [751, 514] width 128 height 19
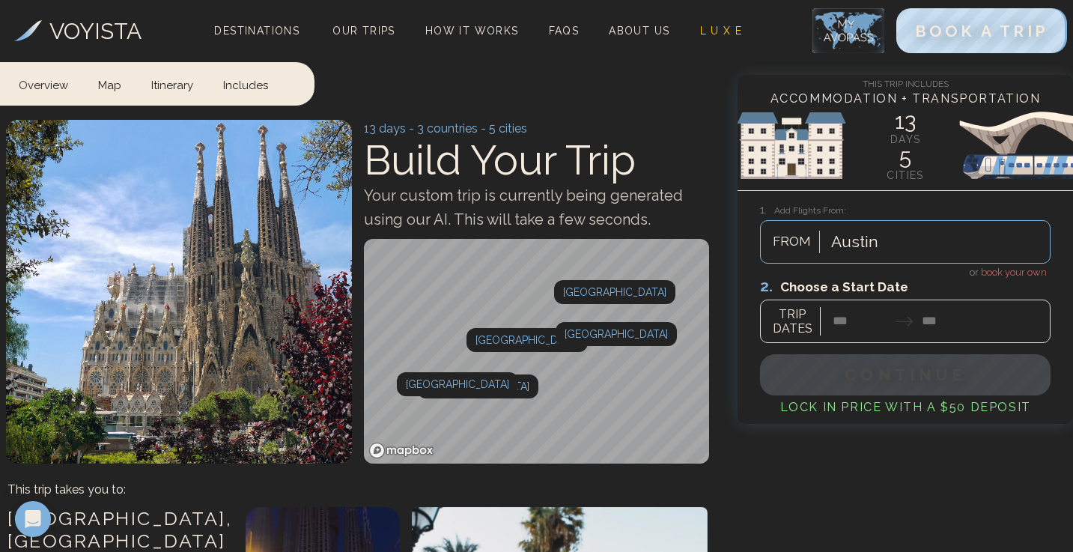
click at [872, 331] on div at bounding box center [905, 309] width 290 height 67
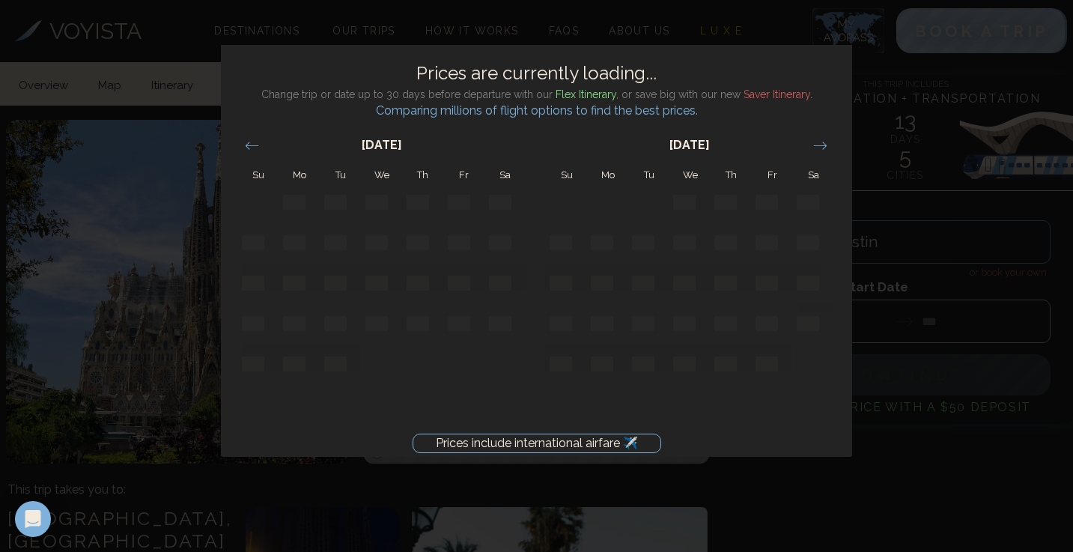
click at [869, 325] on div "Prices include international airfare ✈️ Prices are currently loading... Change …" at bounding box center [536, 276] width 1073 height 552
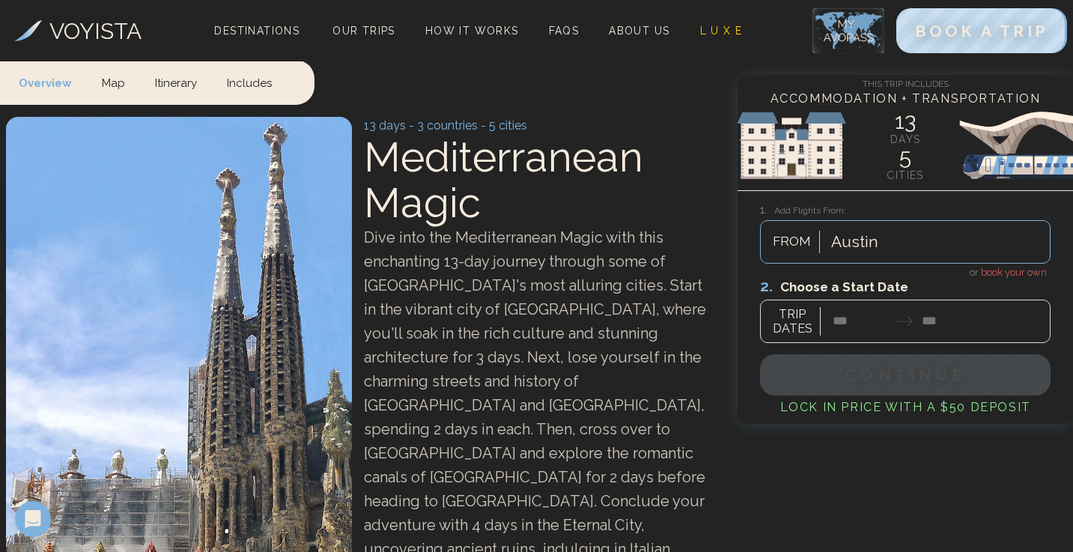
scroll to position [183, 0]
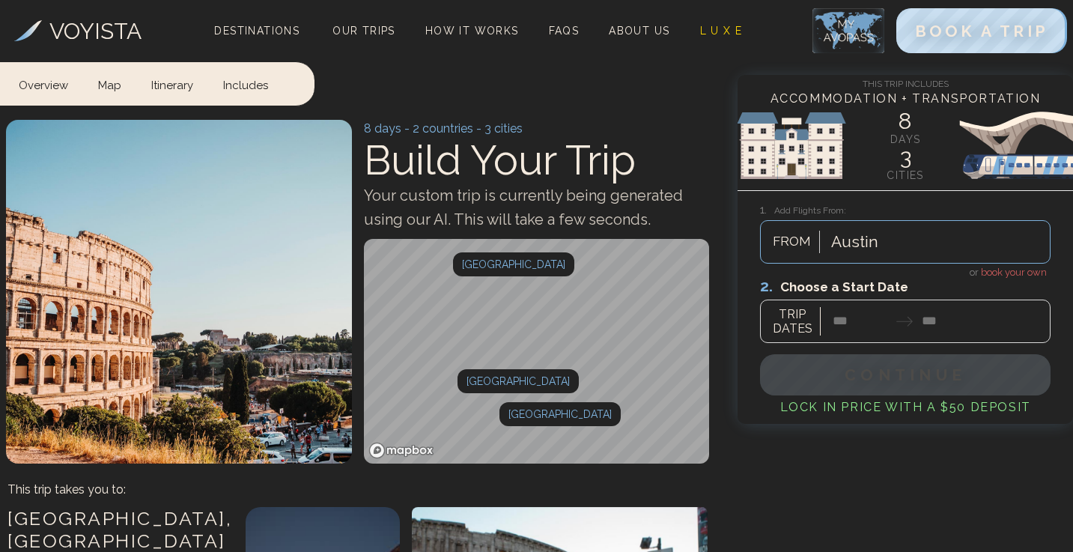
click at [532, 162] on span "Build Your Trip" at bounding box center [500, 160] width 272 height 49
click at [404, 219] on span "Your custom trip is currently being generated using our AI. This will take a fe…" at bounding box center [523, 207] width 319 height 42
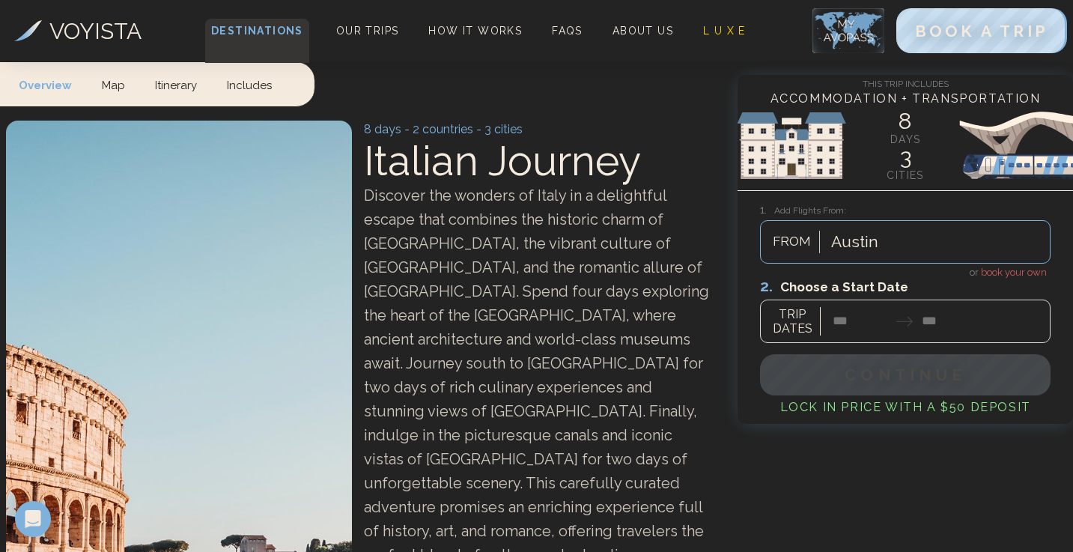
click at [256, 23] on span "Destinations" at bounding box center [257, 41] width 104 height 44
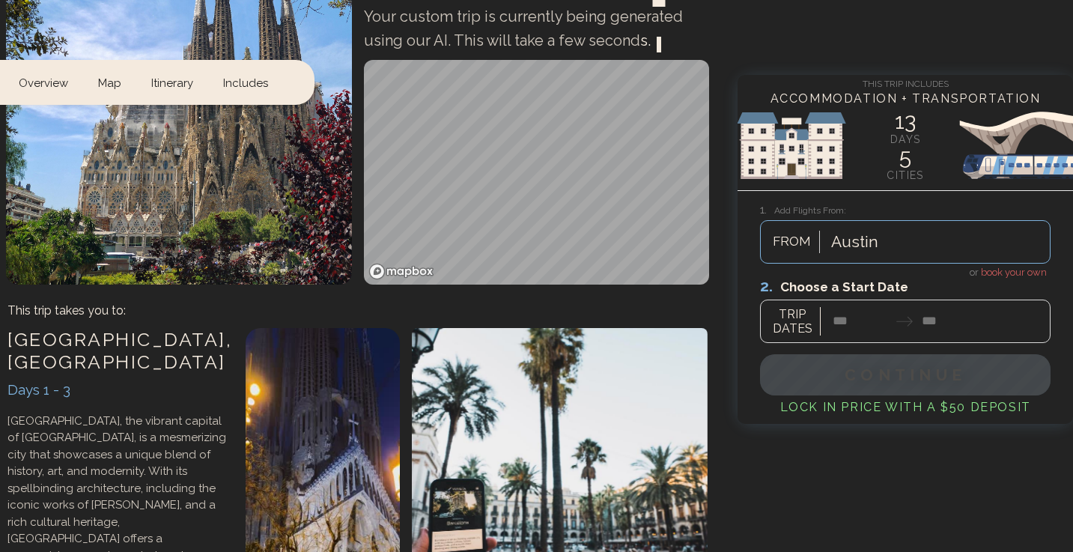
scroll to position [183, 0]
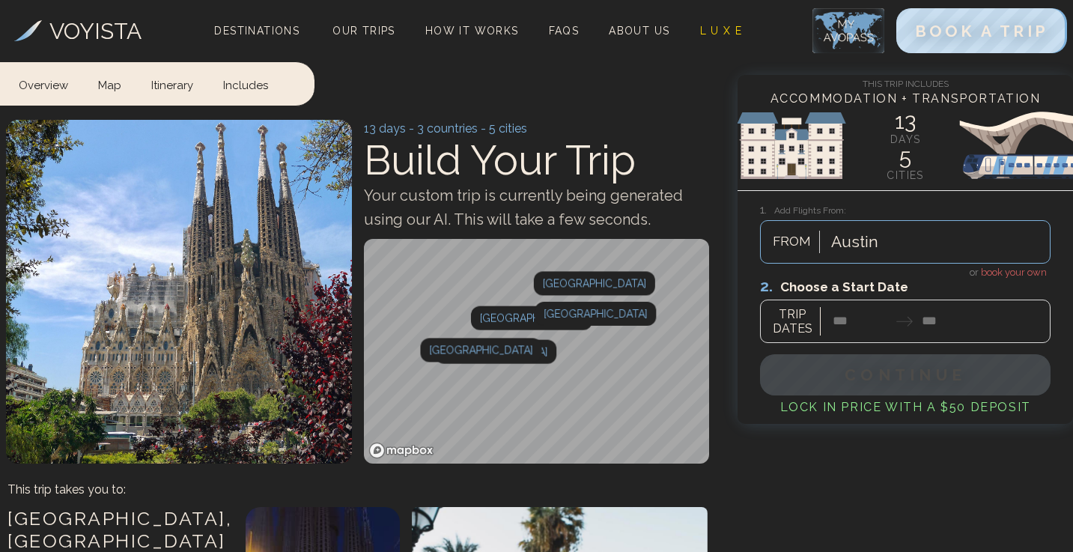
click at [852, 319] on div at bounding box center [905, 309] width 290 height 67
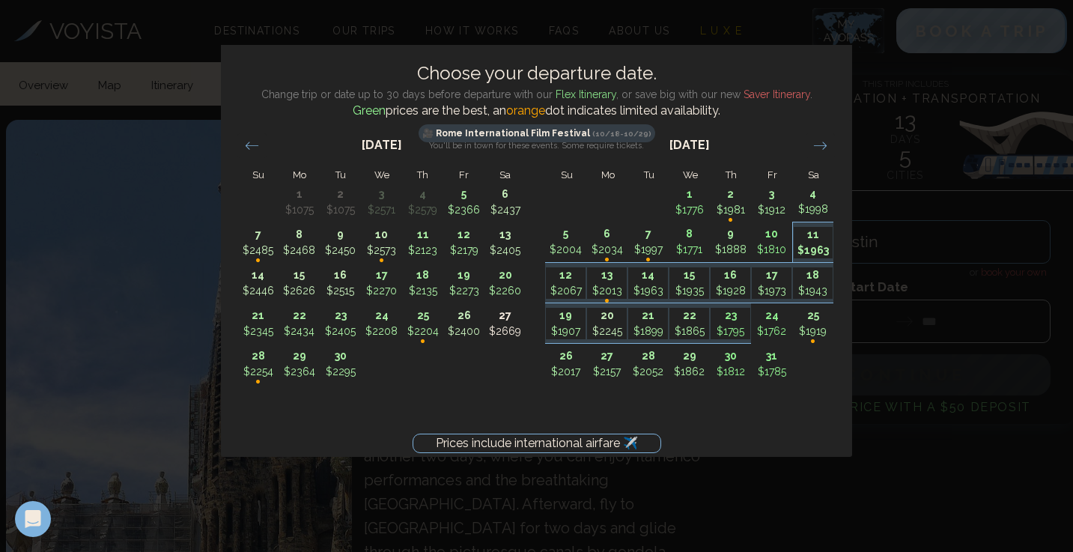
click at [824, 243] on p "$1963" at bounding box center [814, 251] width 40 height 16
type input "********"
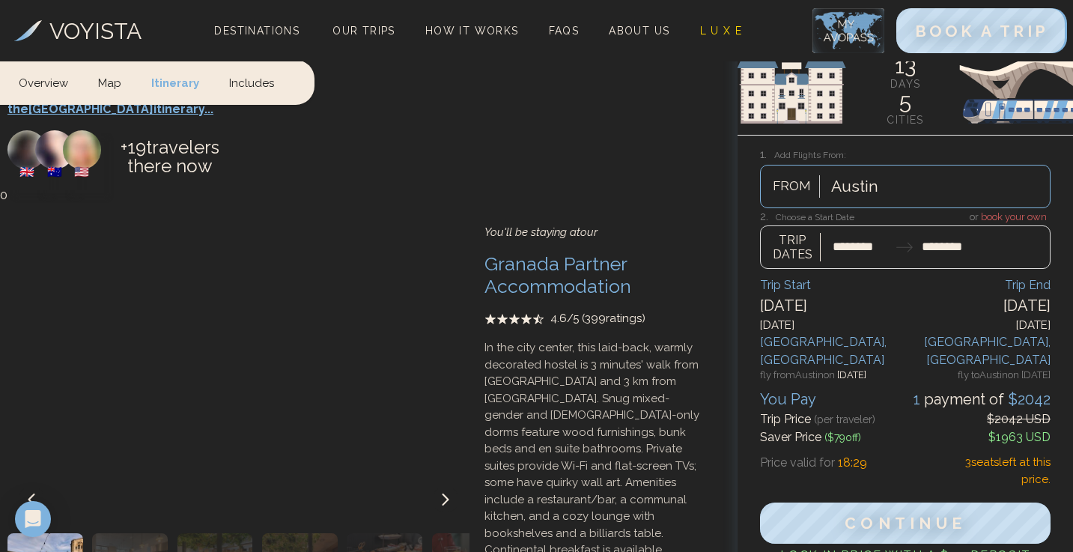
scroll to position [2745, 0]
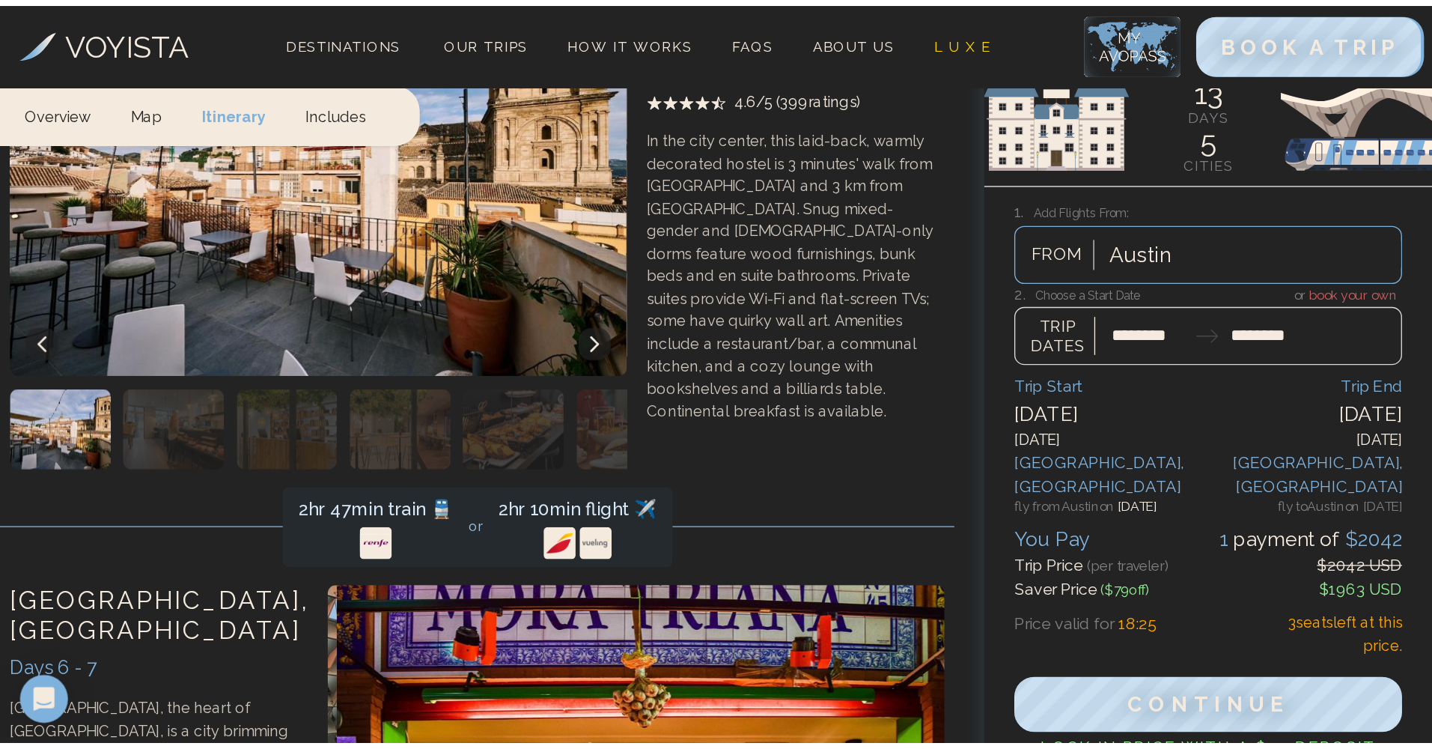
scroll to position [2772, 0]
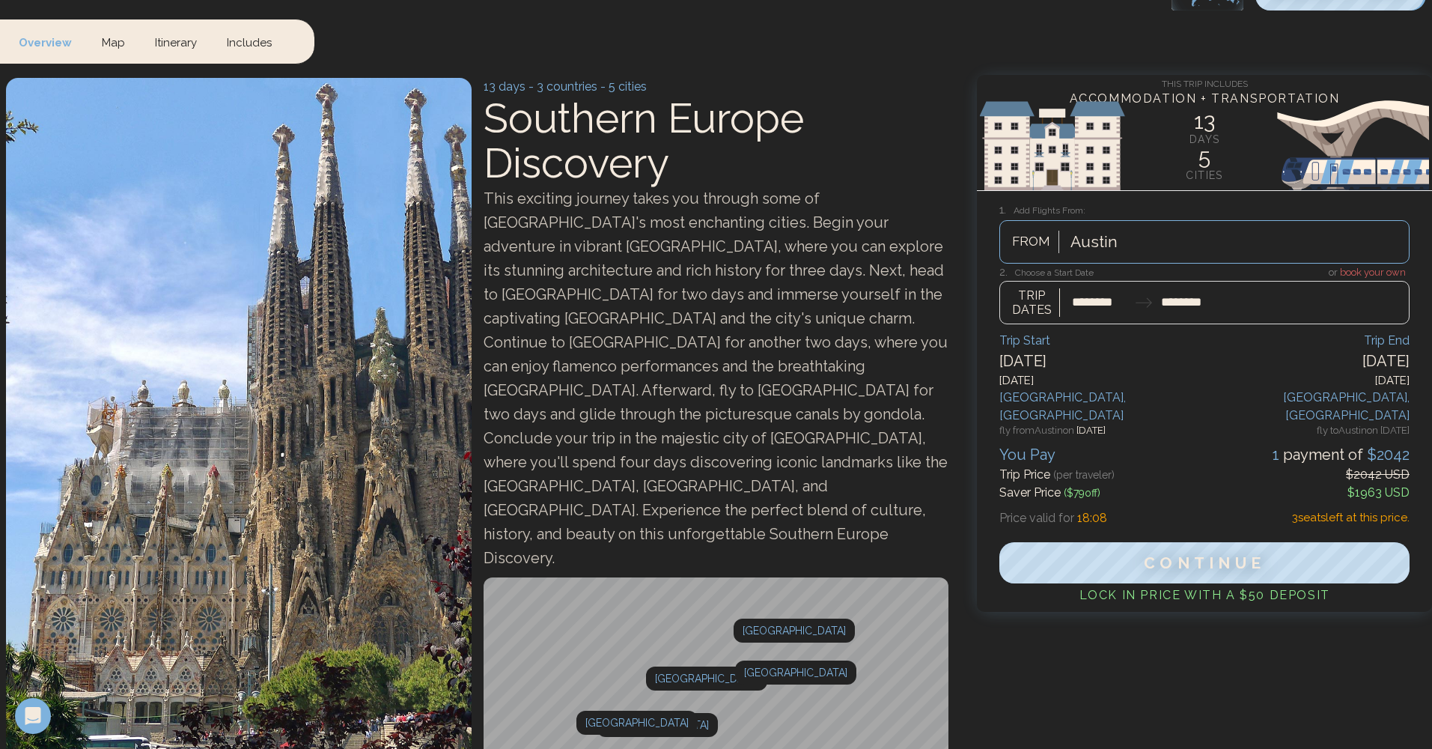
scroll to position [0, 0]
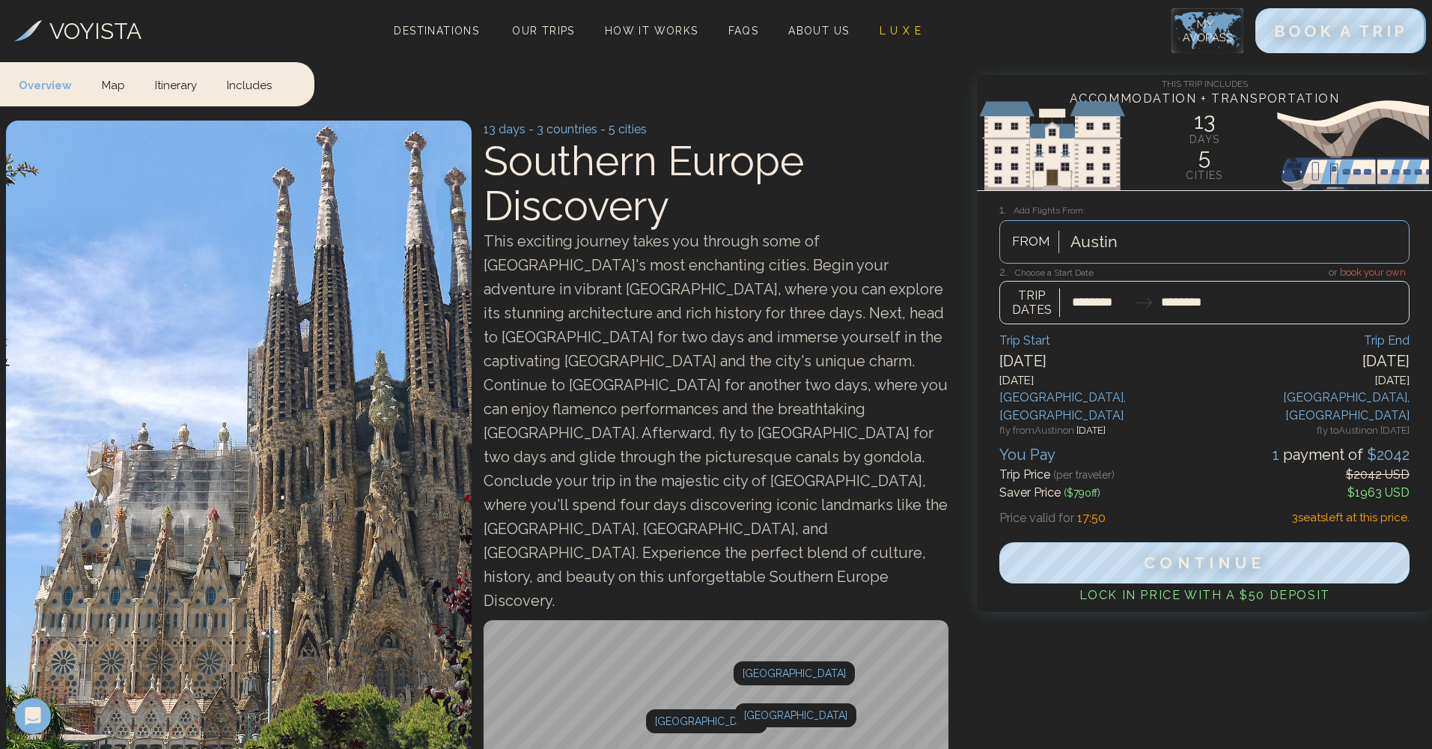
click at [1072, 291] on div at bounding box center [1204, 294] width 410 height 59
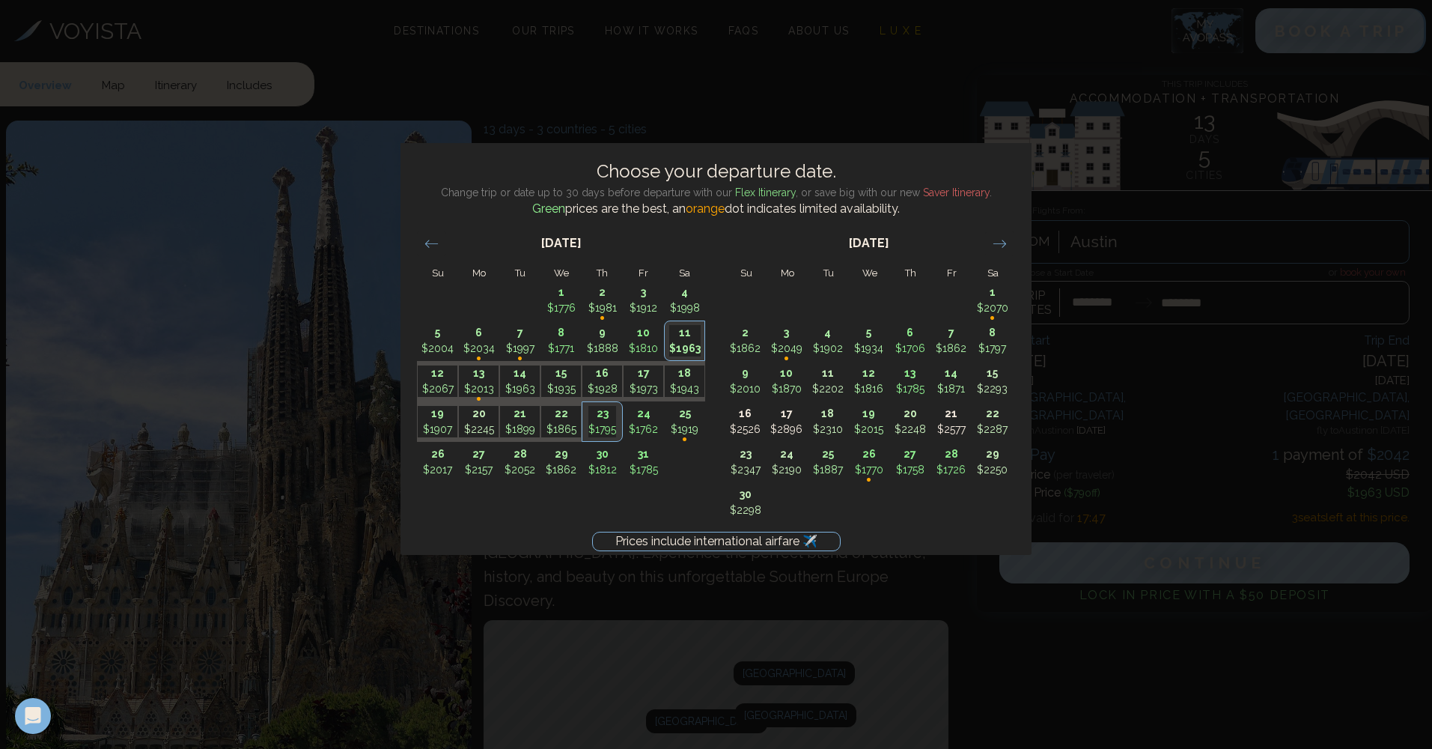
click at [1020, 551] on div "Prices include international airfare ✈️ Choose your departure date. Change trip…" at bounding box center [716, 374] width 1432 height 749
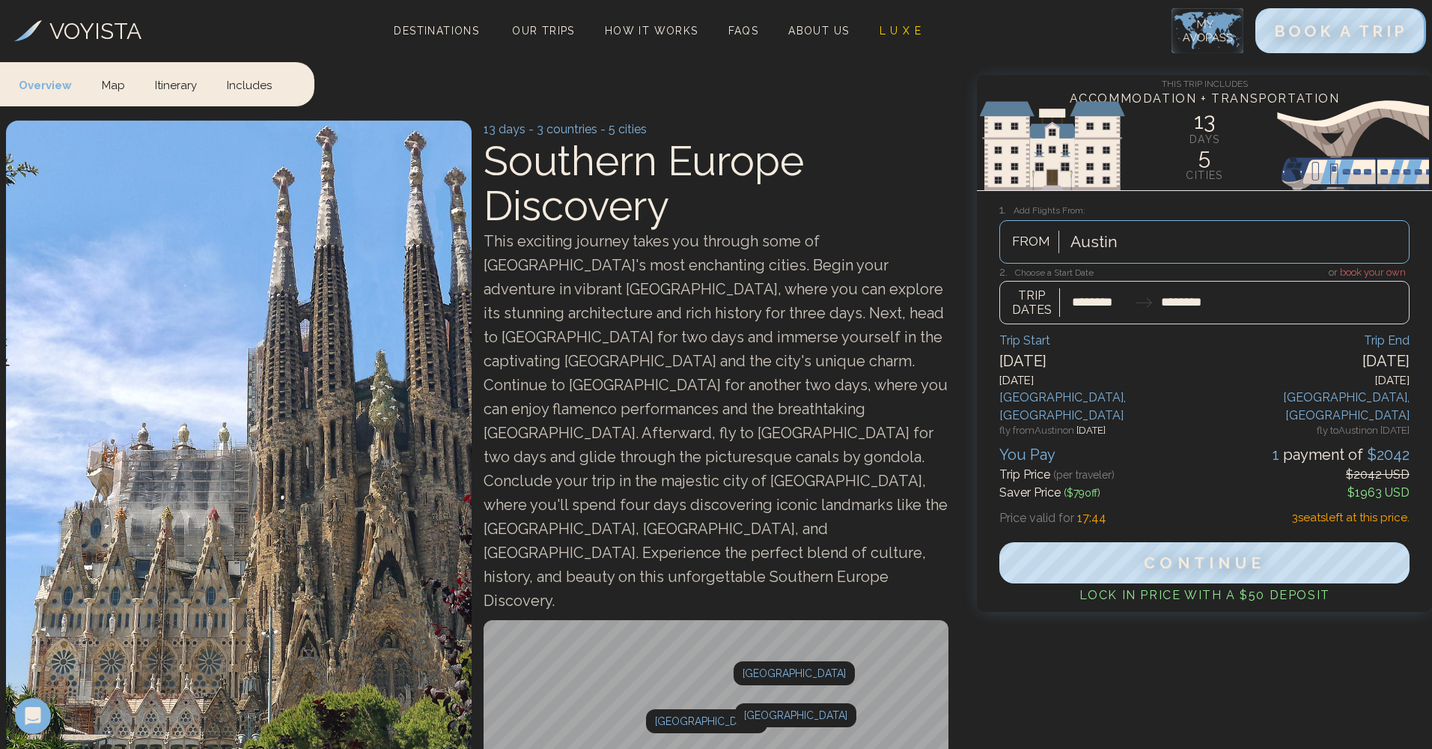
click at [1072, 314] on div at bounding box center [1204, 294] width 410 height 59
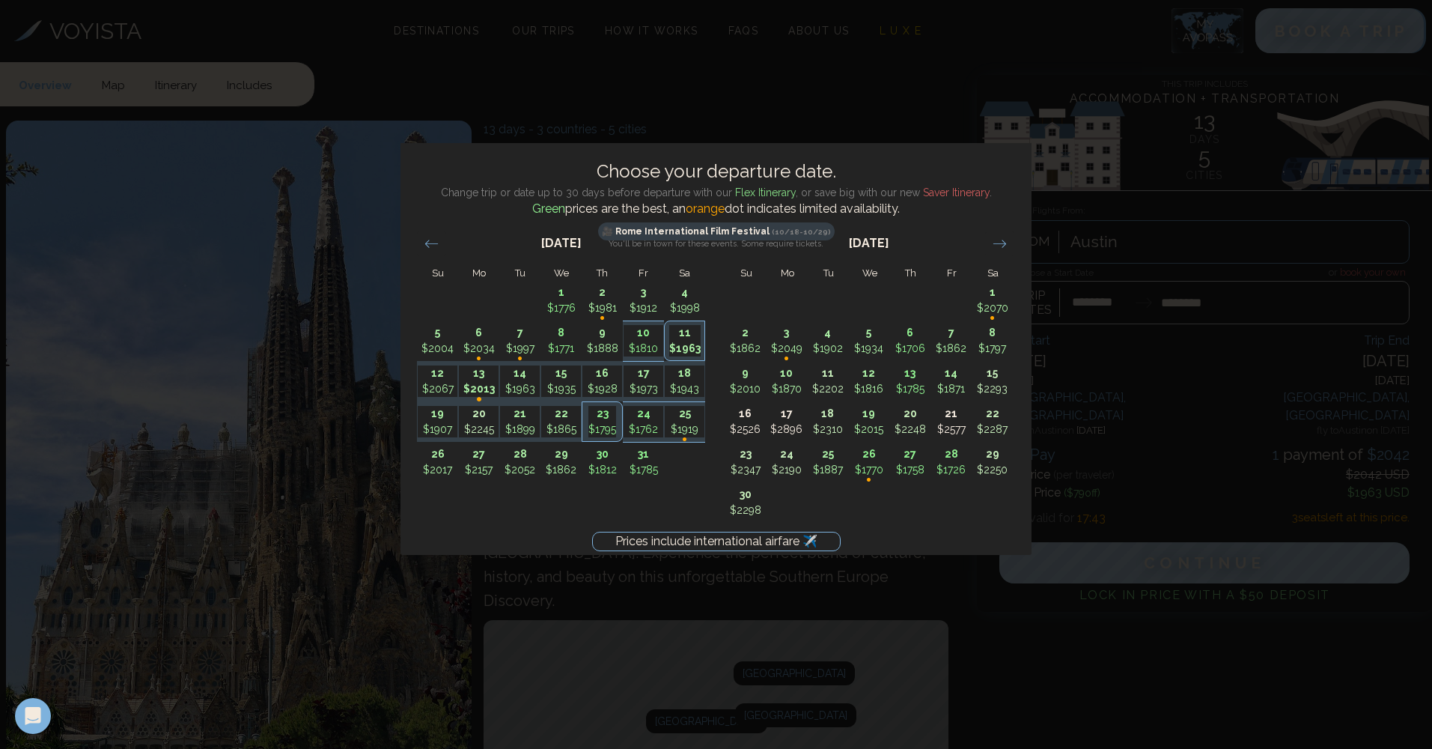
click at [484, 380] on p "13" at bounding box center [479, 373] width 40 height 16
type input "********"
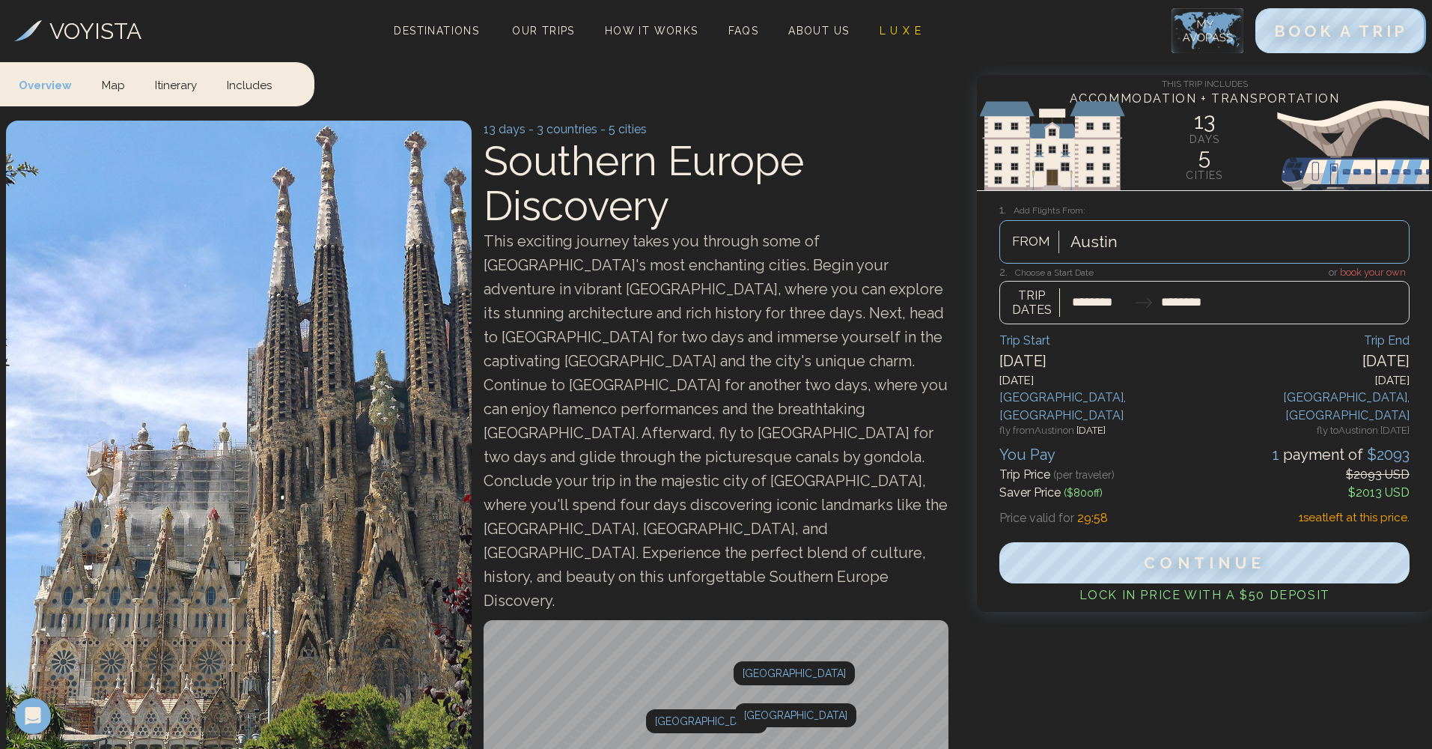
click at [1072, 305] on div at bounding box center [1204, 294] width 410 height 59
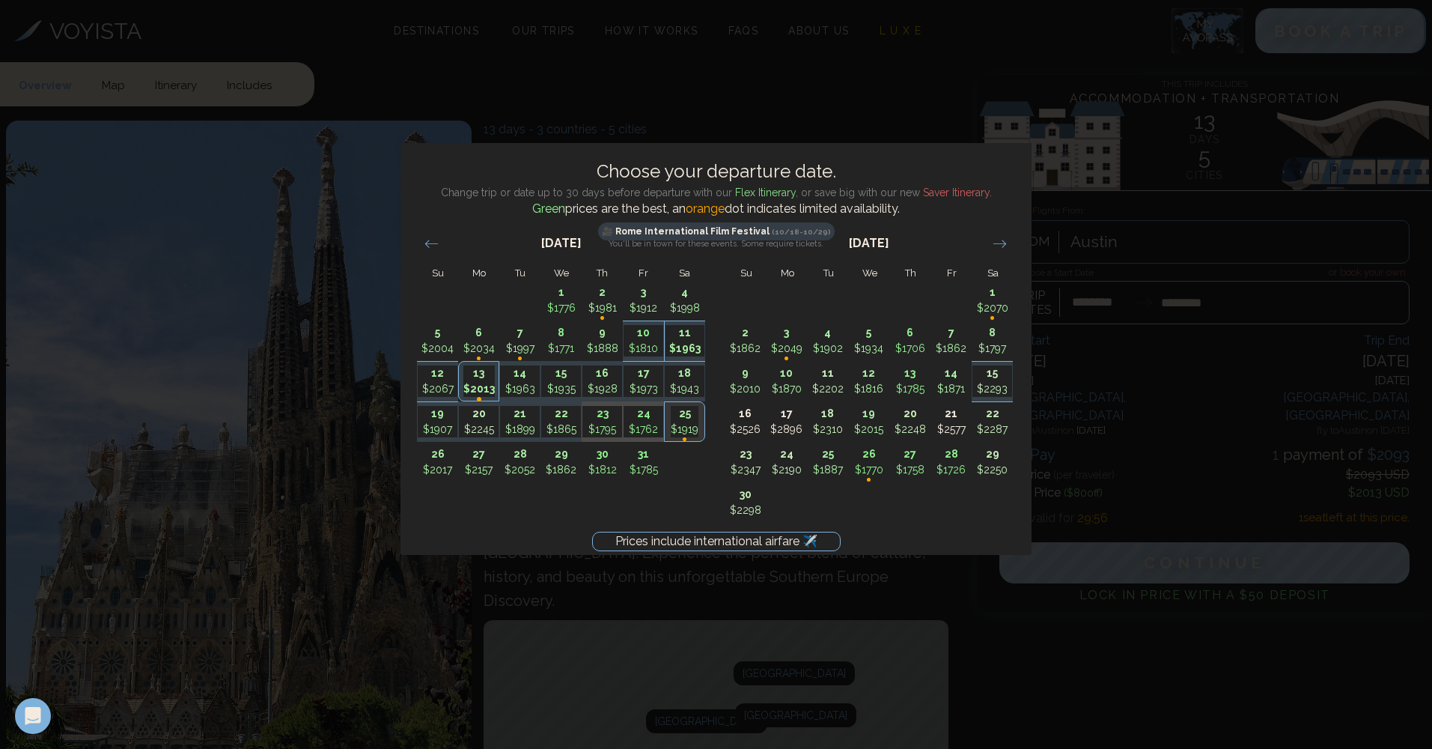
click at [692, 345] on p "$1963" at bounding box center [686, 349] width 40 height 16
type input "********"
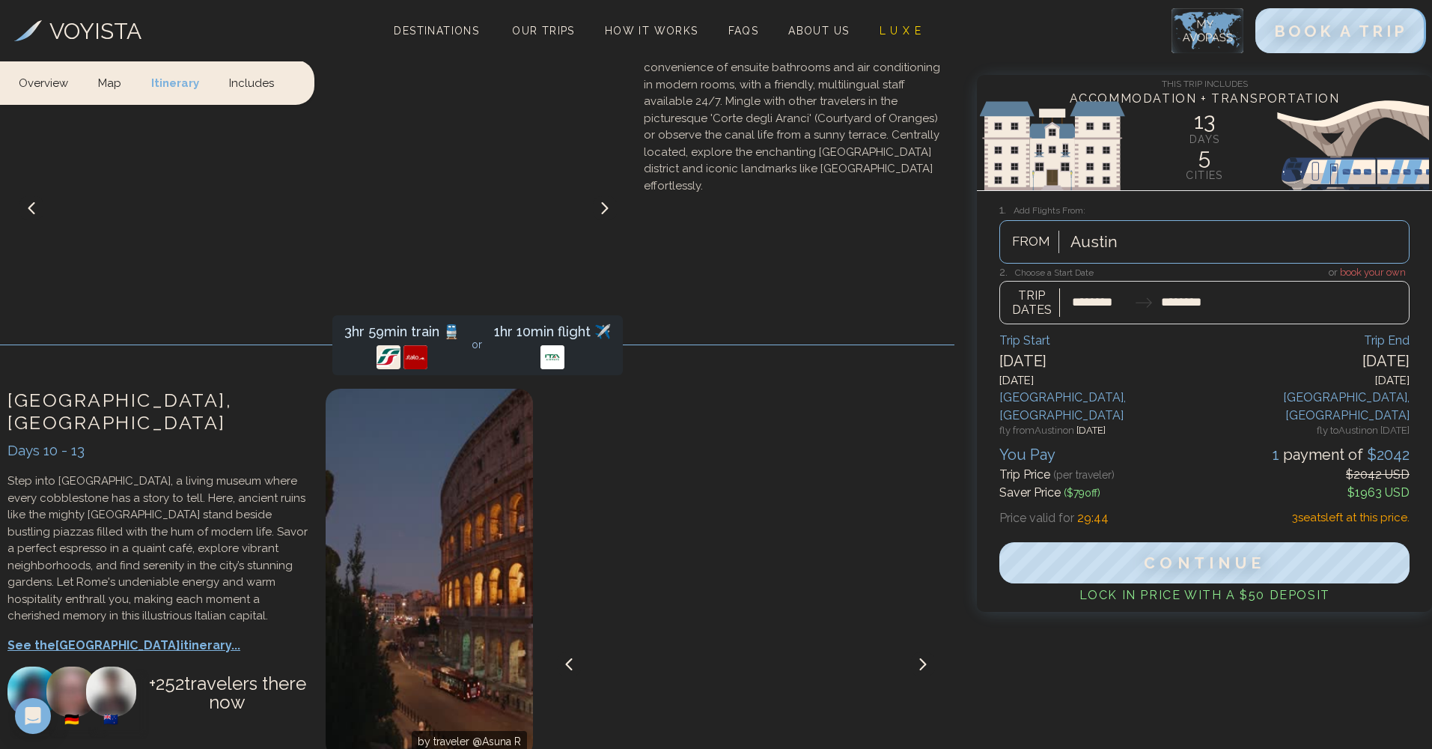
scroll to position [3203, 0]
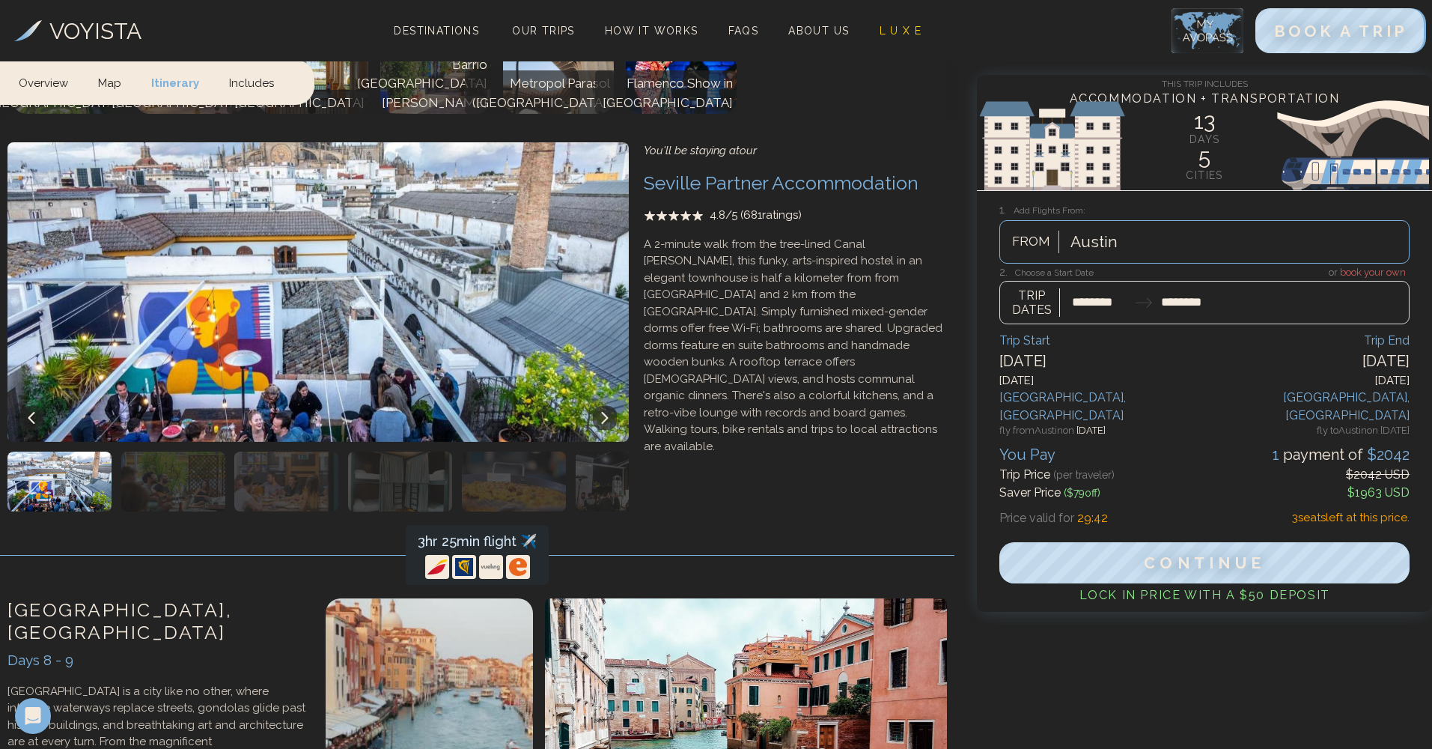
click at [1072, 270] on div at bounding box center [1204, 294] width 410 height 59
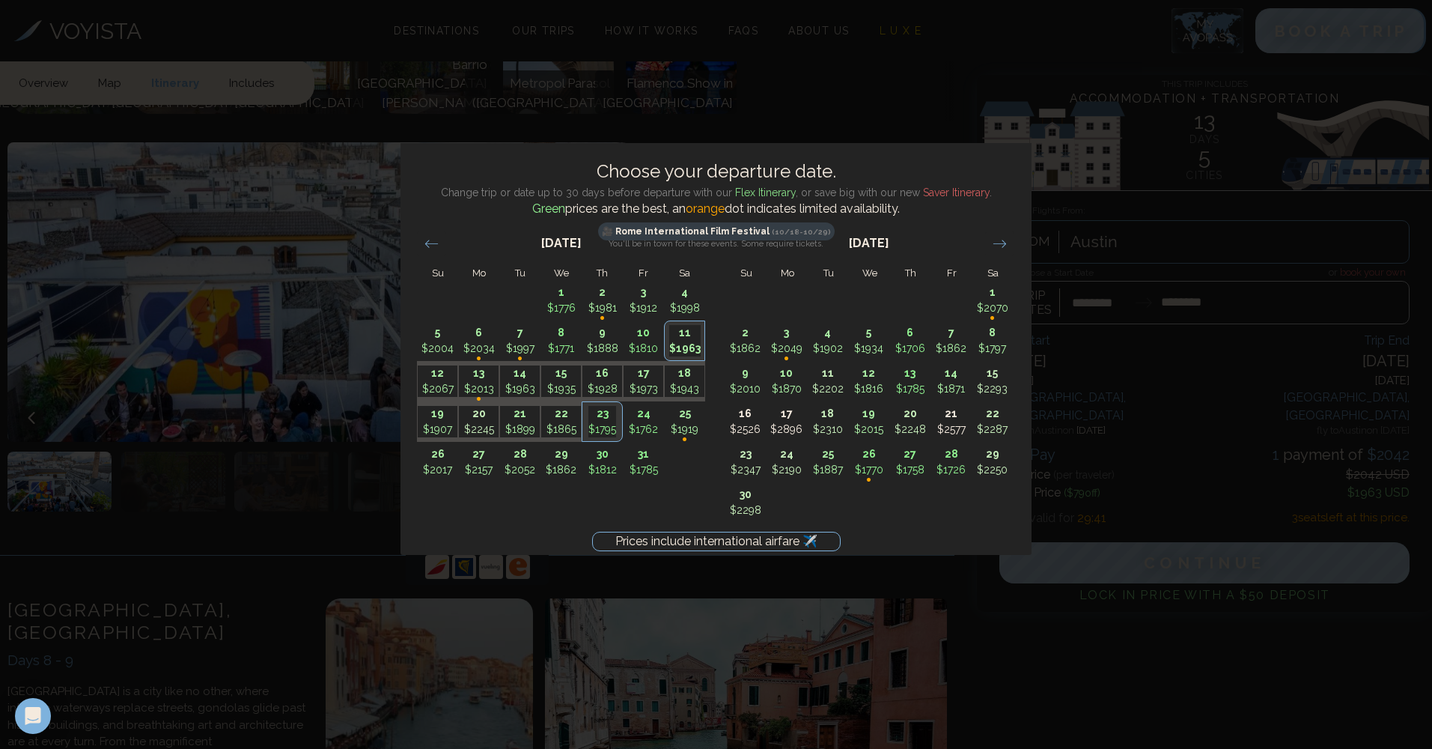
scroll to position [0, 0]
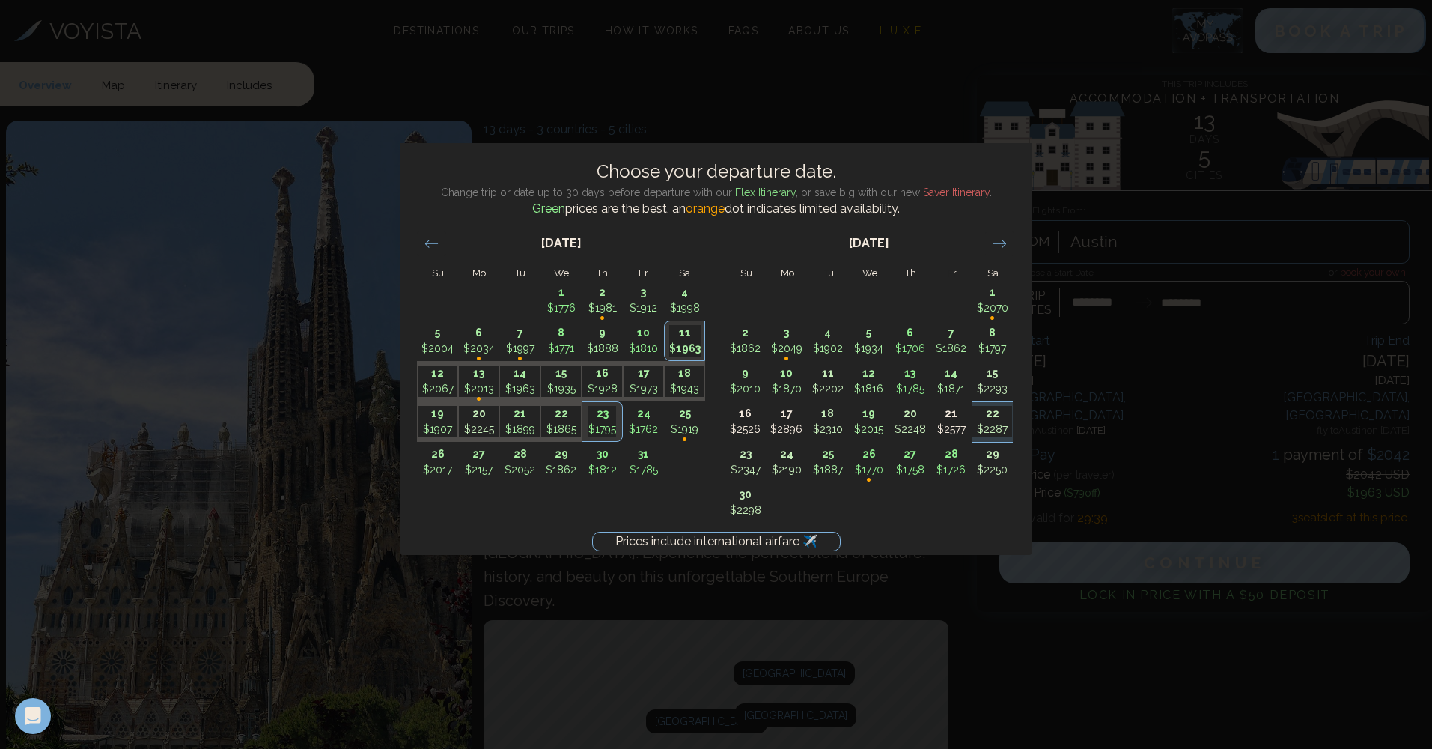
click at [1072, 200] on div "Prices include international airfare ✈️ Choose your departure date. Change trip…" at bounding box center [716, 374] width 1432 height 749
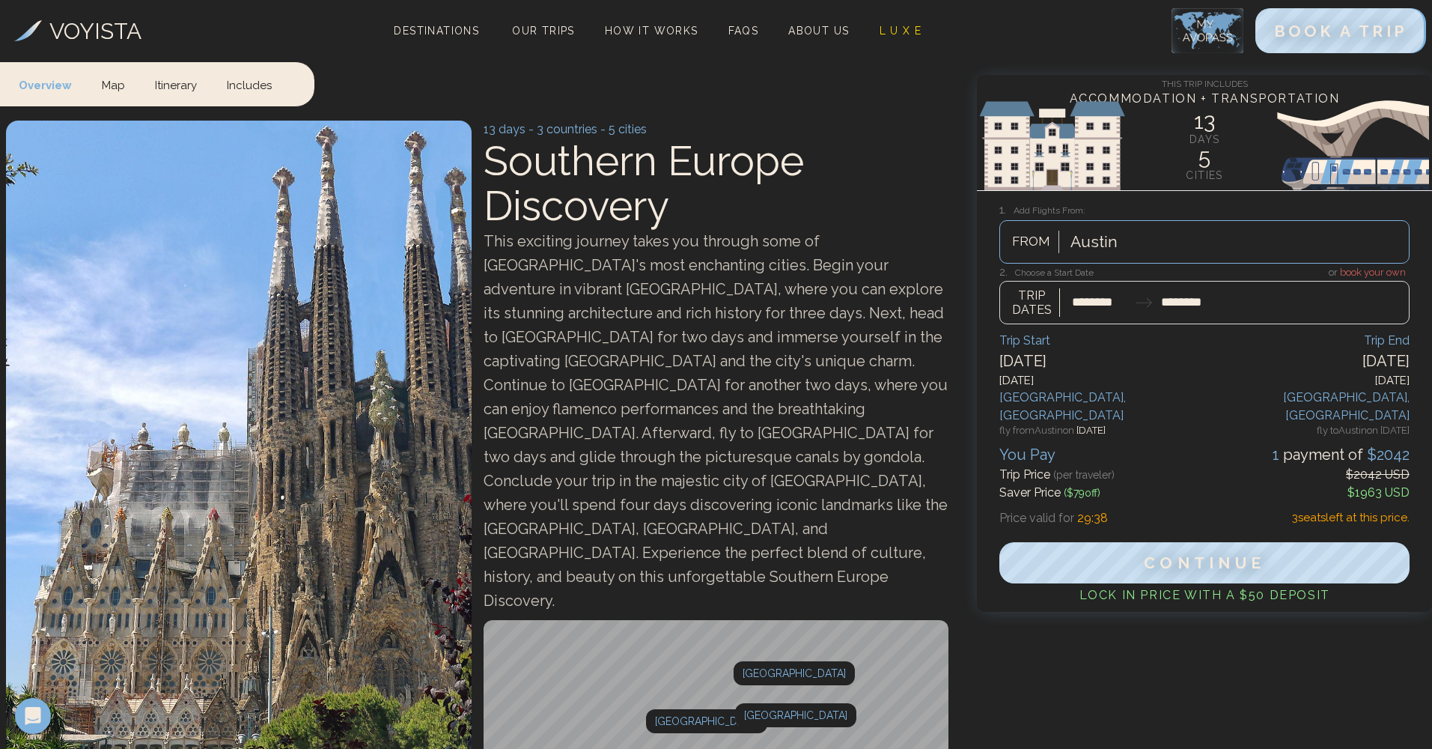
click at [1072, 265] on div at bounding box center [1204, 294] width 410 height 59
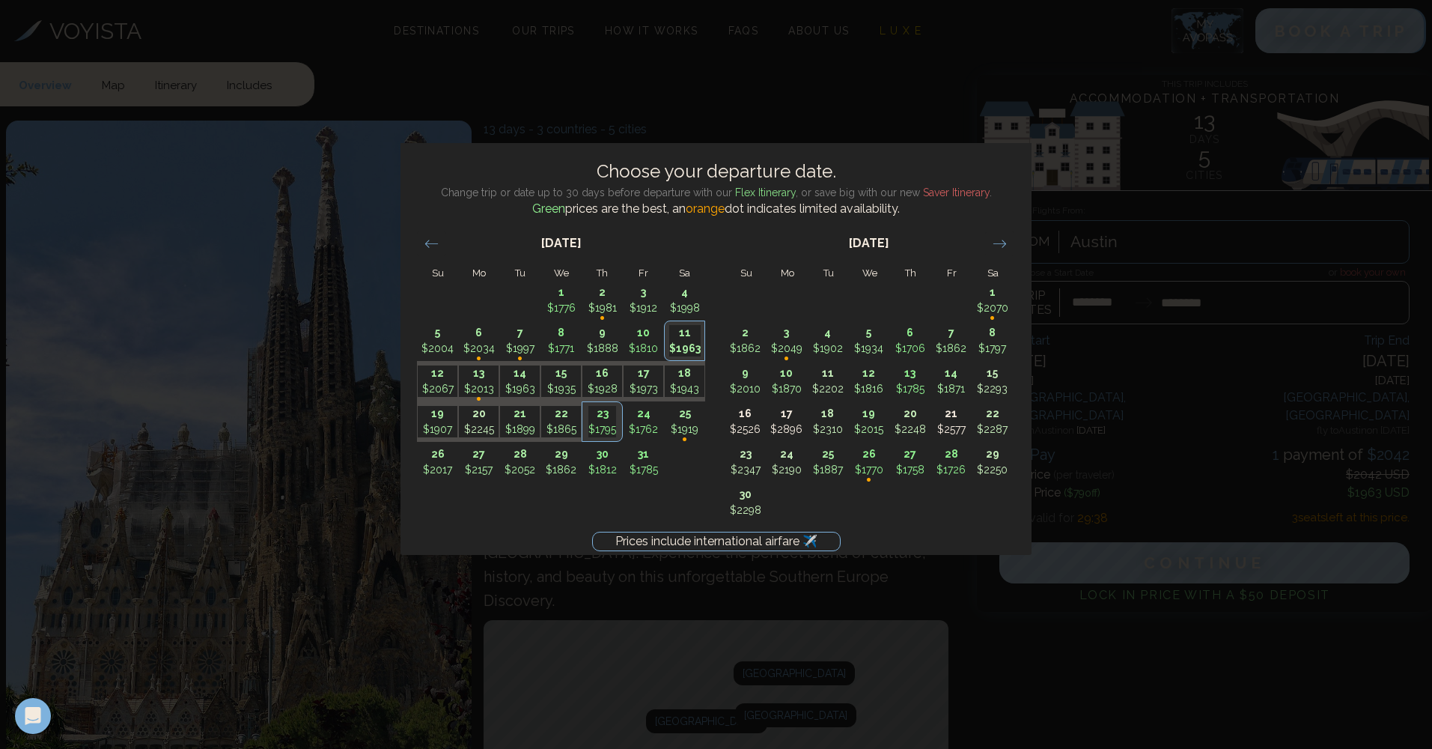
click at [1072, 267] on div "Prices include international airfare ✈️ Choose your departure date. Change trip…" at bounding box center [716, 374] width 1432 height 749
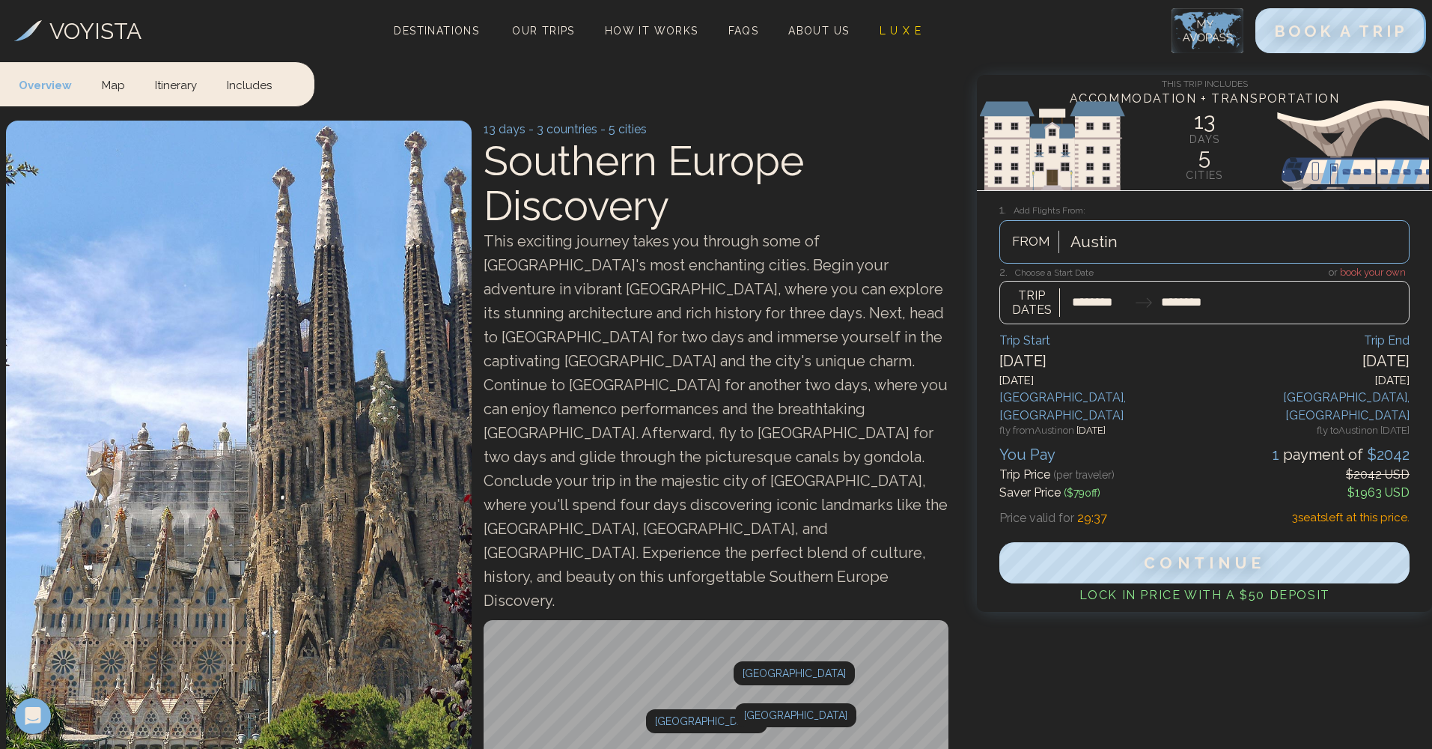
click at [1072, 269] on div at bounding box center [1204, 294] width 410 height 59
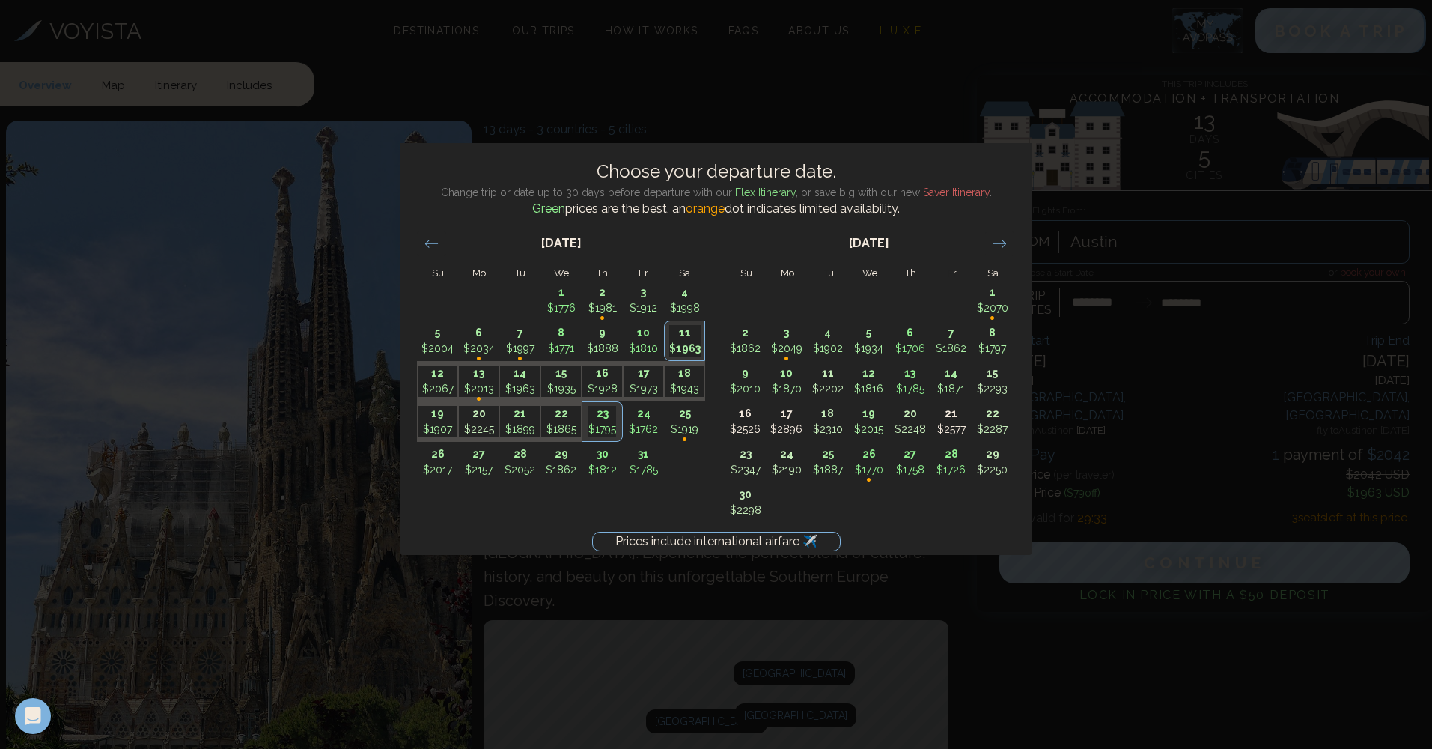
click at [630, 103] on div "Prices include international airfare ✈️ Choose your departure date. Change trip…" at bounding box center [716, 374] width 1432 height 749
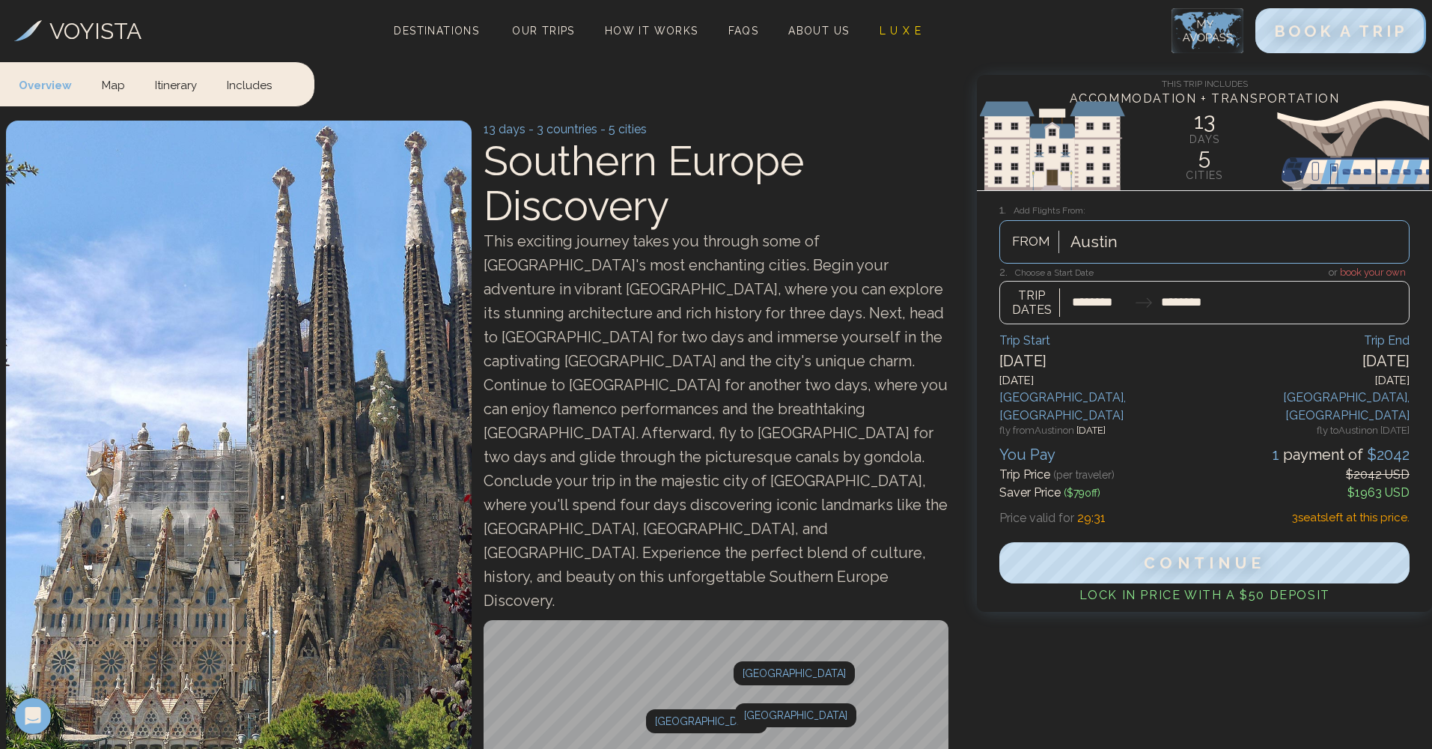
click at [1072, 271] on div at bounding box center [1204, 294] width 410 height 59
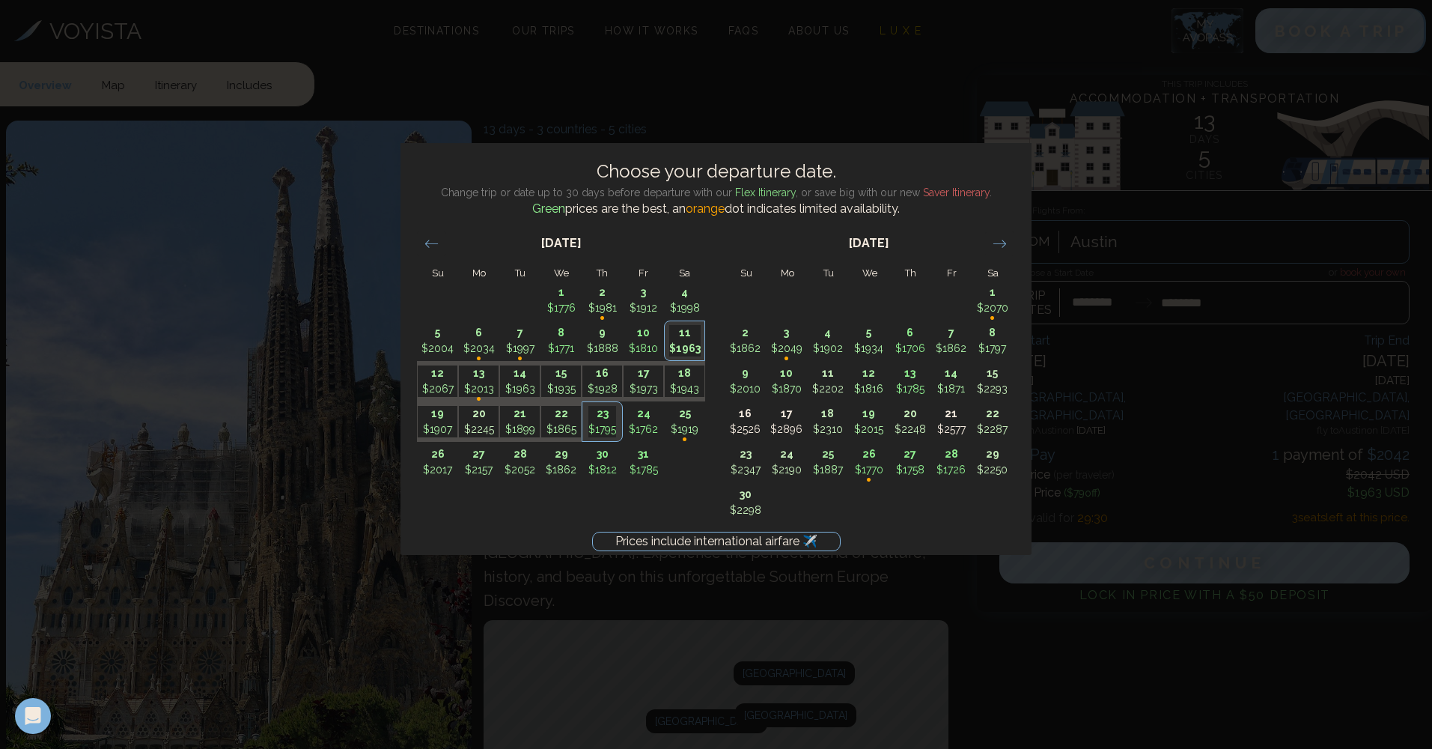
click at [752, 541] on div "[DATE] 1 $1075 2 $1075 3 $2571 4 $2579 5 $2366 6 $2437 7 $2485 • 8 $2468 9 $245…" at bounding box center [716, 386] width 630 height 337
click at [1003, 551] on div "Prices include international airfare ✈️ Choose your departure date. Change trip…" at bounding box center [716, 374] width 1432 height 749
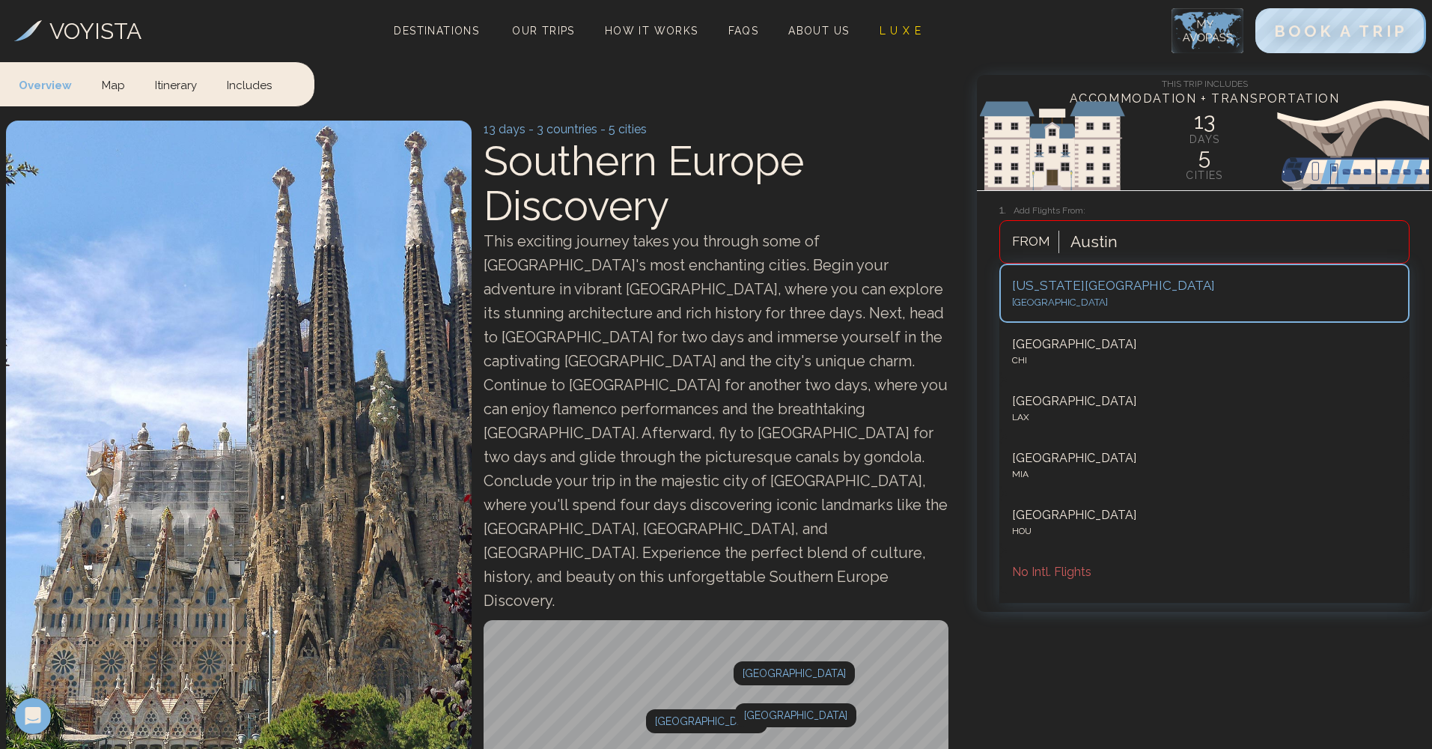
click at [1072, 252] on div "Austin" at bounding box center [1236, 241] width 346 height 33
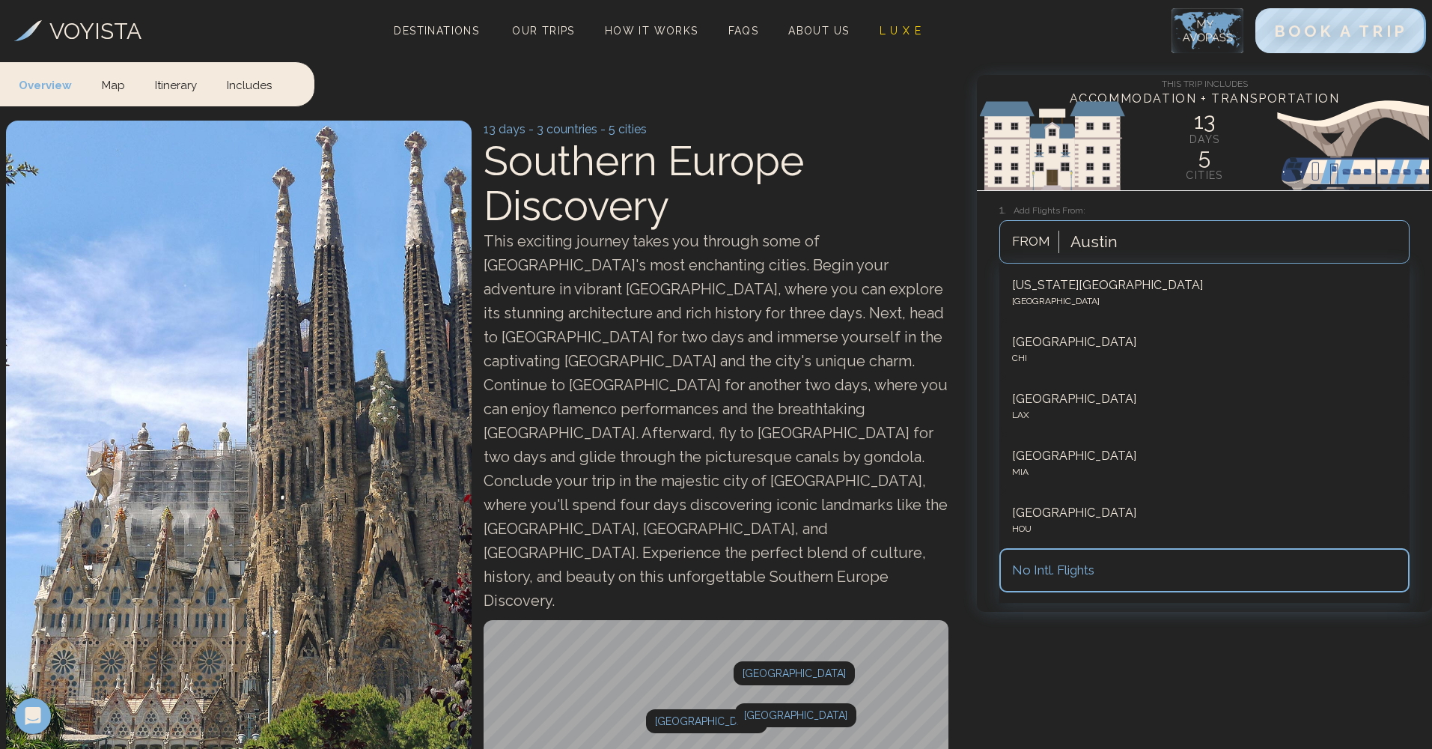
click at [1072, 551] on div "No Intl. Flights" at bounding box center [1204, 570] width 385 height 19
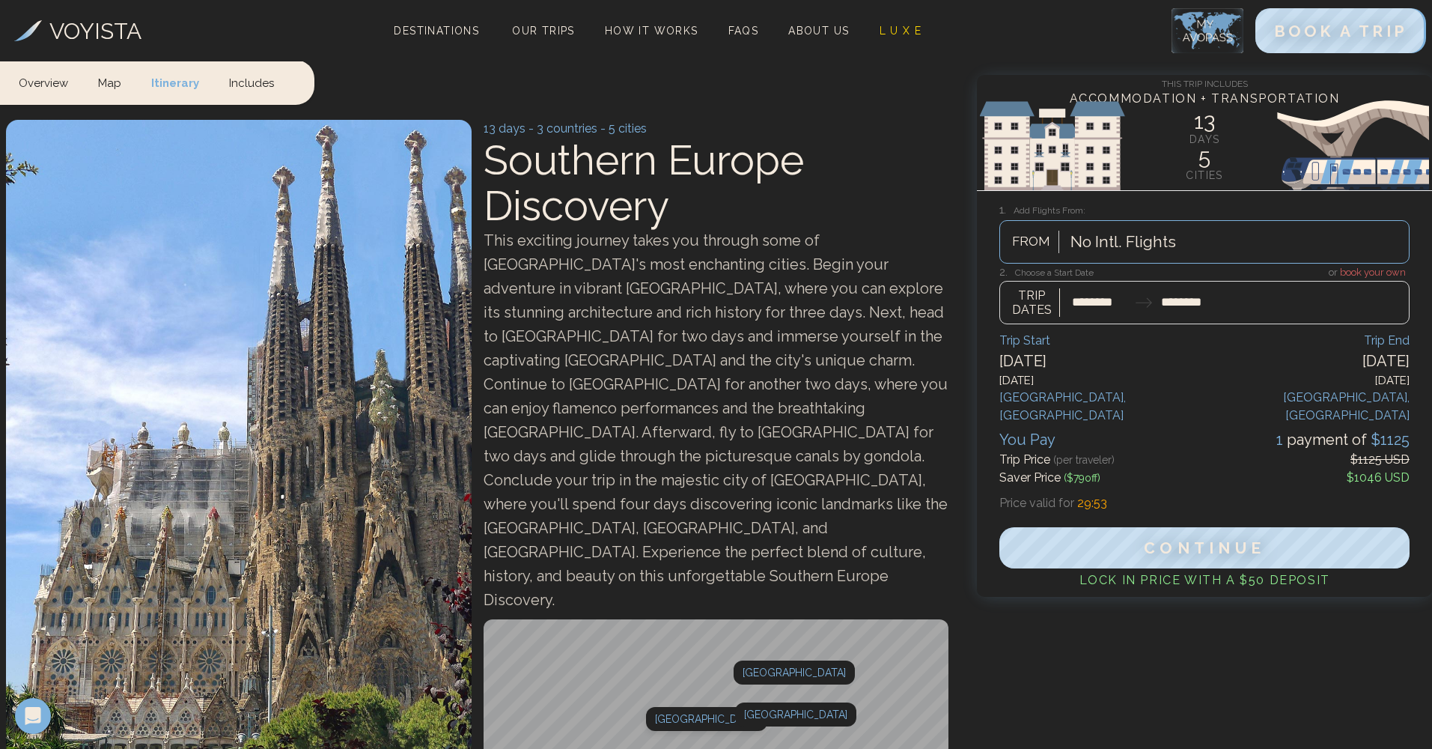
scroll to position [1182, 0]
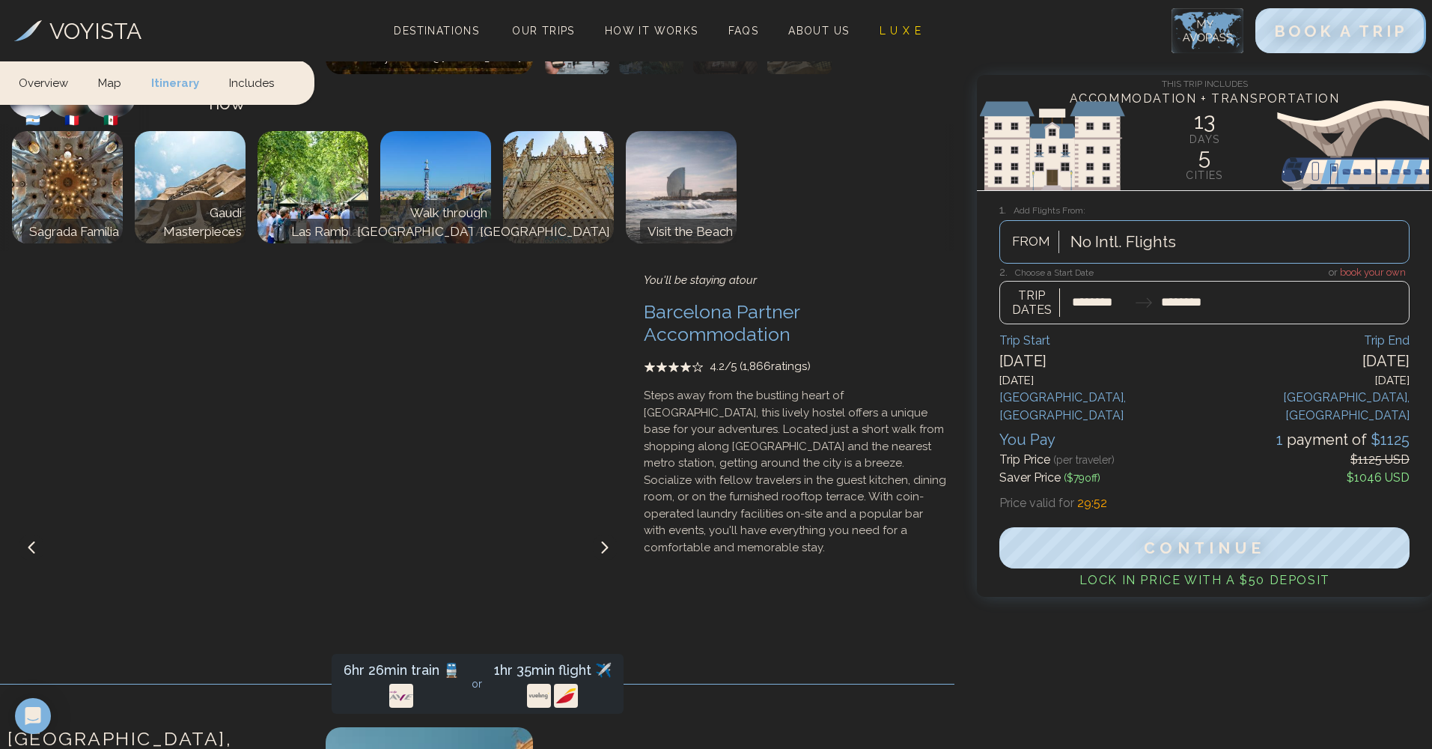
click at [1072, 317] on div at bounding box center [1204, 294] width 410 height 59
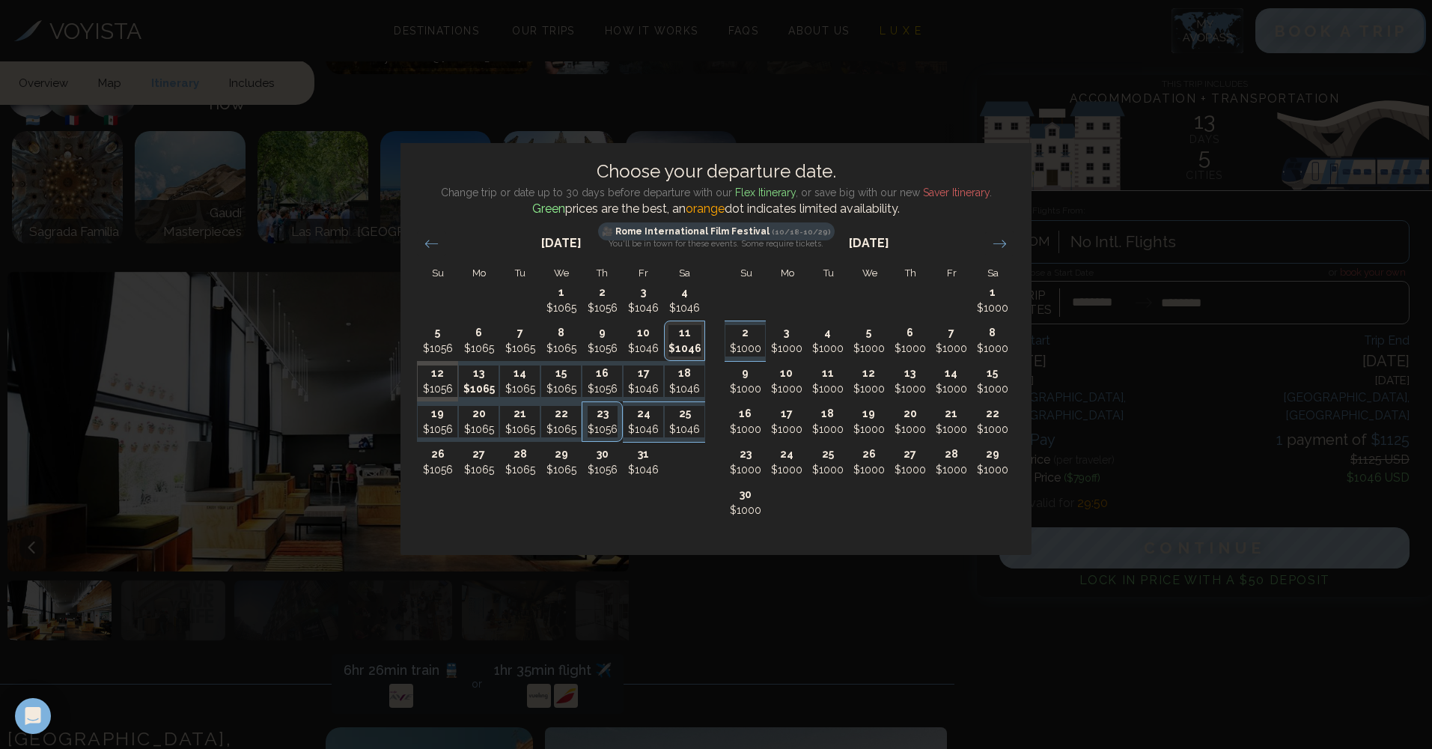
click at [483, 389] on p "$1065" at bounding box center [479, 389] width 40 height 16
type input "********"
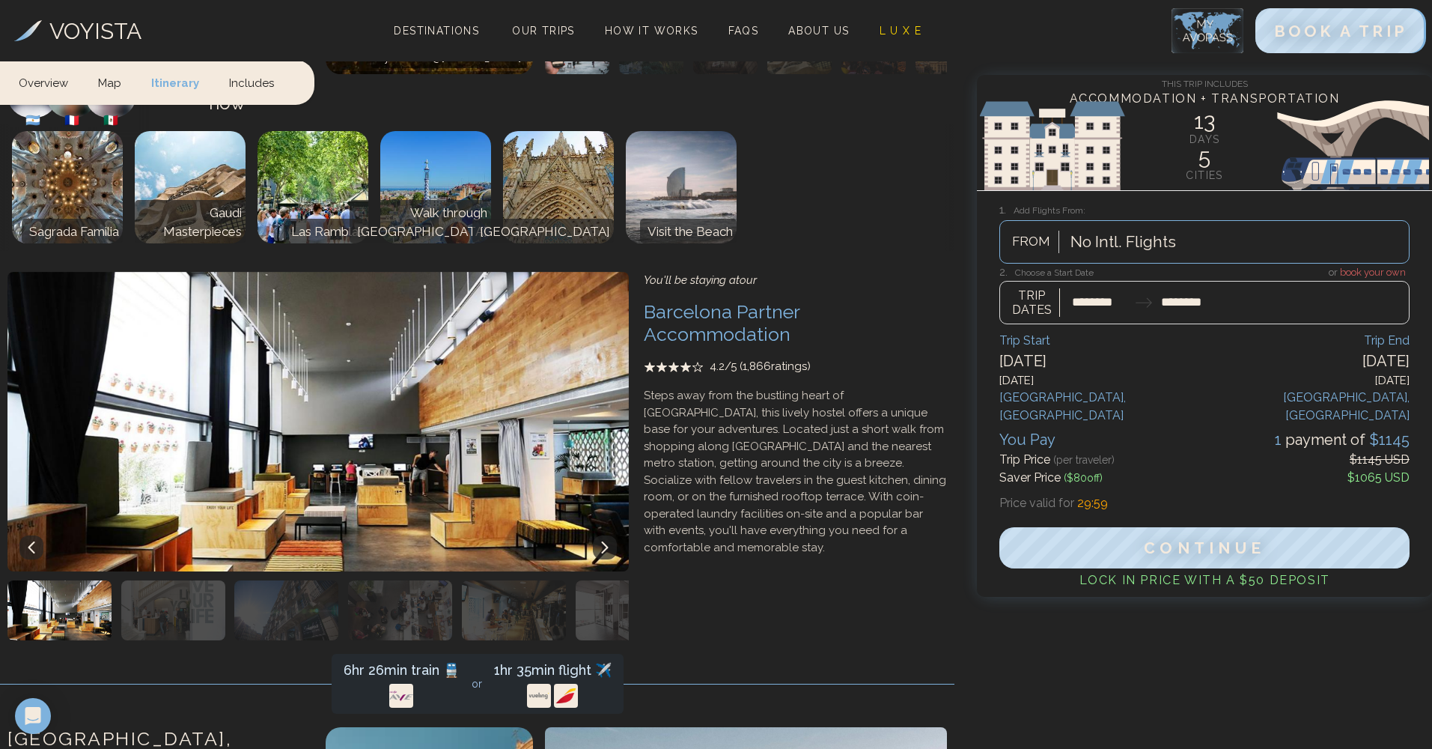
click at [1072, 297] on div at bounding box center [1204, 294] width 410 height 59
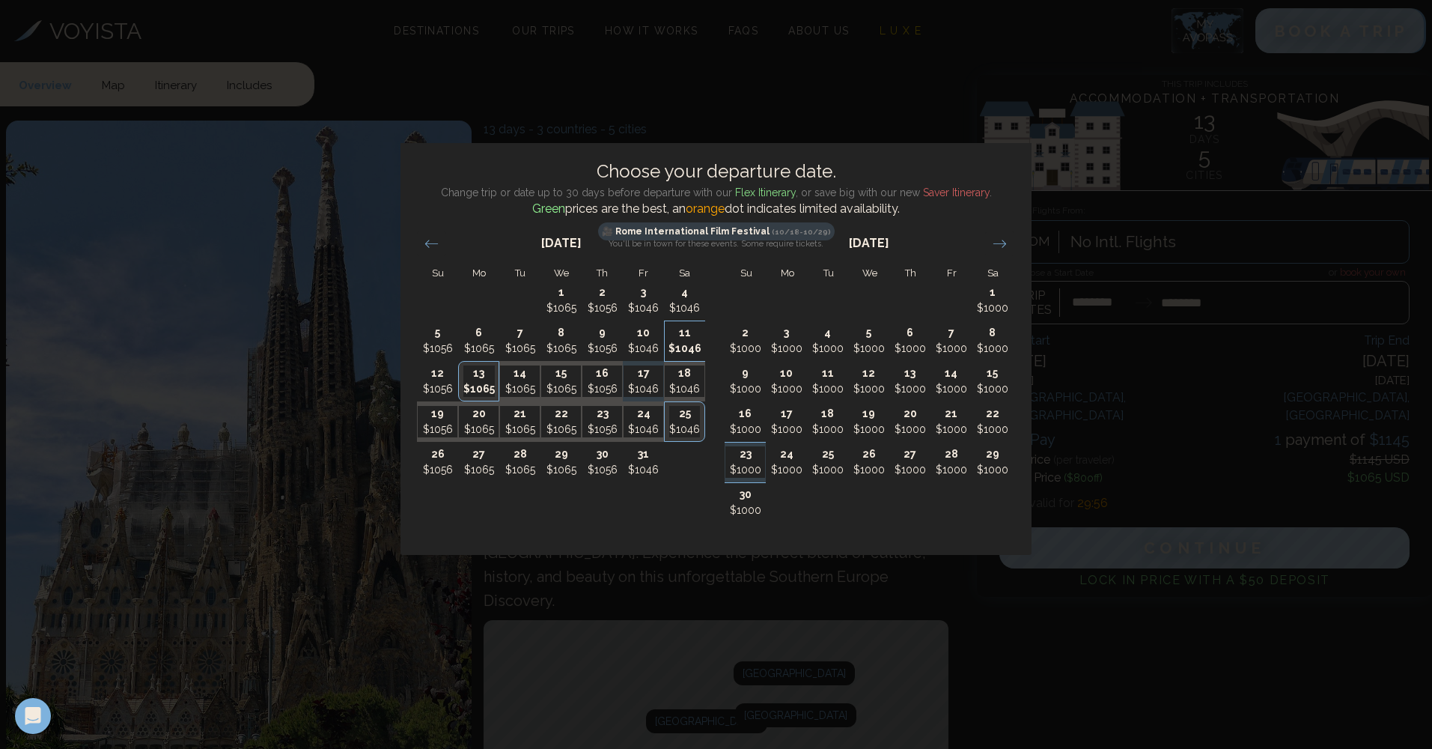
click at [693, 336] on p "11" at bounding box center [686, 333] width 40 height 16
type input "********"
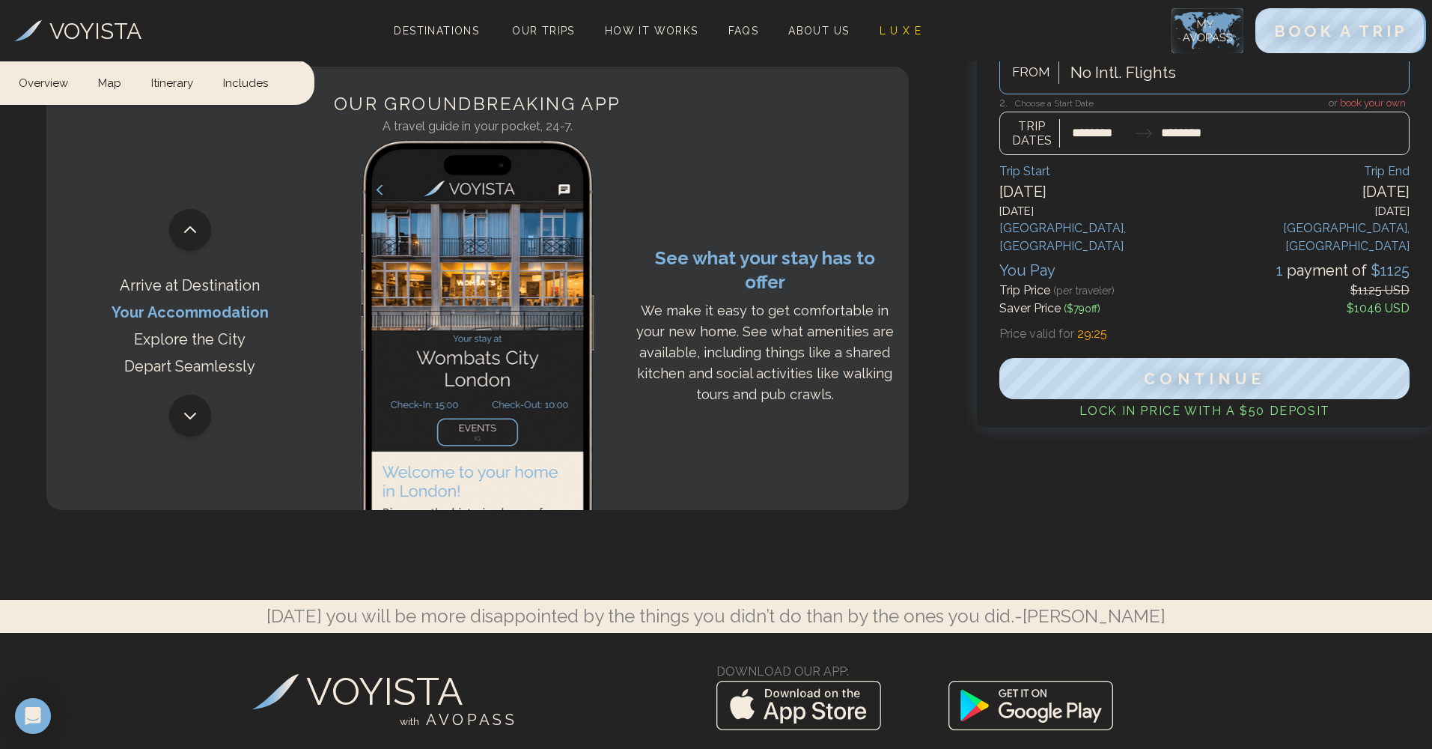
scroll to position [6321, 0]
